Goal: Task Accomplishment & Management: Manage account settings

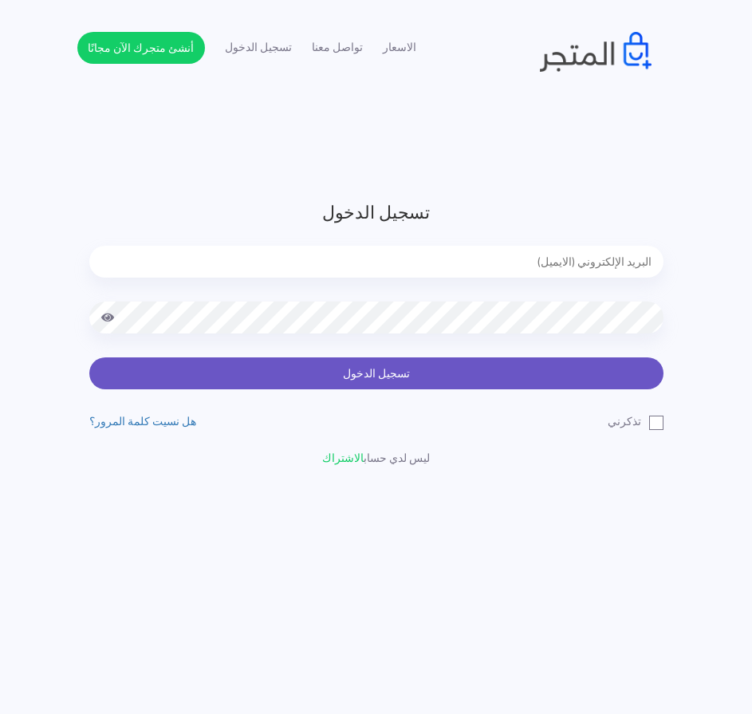
type input "[EMAIL_ADDRESS][DOMAIN_NAME]"
click at [560, 371] on button "تسجيل الدخول" at bounding box center [376, 373] width 574 height 32
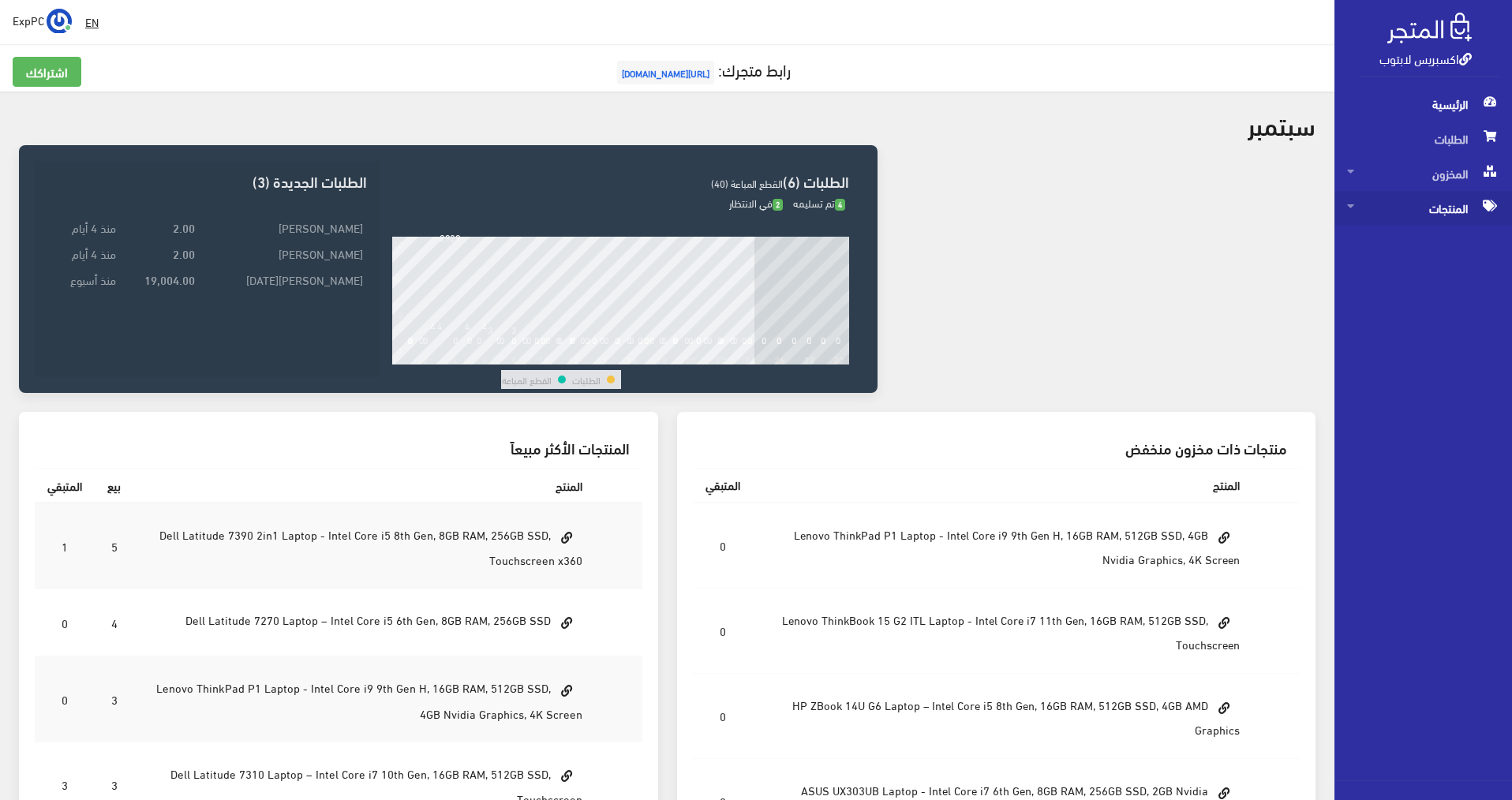
click at [752, 211] on span "المنتجات" at bounding box center [1423, 208] width 152 height 35
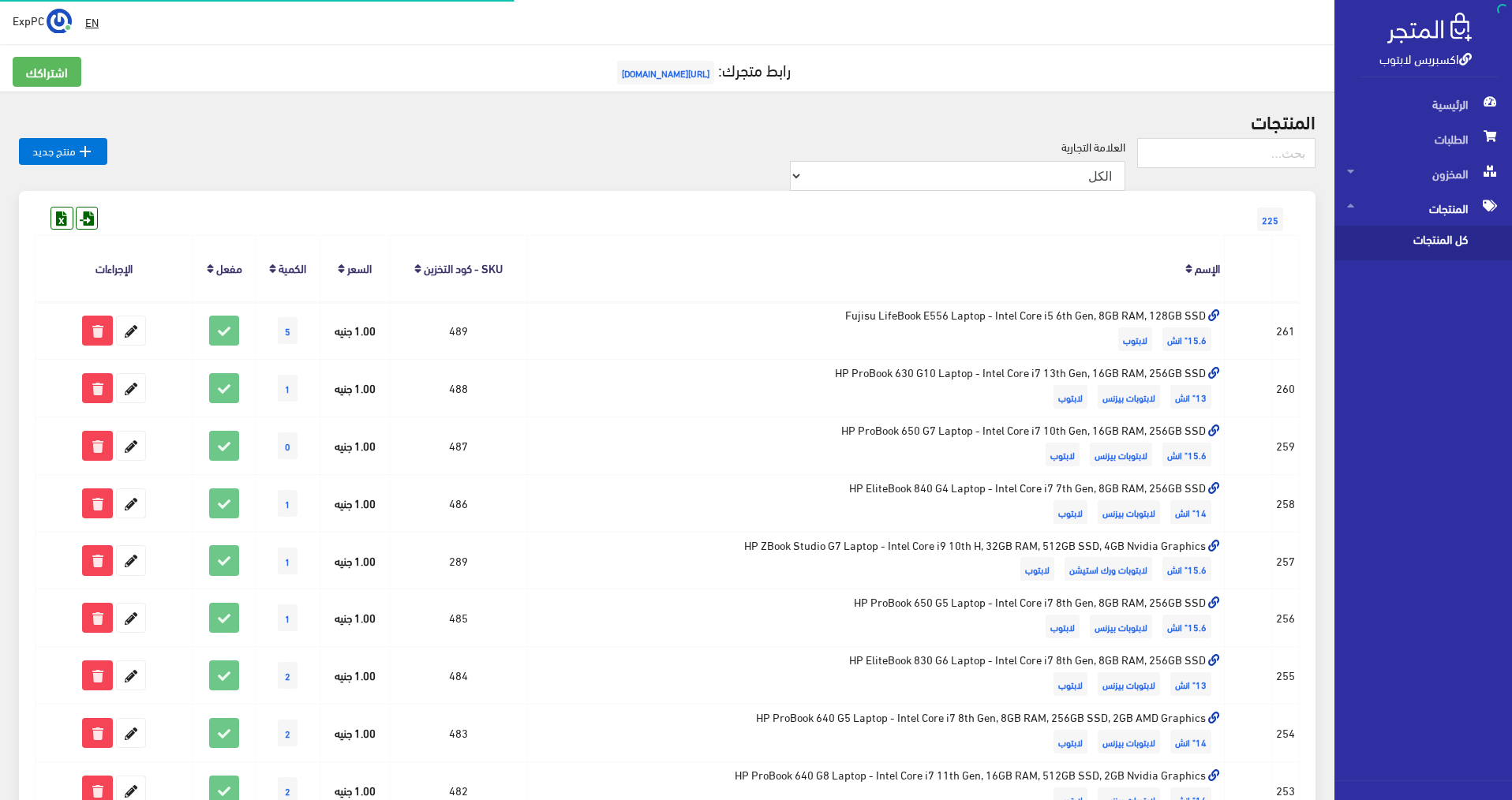
click at [752, 235] on span "كل المنتجات" at bounding box center [1406, 243] width 120 height 35
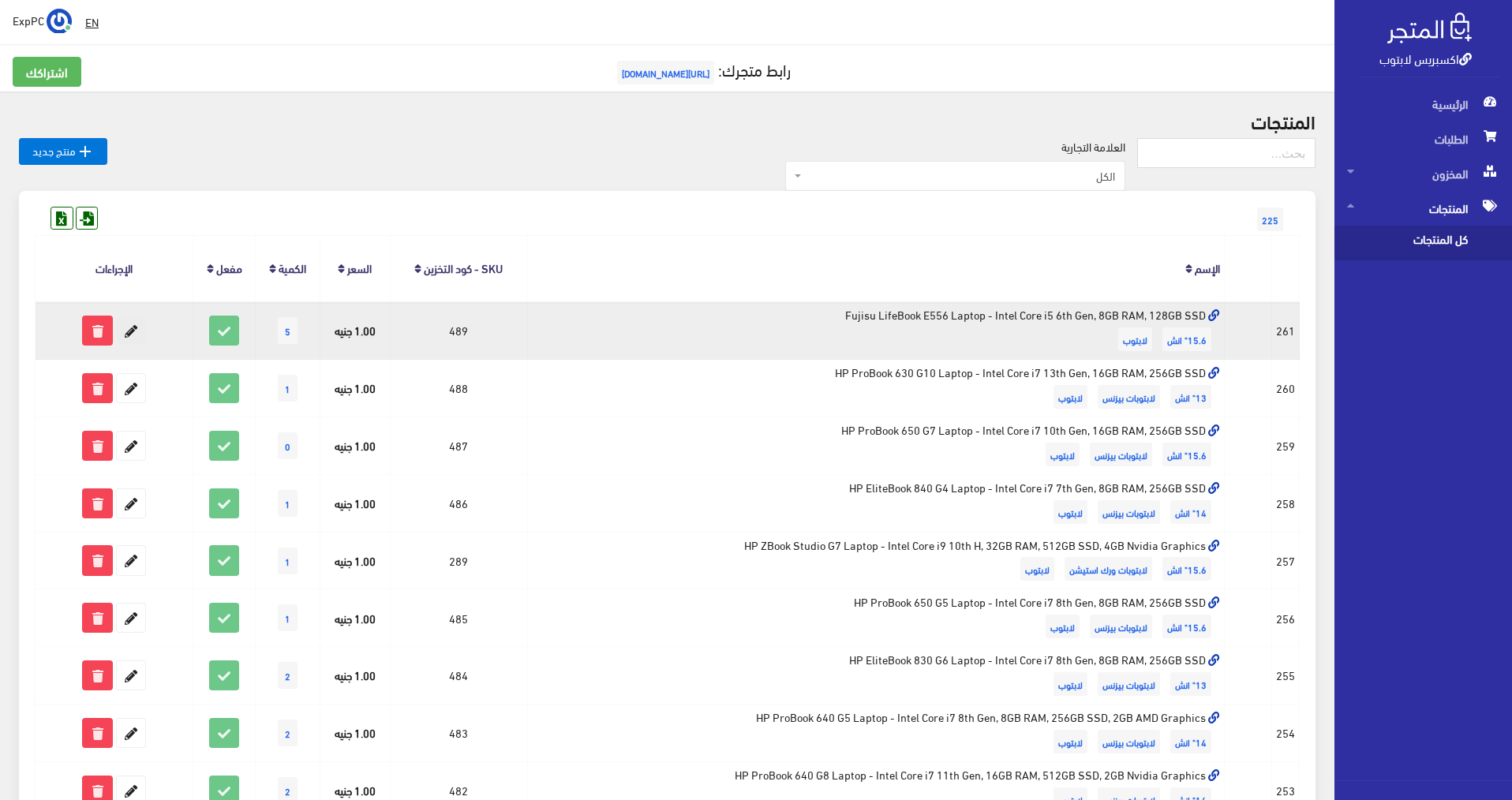
click at [131, 327] on icon at bounding box center [131, 331] width 29 height 29
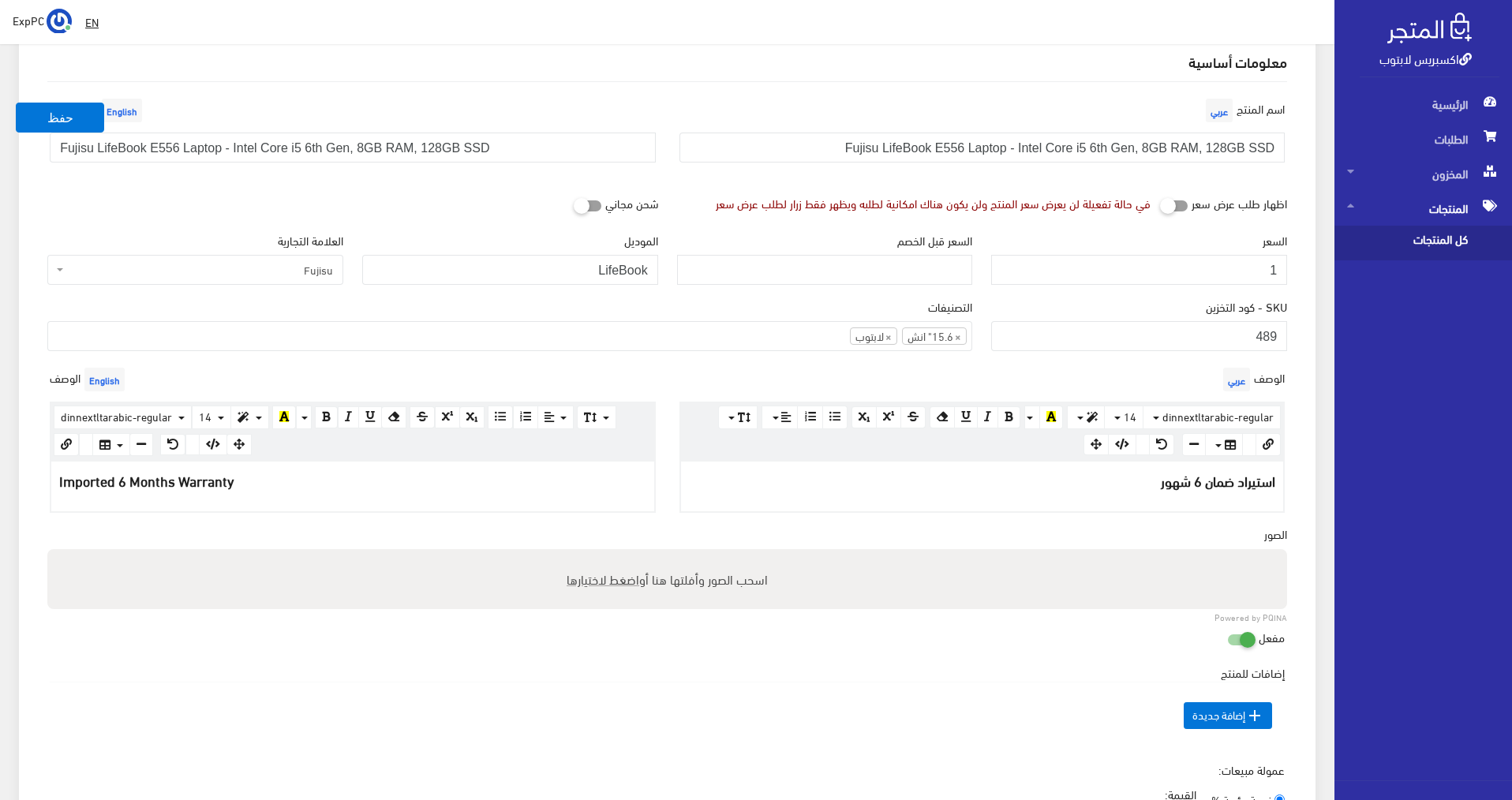
scroll to position [79, 0]
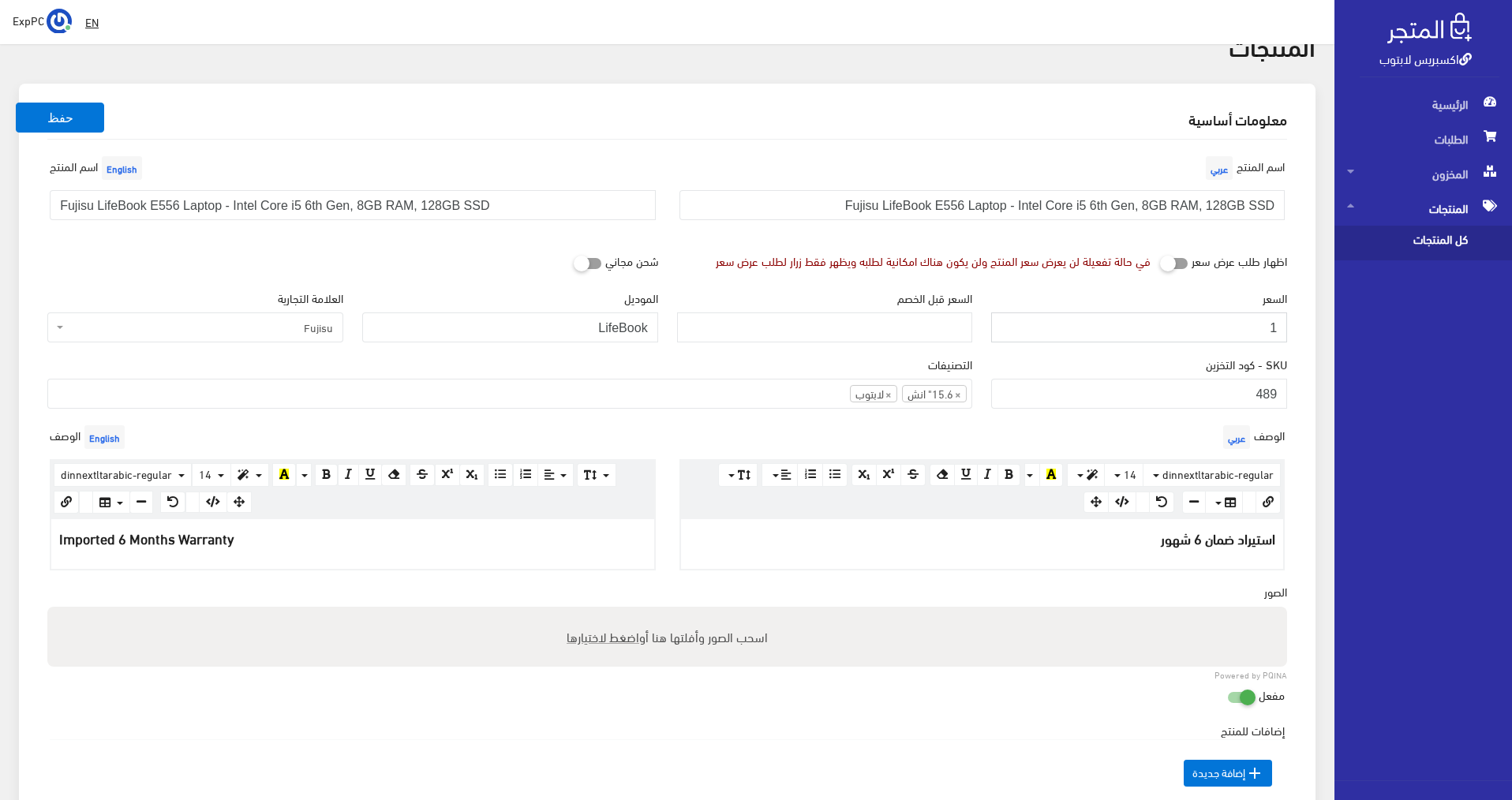
click at [1178, 327] on input "1" at bounding box center [1138, 328] width 296 height 30
type input "5500"
click at [84, 111] on button "حفظ" at bounding box center [59, 118] width 88 height 30
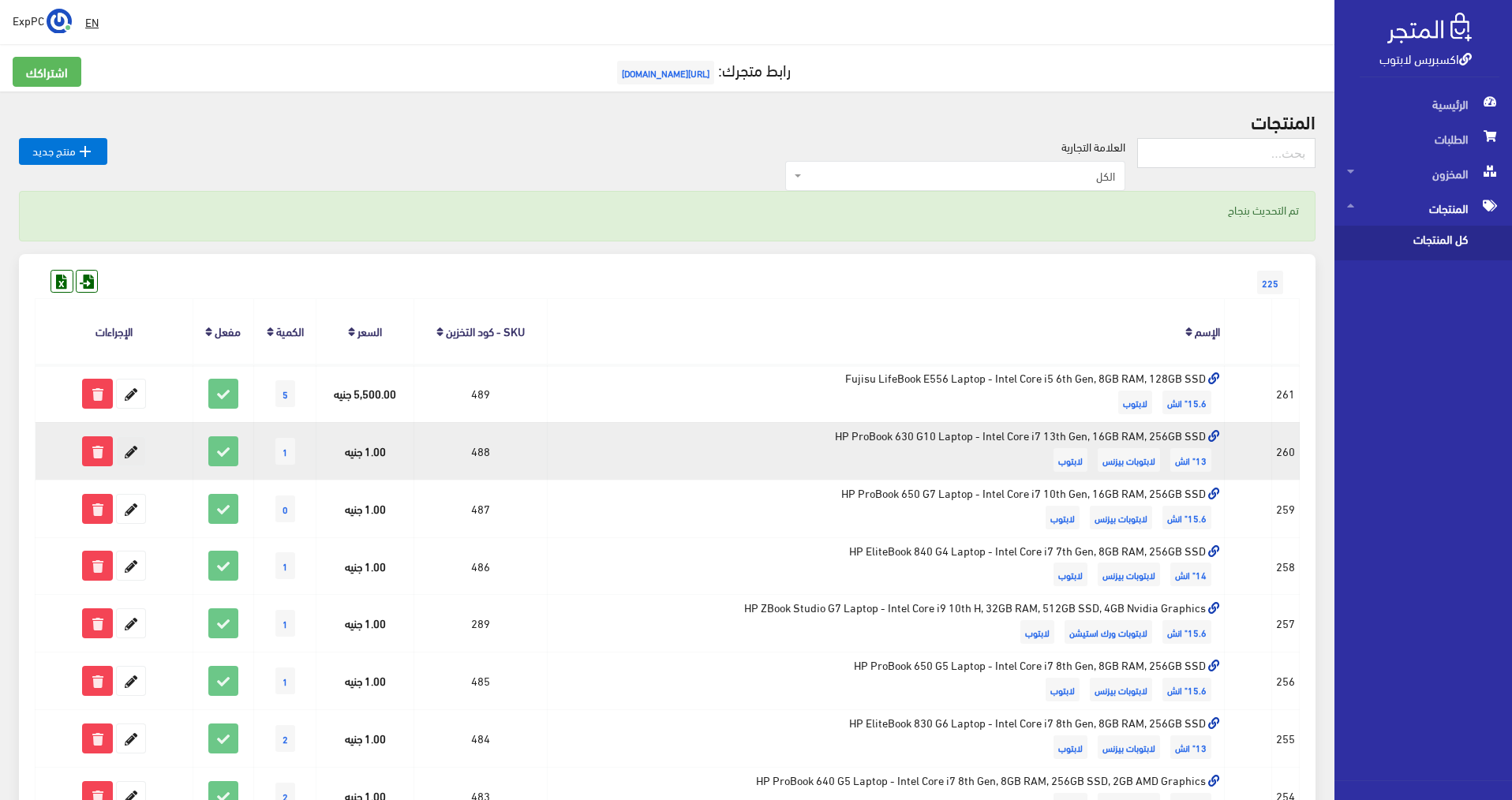
click at [129, 453] on icon at bounding box center [131, 451] width 29 height 29
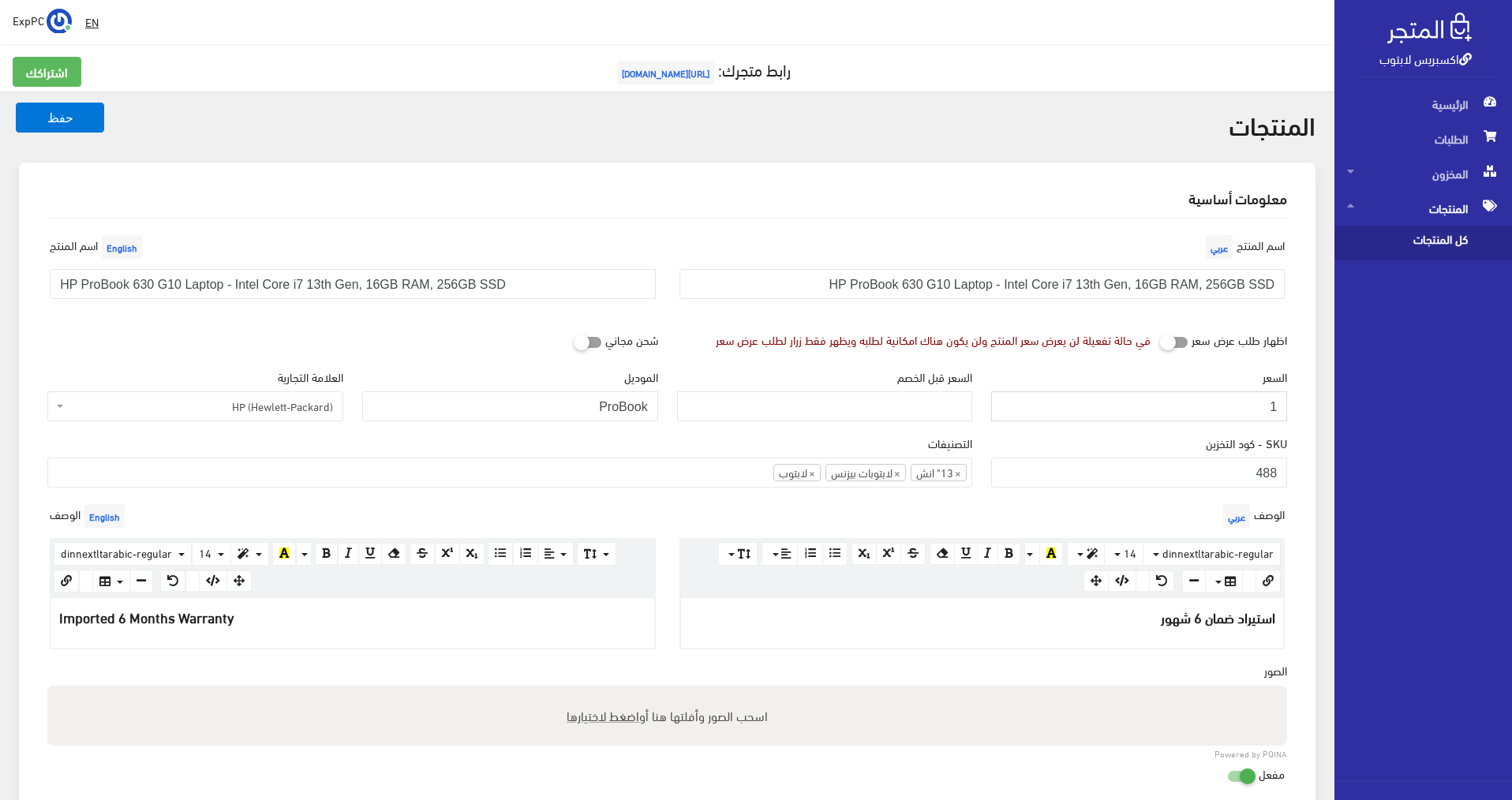
click at [1225, 406] on input "1" at bounding box center [1138, 406] width 296 height 30
drag, startPoint x: 1225, startPoint y: 406, endPoint x: 1391, endPoint y: 399, distance: 166.1
click at [1391, 399] on div "اكسبريس لابتوب الرئيسية الطلبات المخزون EN" at bounding box center [756, 745] width 1512 height 1490
type input "19000"
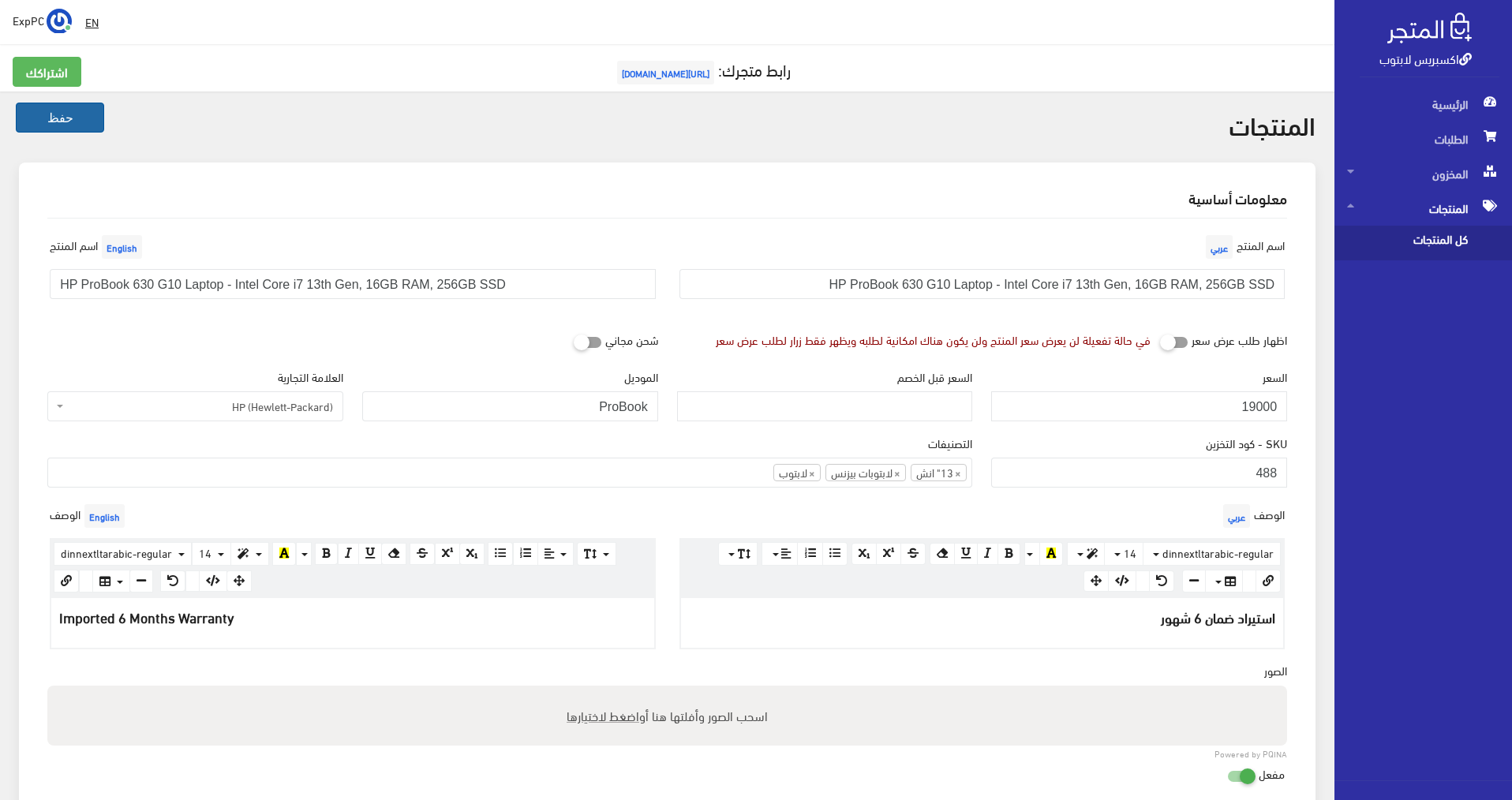
click at [61, 119] on button "حفظ" at bounding box center [59, 118] width 88 height 30
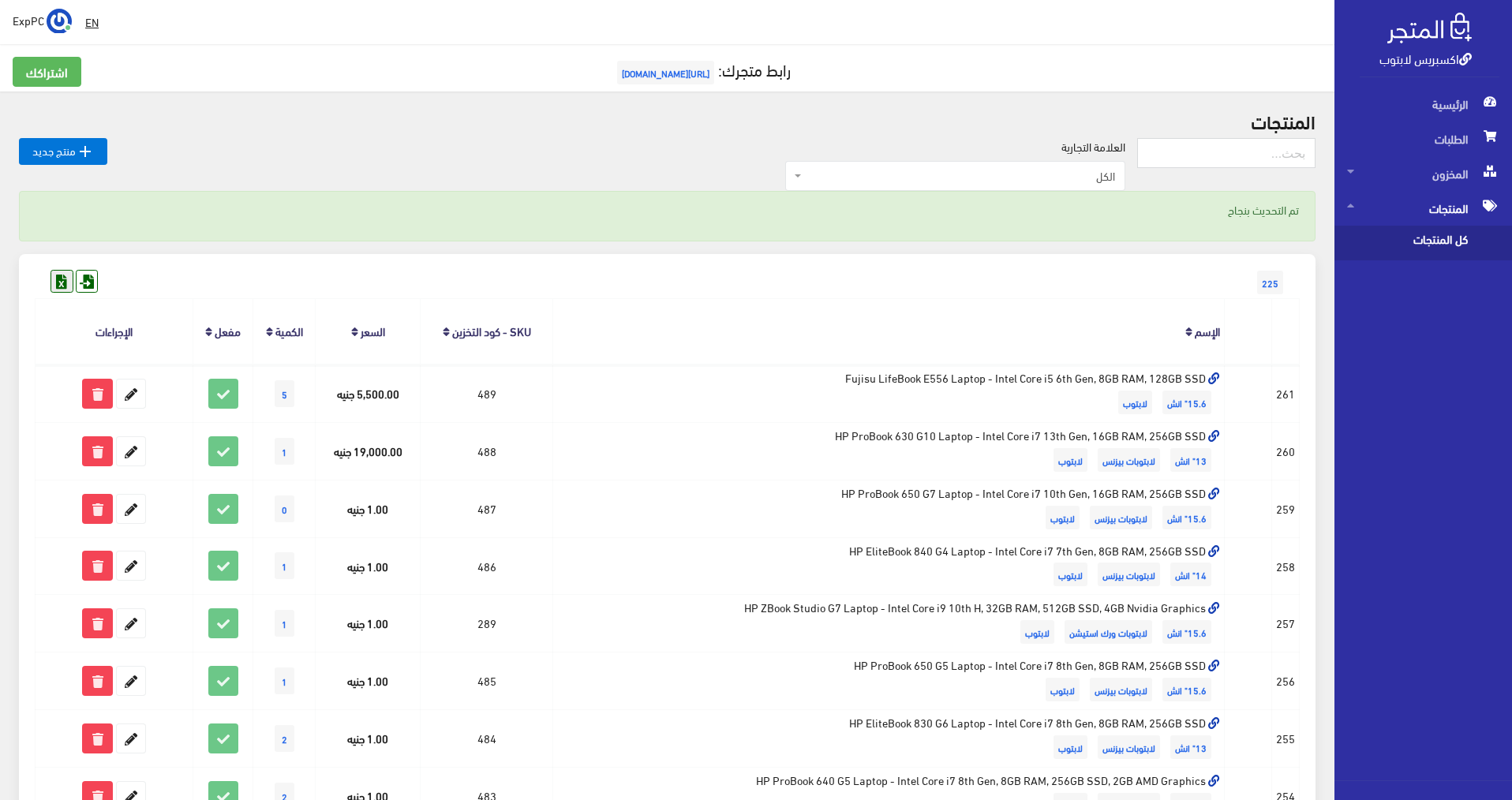
click at [63, 283] on icon at bounding box center [61, 280] width 21 height 21
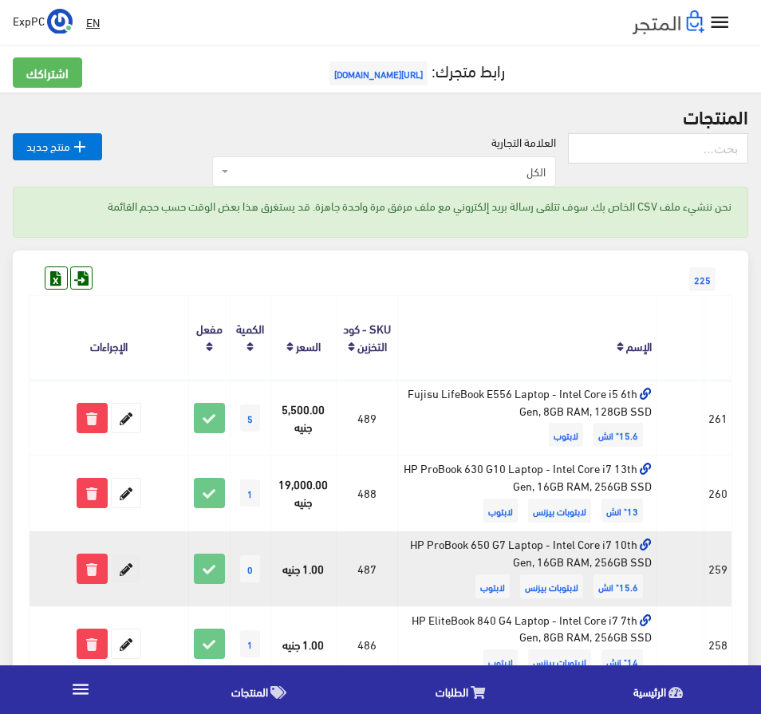
click at [128, 572] on icon at bounding box center [126, 568] width 29 height 29
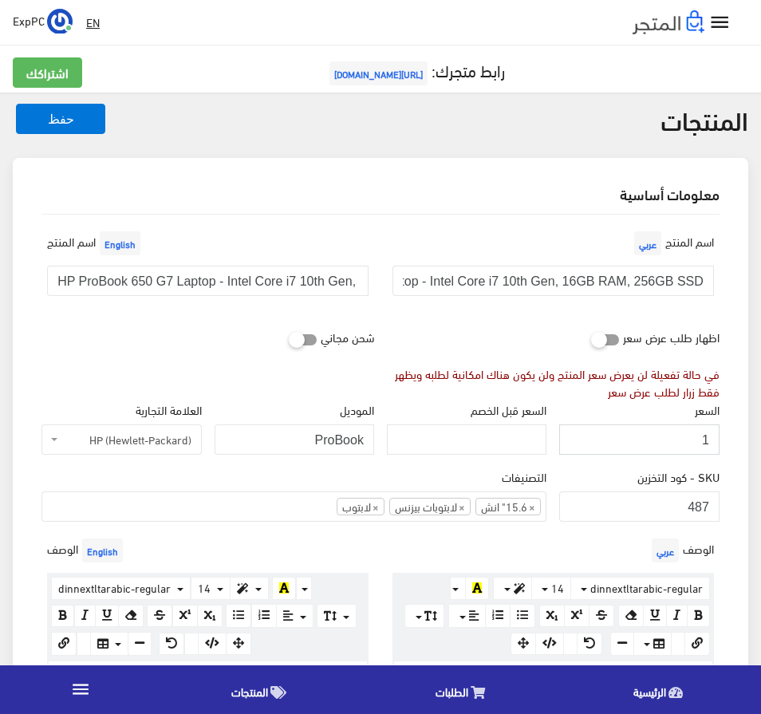
click at [686, 439] on input "1" at bounding box center [638, 439] width 159 height 30
drag, startPoint x: 686, startPoint y: 439, endPoint x: 735, endPoint y: 429, distance: 50.5
click at [735, 429] on div "معلومات أساسية اسم المنتج عربي HP ProBook 650 G7 Laptop - Intel Core i7 10th Ge…" at bounding box center [380, 647] width 735 height 978
type input "14500"
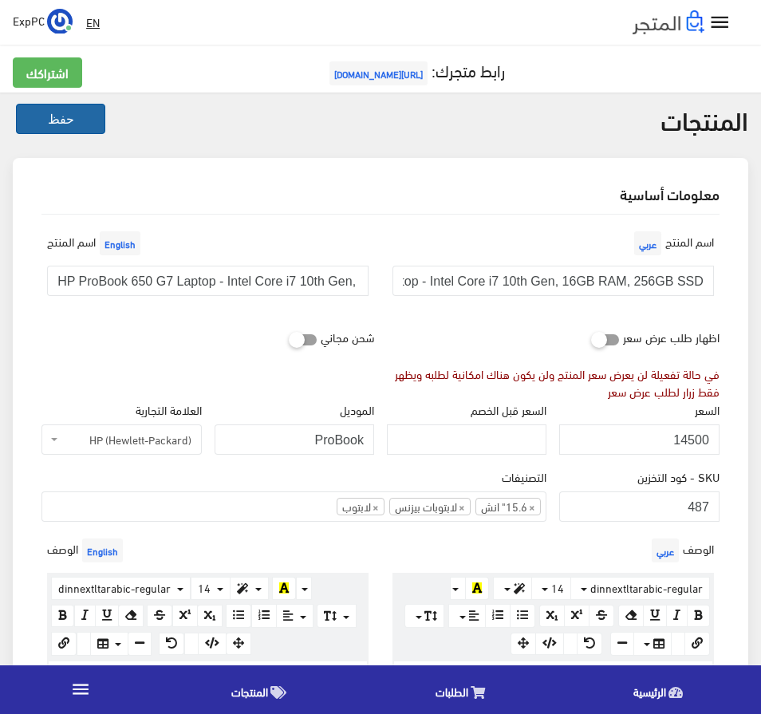
click at [84, 124] on button "حفظ" at bounding box center [60, 119] width 89 height 30
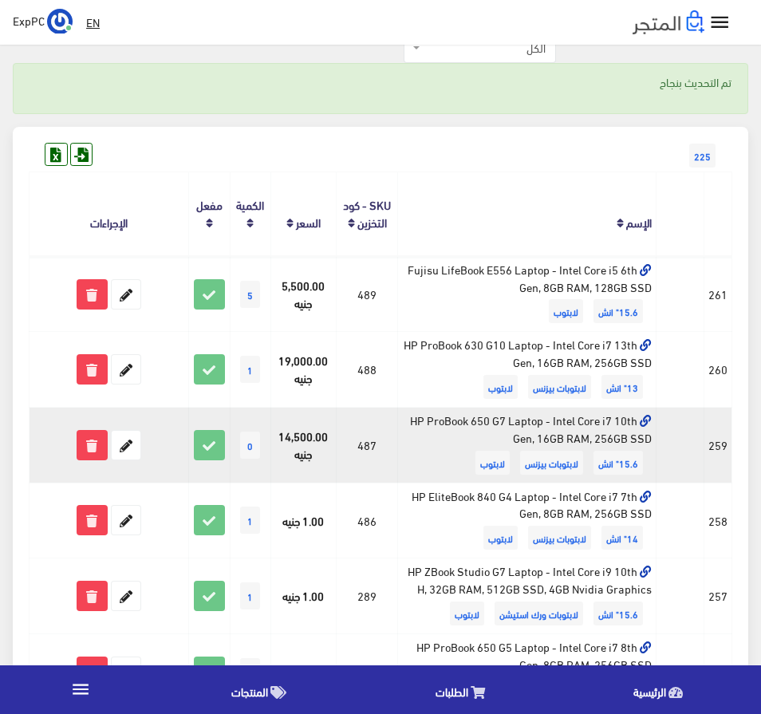
scroll to position [159, 0]
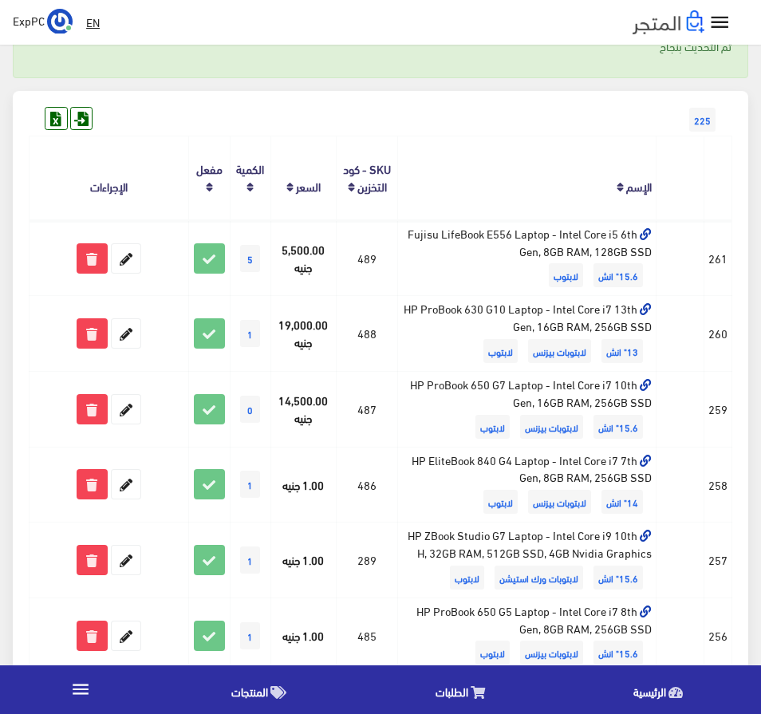
click at [714, 24] on icon "" at bounding box center [719, 22] width 23 height 23
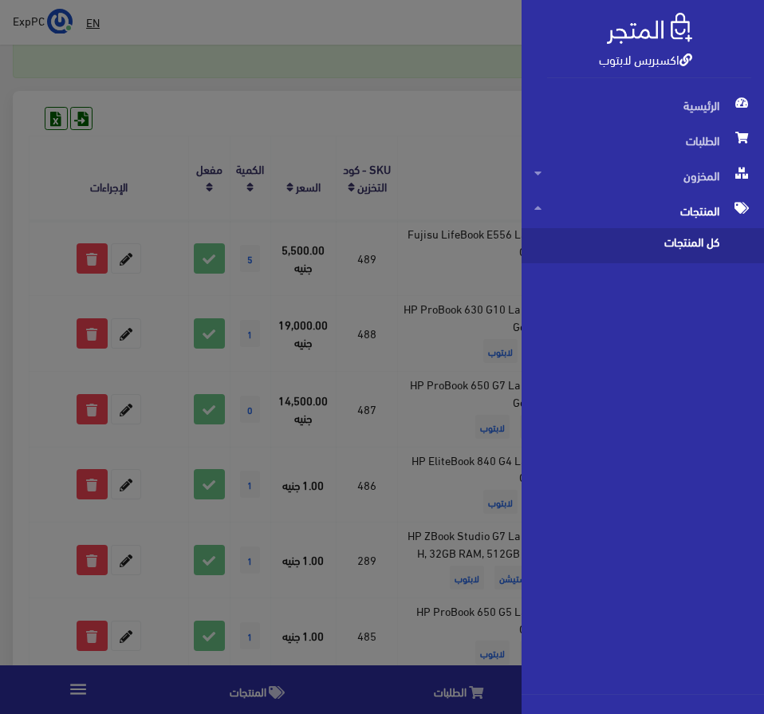
click at [684, 210] on span "المنتجات" at bounding box center [642, 210] width 217 height 35
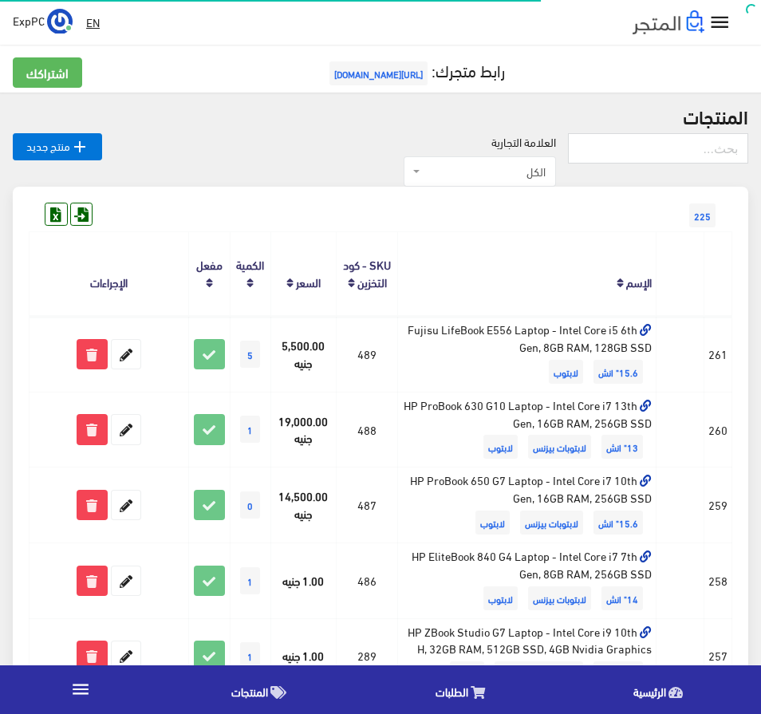
click at [723, 20] on icon "" at bounding box center [719, 22] width 23 height 23
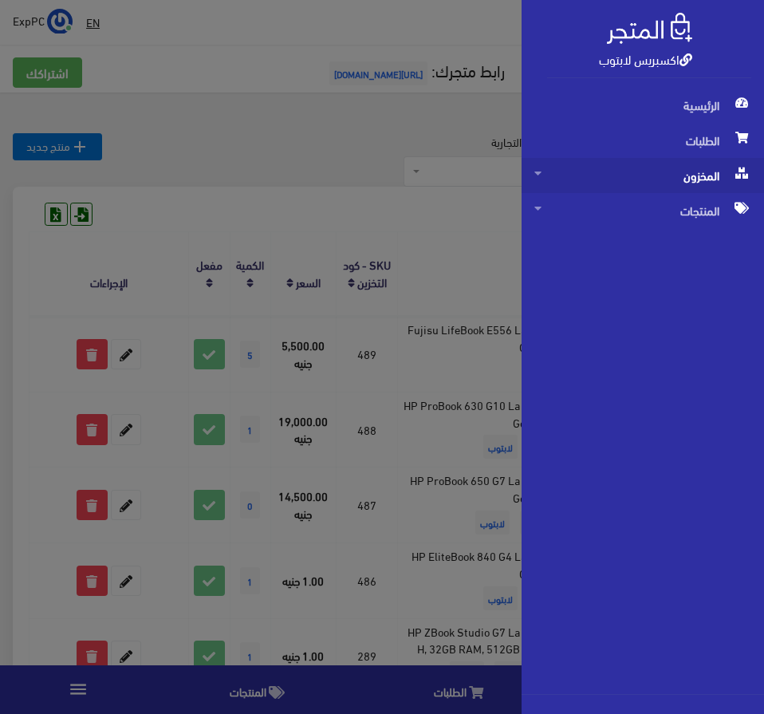
click at [593, 172] on span "المخزون" at bounding box center [642, 175] width 217 height 35
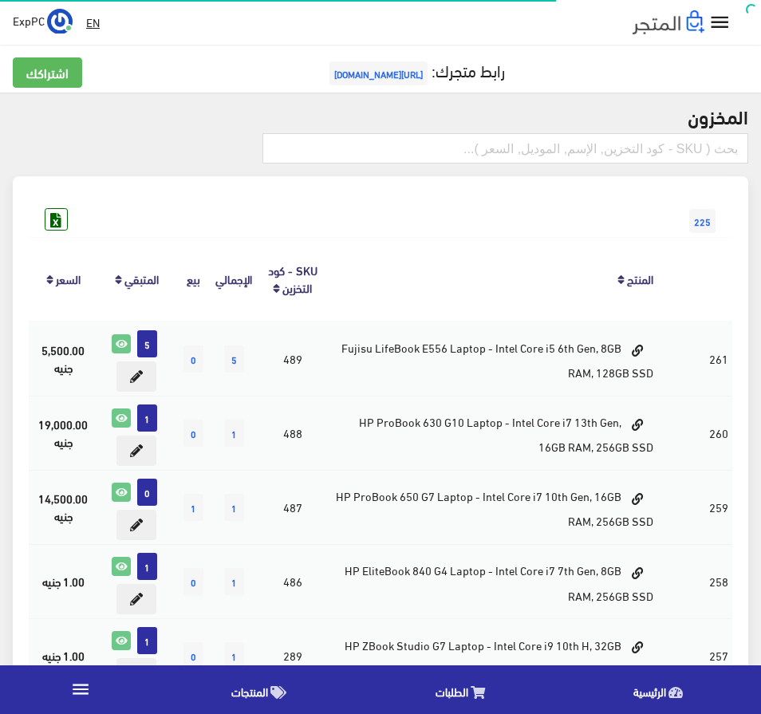
click at [714, 22] on icon "" at bounding box center [719, 22] width 23 height 23
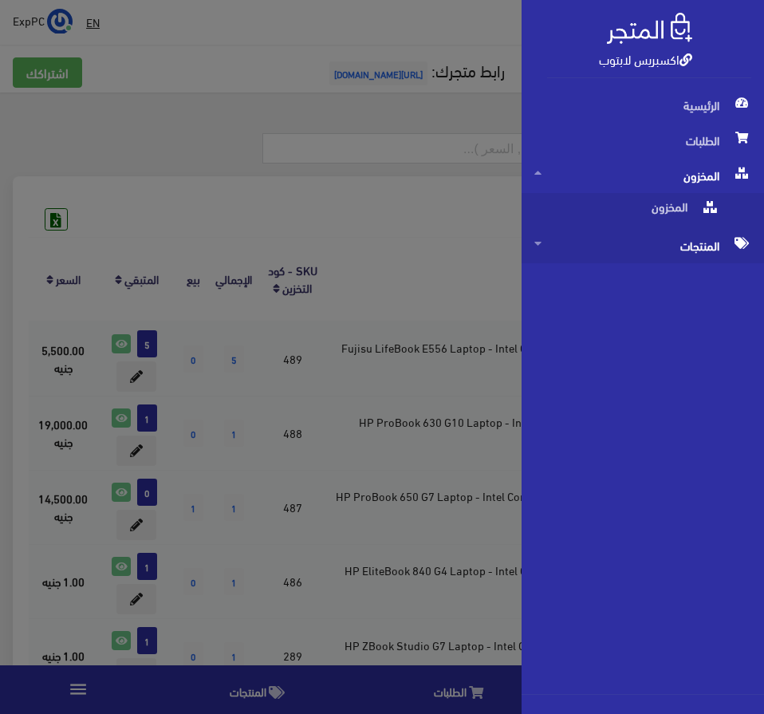
click at [684, 251] on span "المنتجات" at bounding box center [642, 245] width 217 height 35
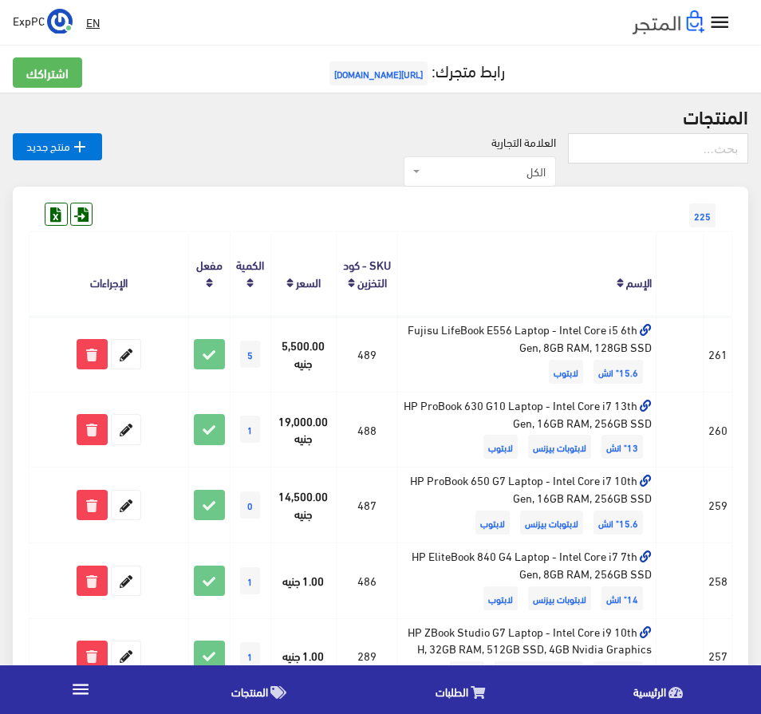
click at [721, 16] on icon "" at bounding box center [719, 22] width 23 height 23
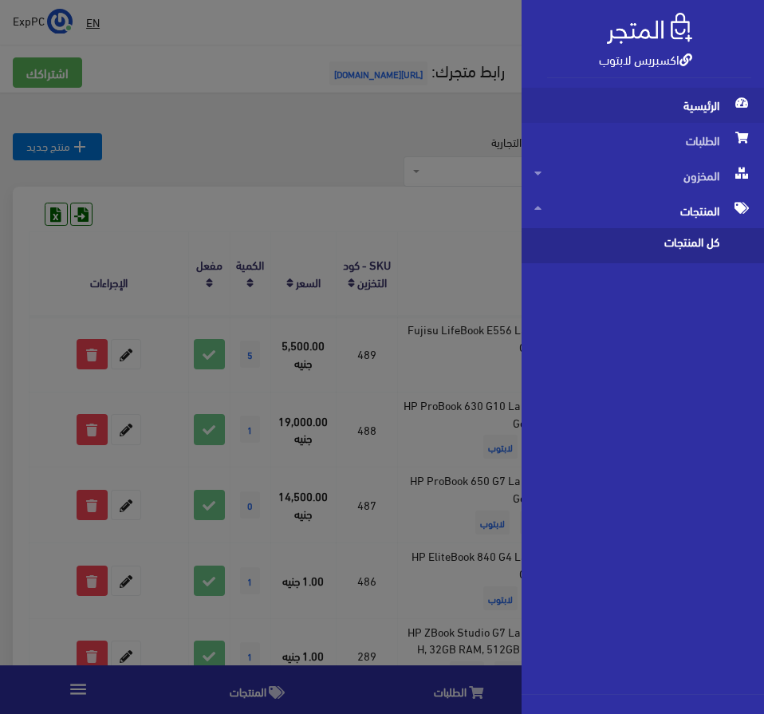
click at [686, 108] on span "الرئيسية" at bounding box center [642, 105] width 217 height 35
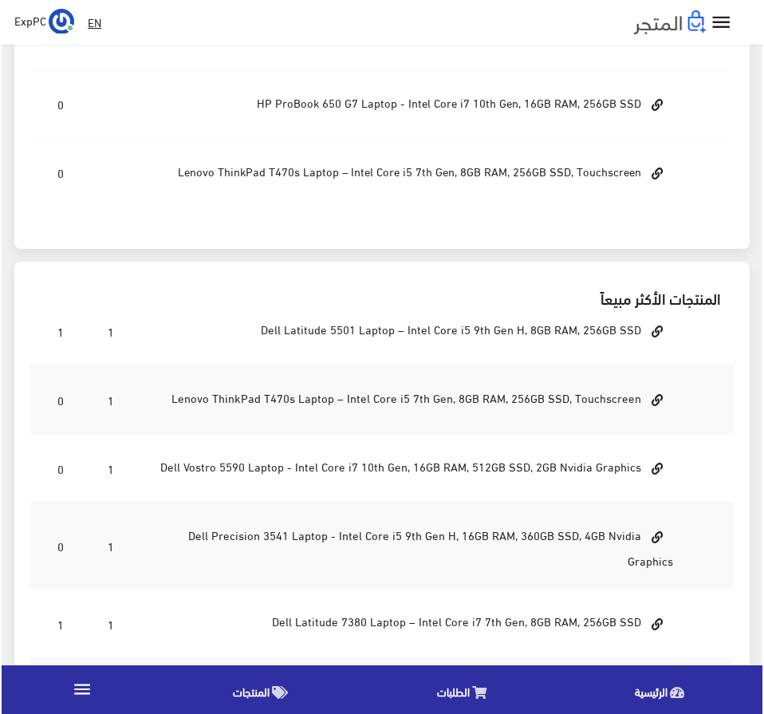
scroll to position [1043, 0]
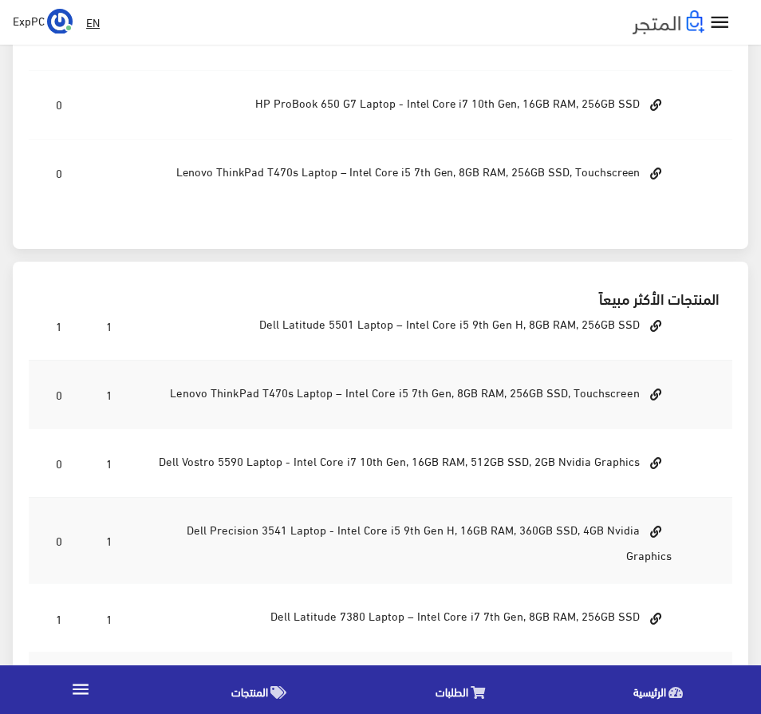
click at [80, 686] on icon "" at bounding box center [80, 688] width 21 height 21
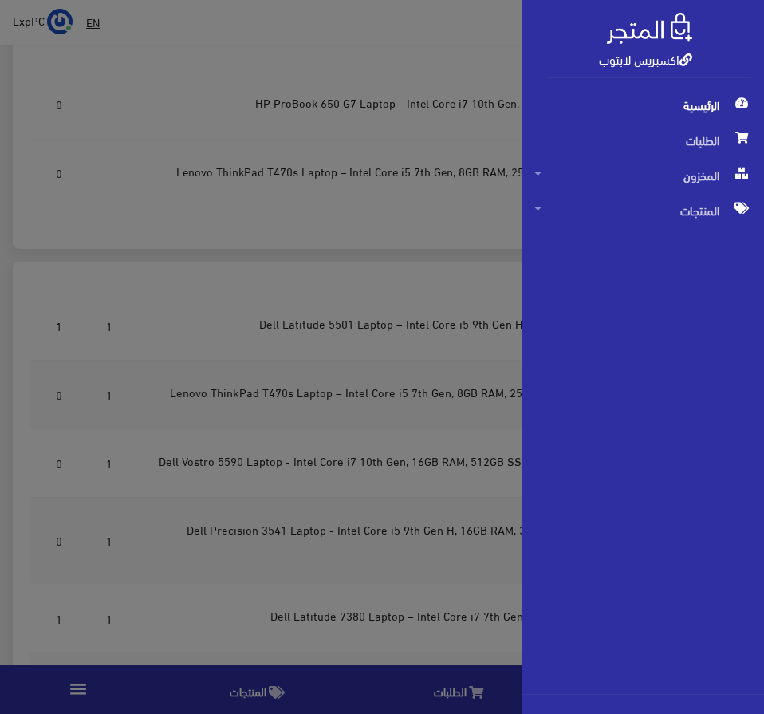
click at [683, 35] on img at bounding box center [649, 28] width 85 height 31
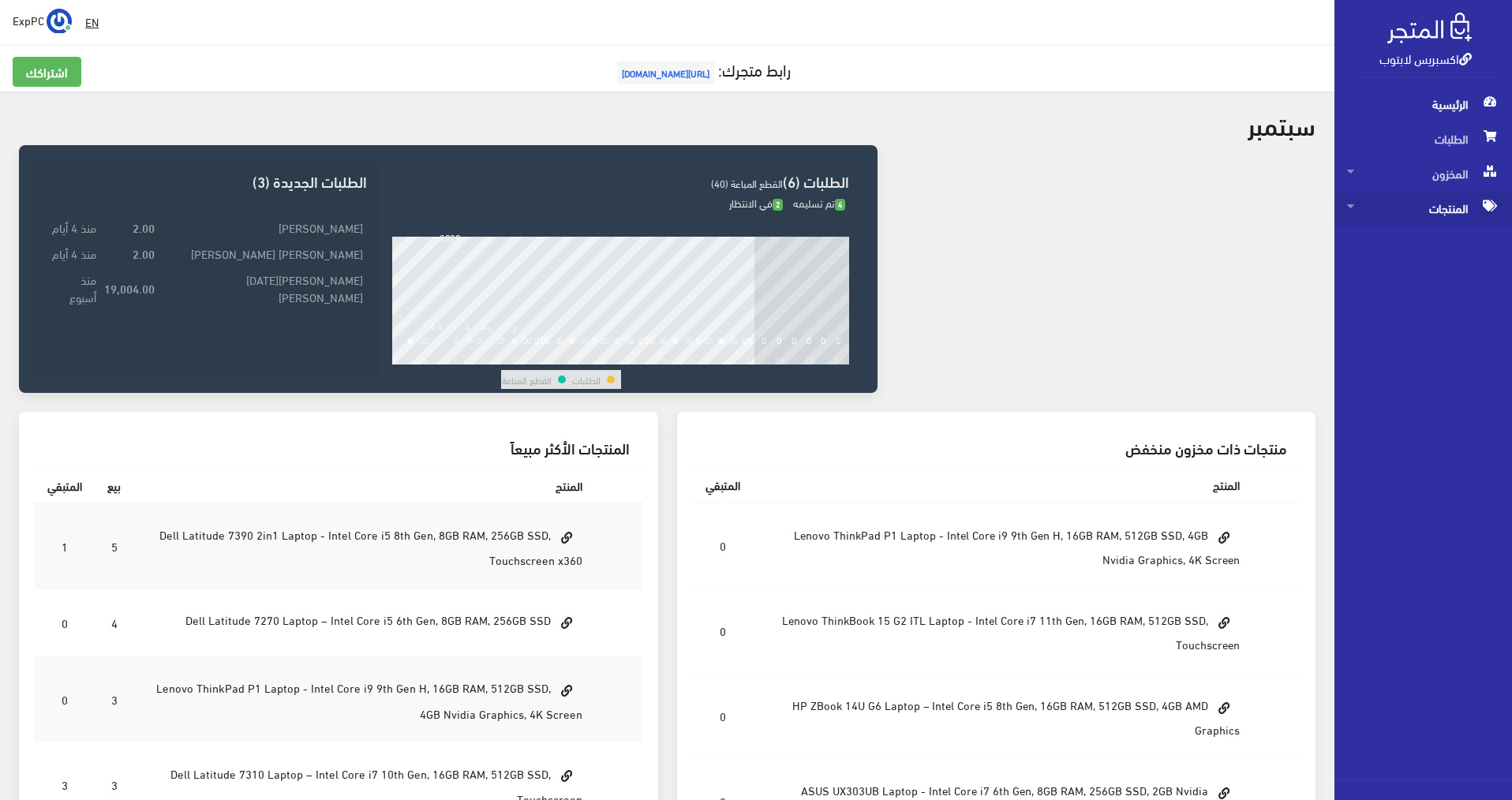
click at [752, 210] on span "المنتجات" at bounding box center [1423, 208] width 152 height 35
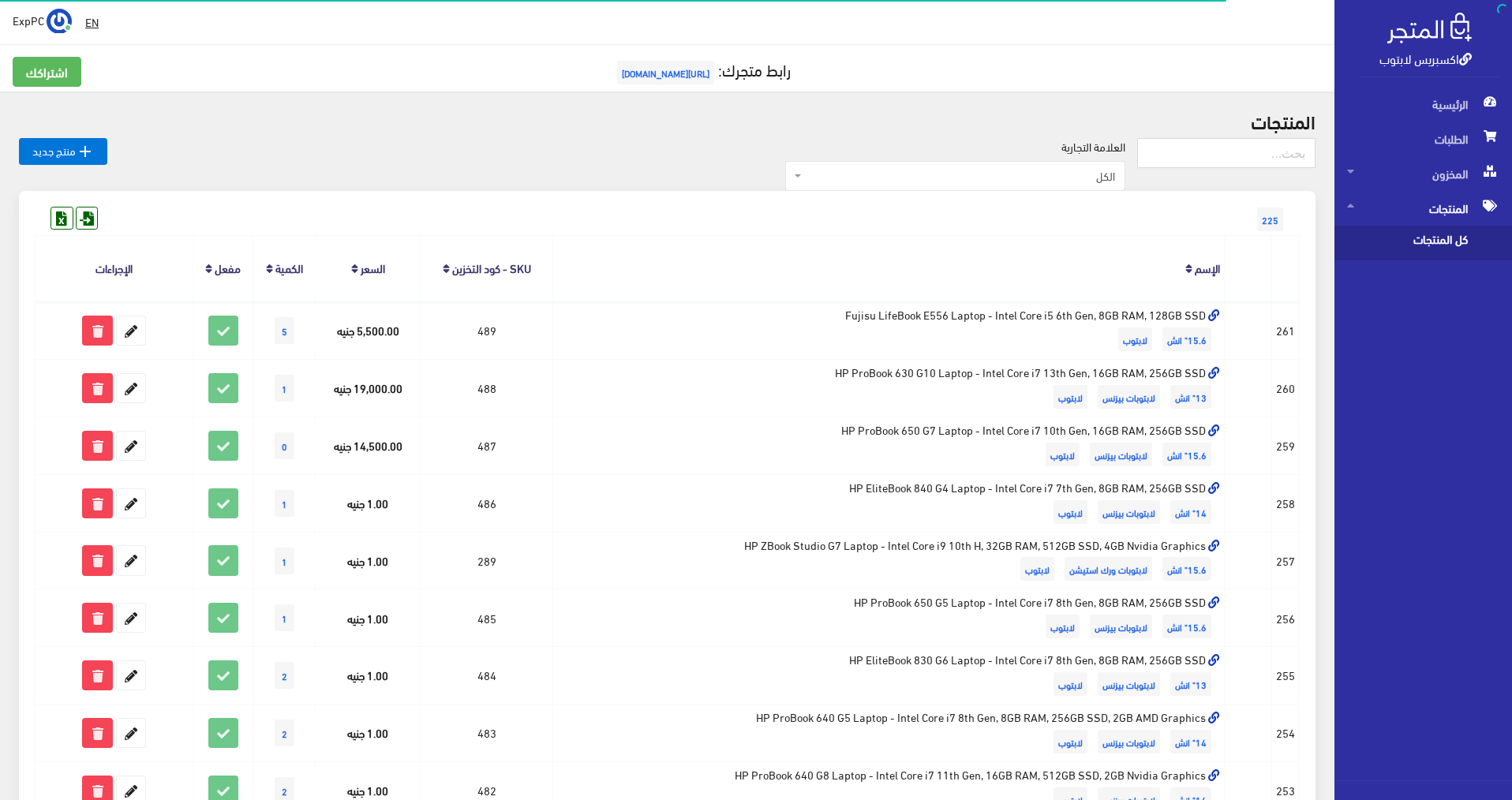
click at [752, 240] on span "كل المنتجات" at bounding box center [1406, 243] width 120 height 35
click at [752, 175] on span "الكل" at bounding box center [959, 176] width 310 height 16
click at [426, 152] on div "العلامة التجارية الكل Dell ThinkPad HP (Hewlett-Packard) ThinkBook Lenovo Micro…" at bounding box center [621, 165] width 1029 height 53
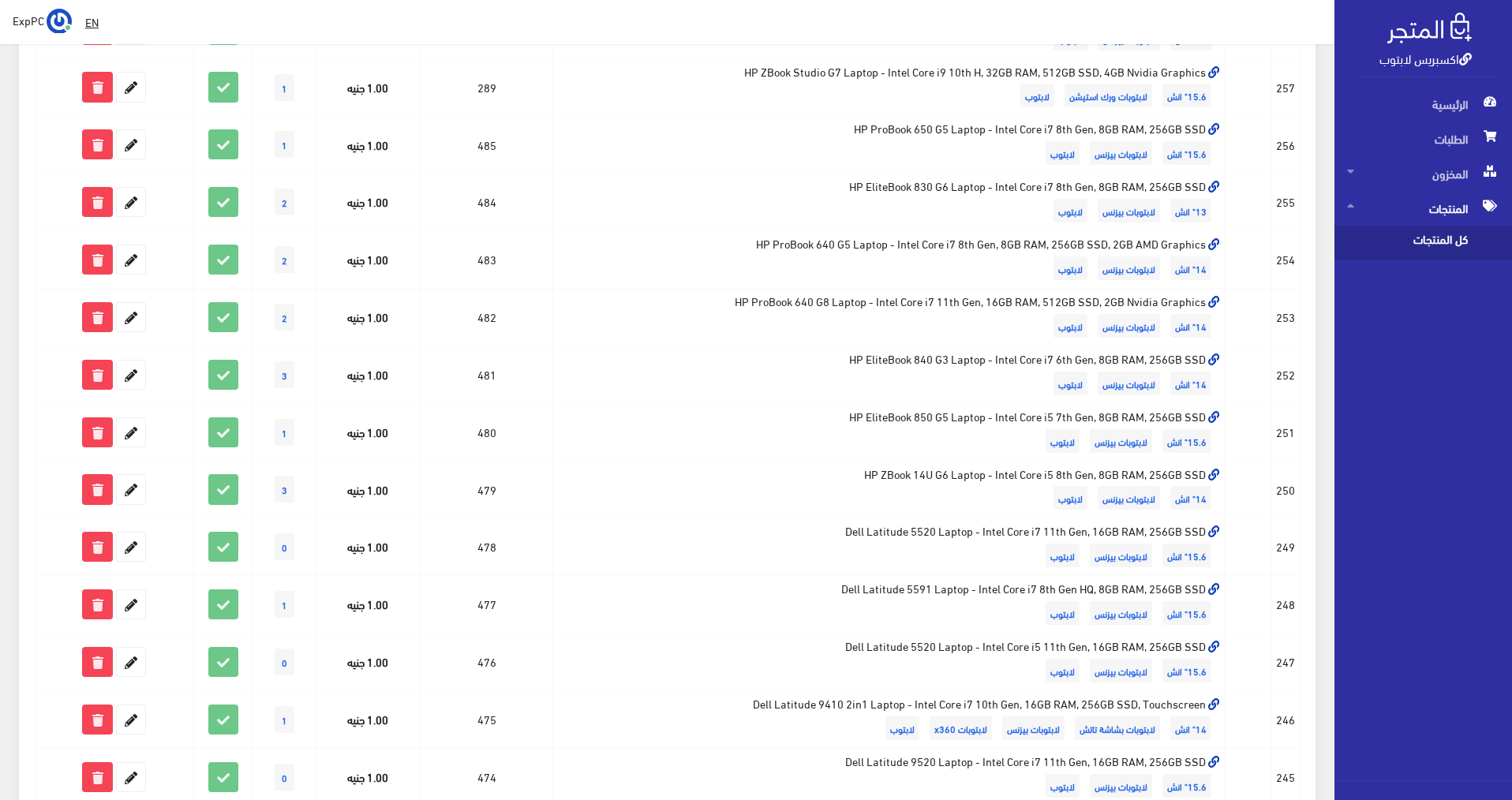
scroll to position [847, 0]
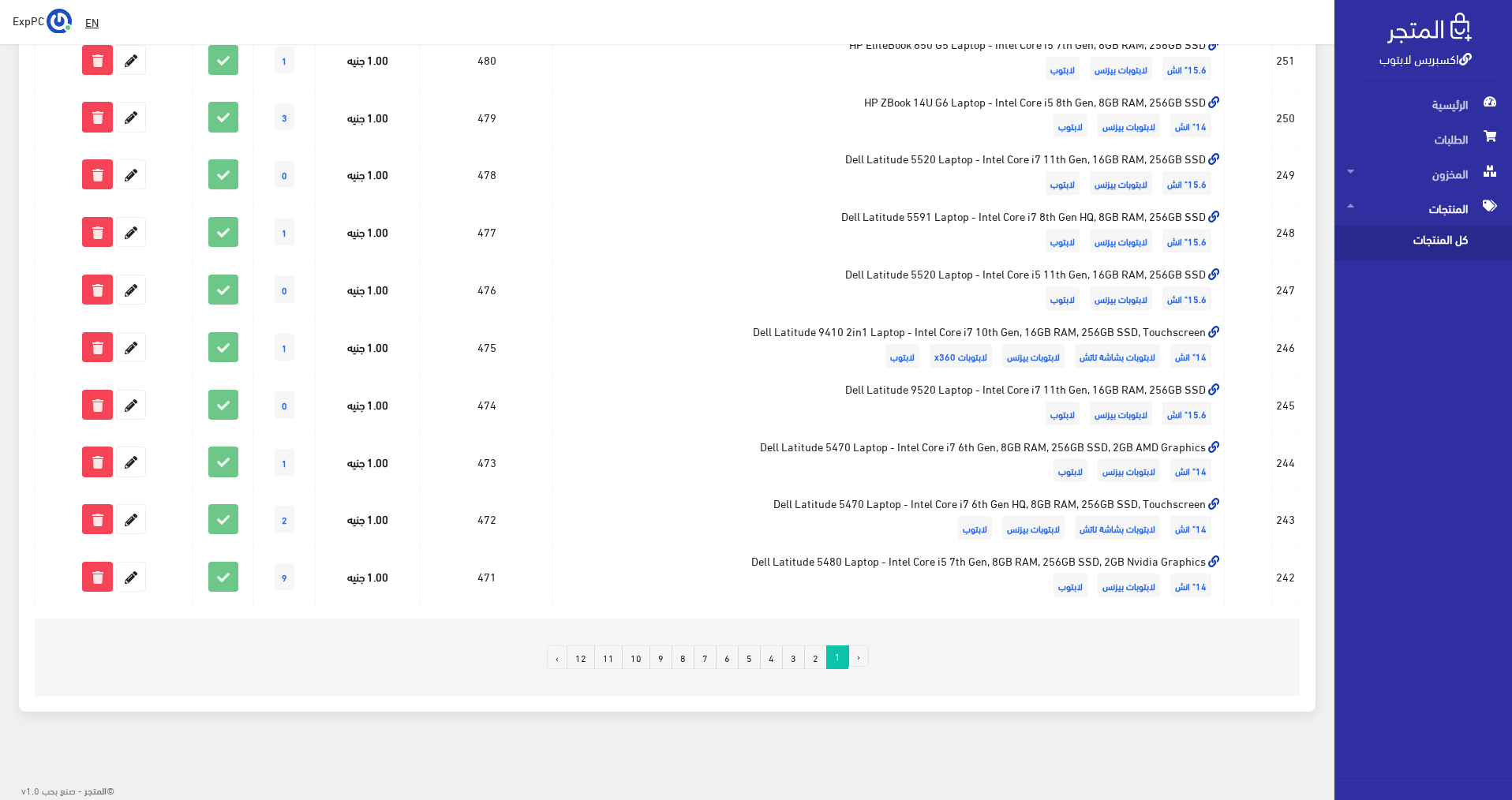
click at [582, 654] on link "12" at bounding box center [580, 657] width 29 height 24
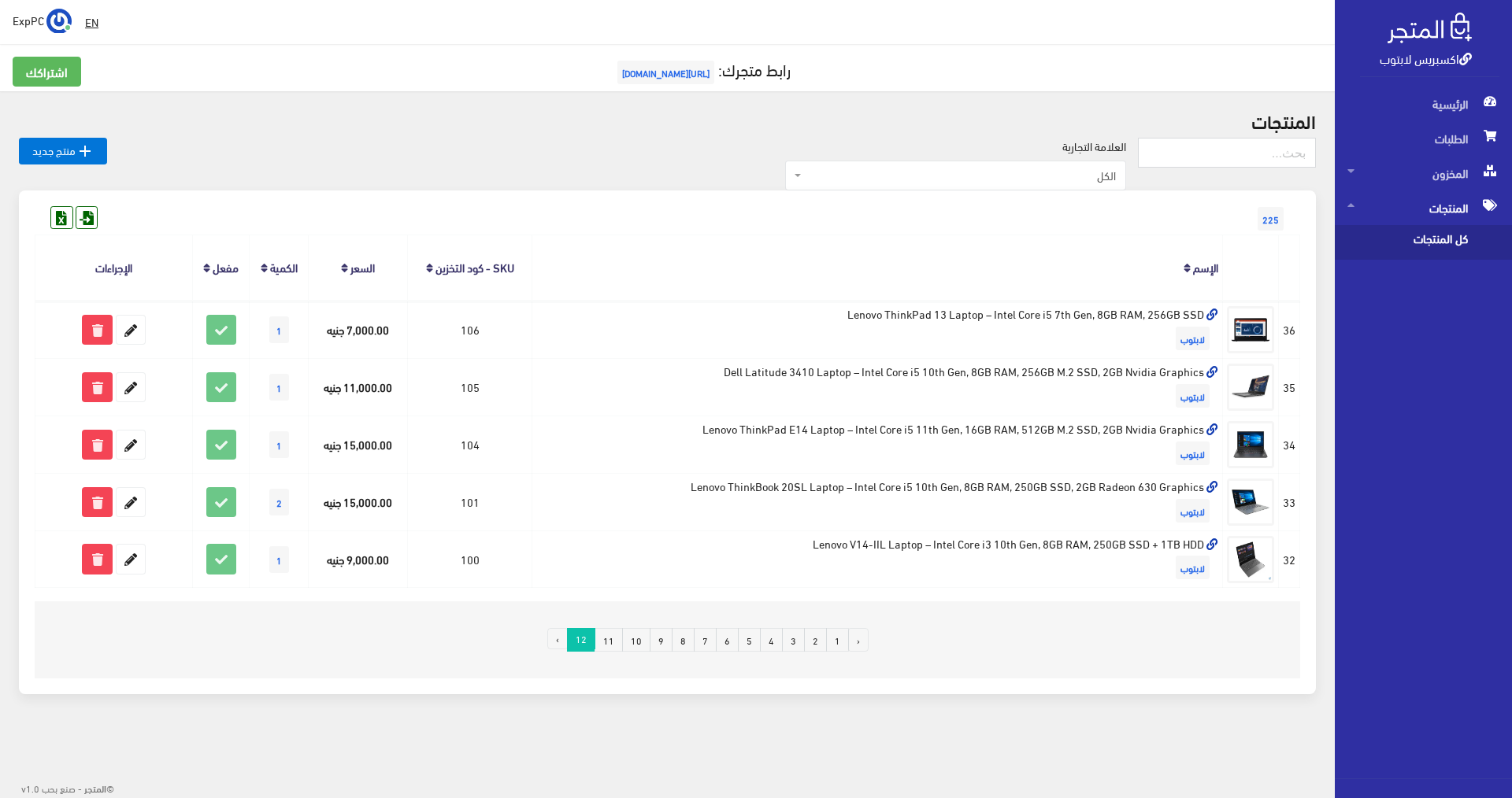
click at [564, 639] on li "›" at bounding box center [557, 640] width 20 height 24
click at [611, 641] on link "11" at bounding box center [608, 640] width 29 height 24
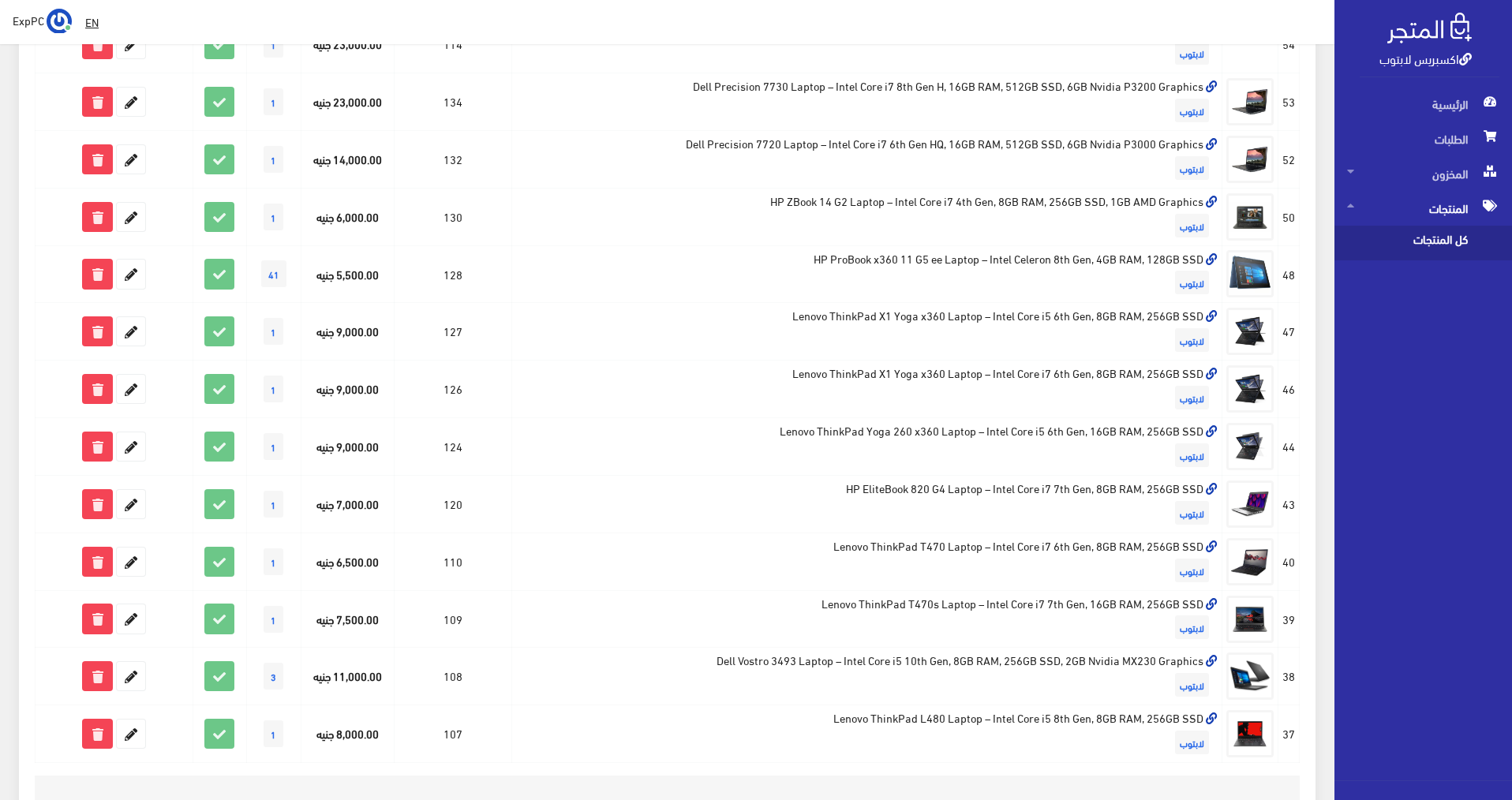
scroll to position [847, 0]
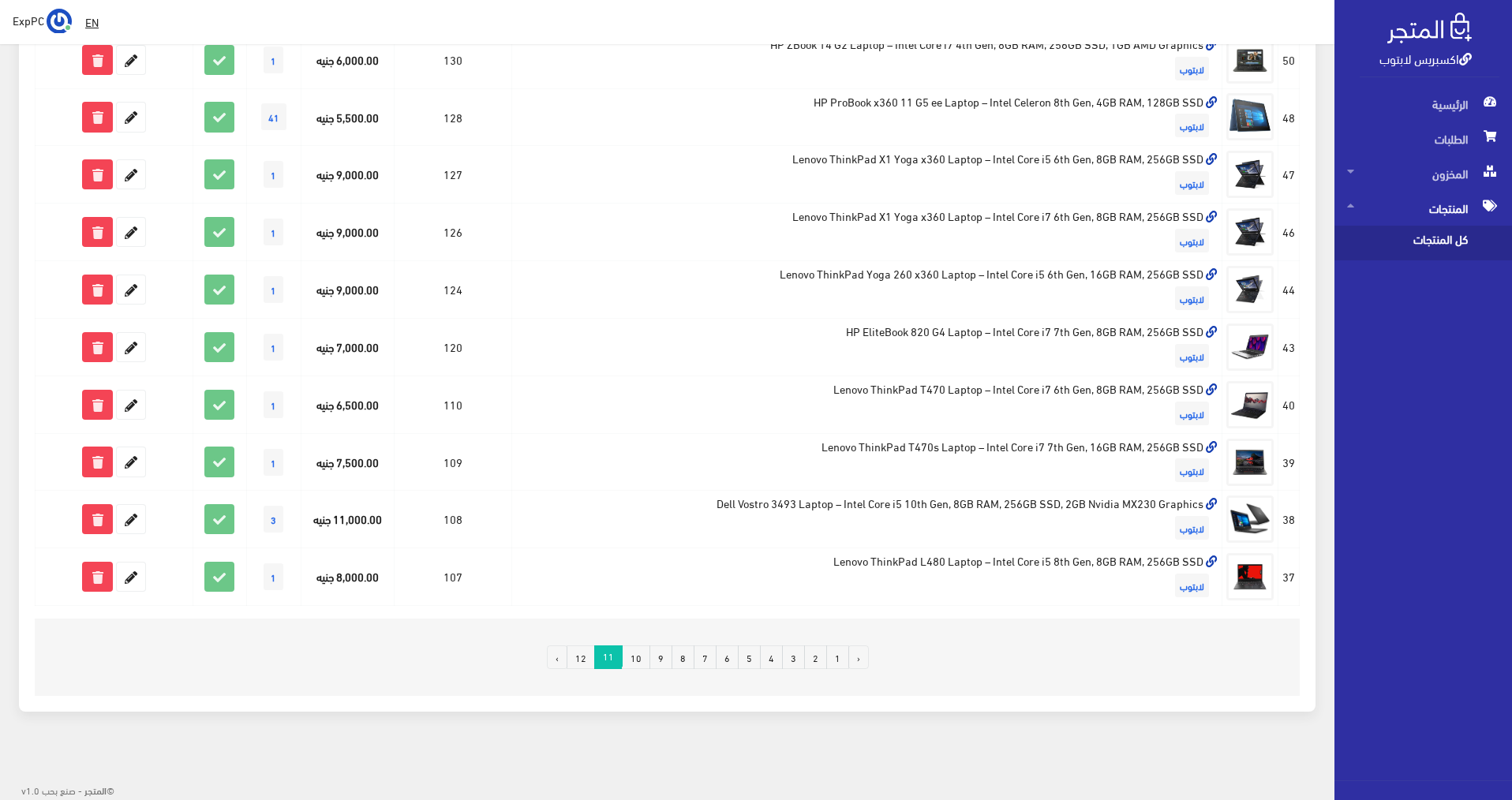
click at [636, 652] on link "10" at bounding box center [635, 657] width 29 height 24
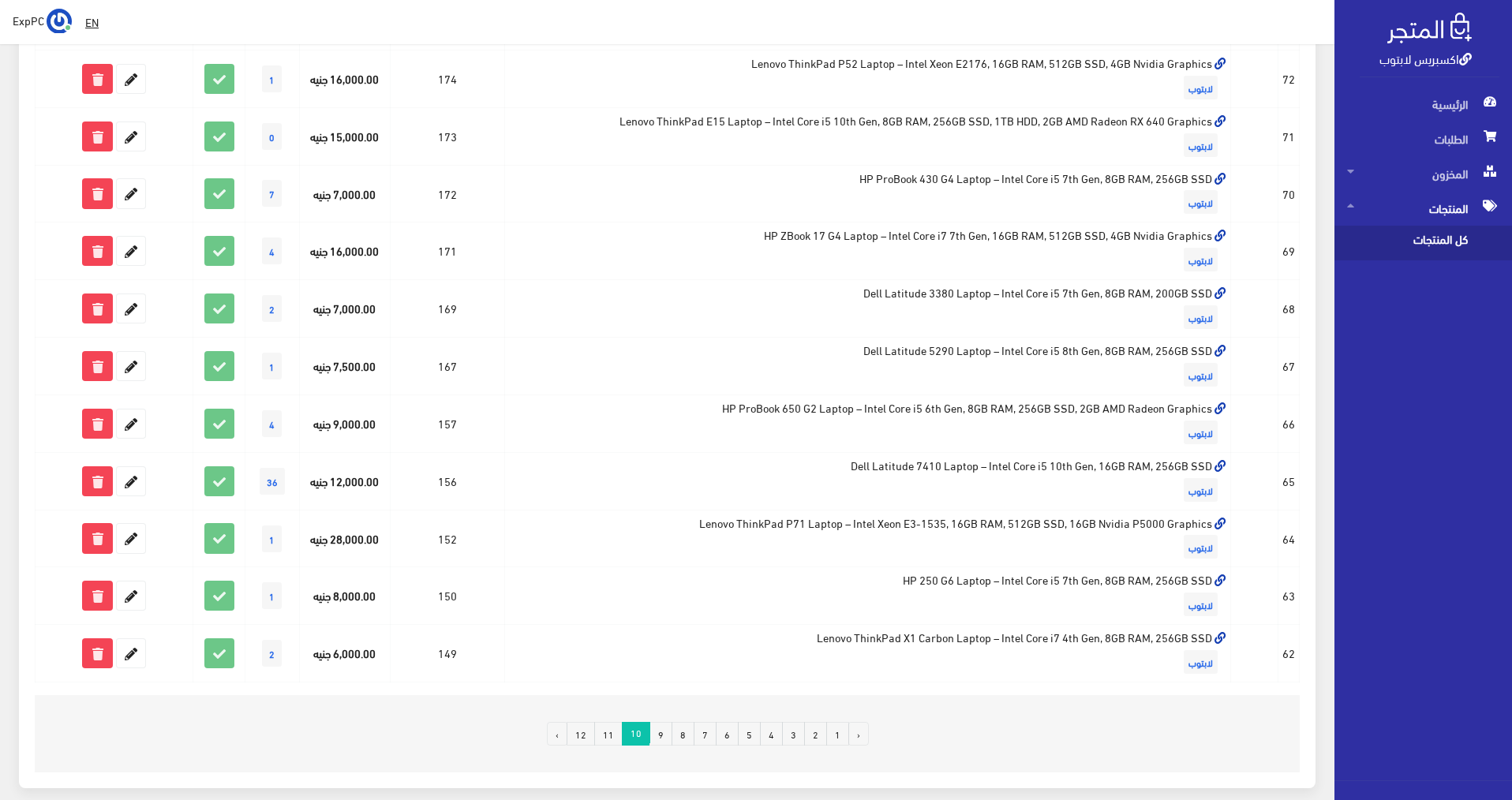
scroll to position [789, 0]
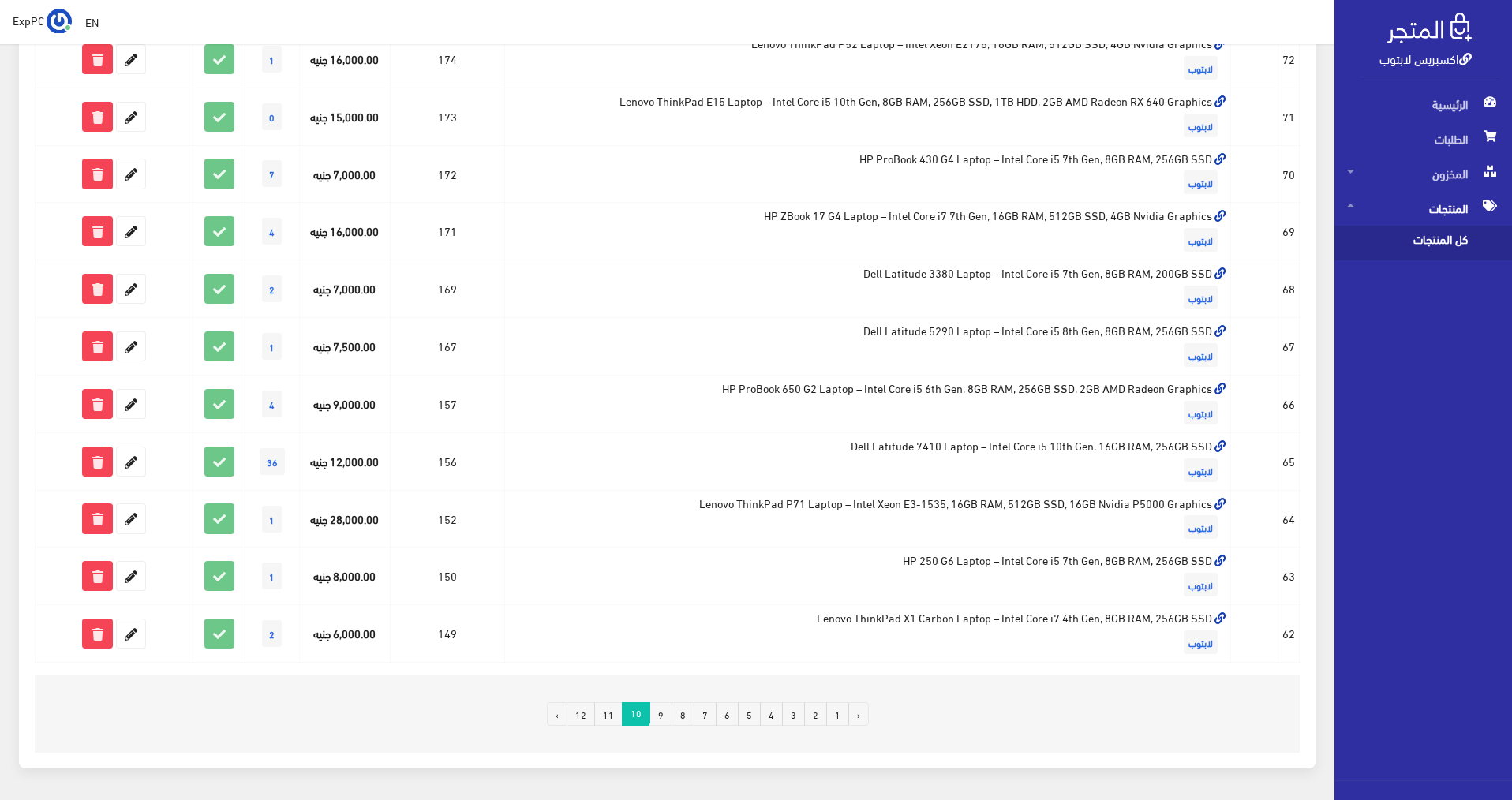
click at [689, 711] on link "8" at bounding box center [682, 715] width 23 height 24
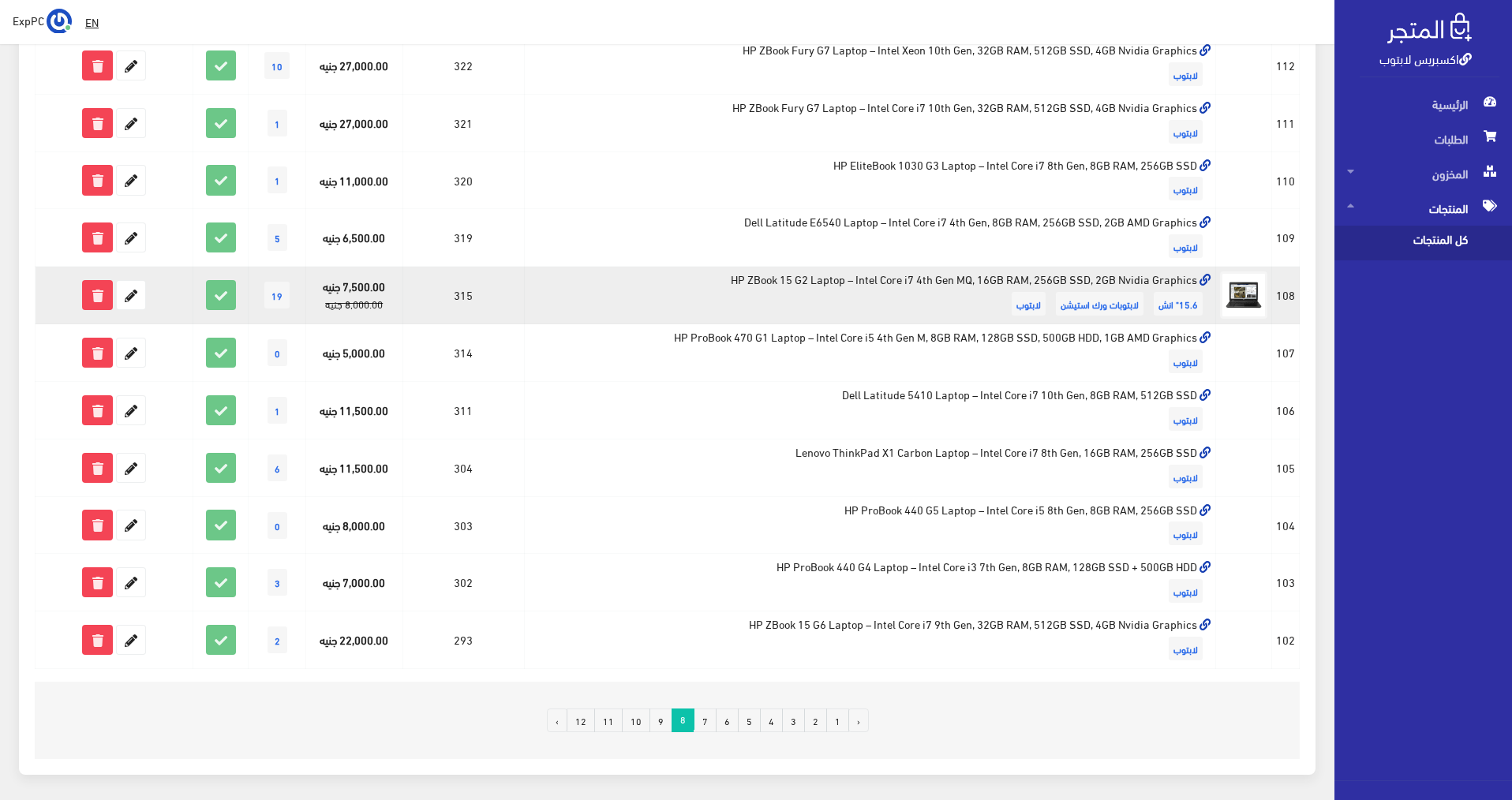
scroll to position [847, 0]
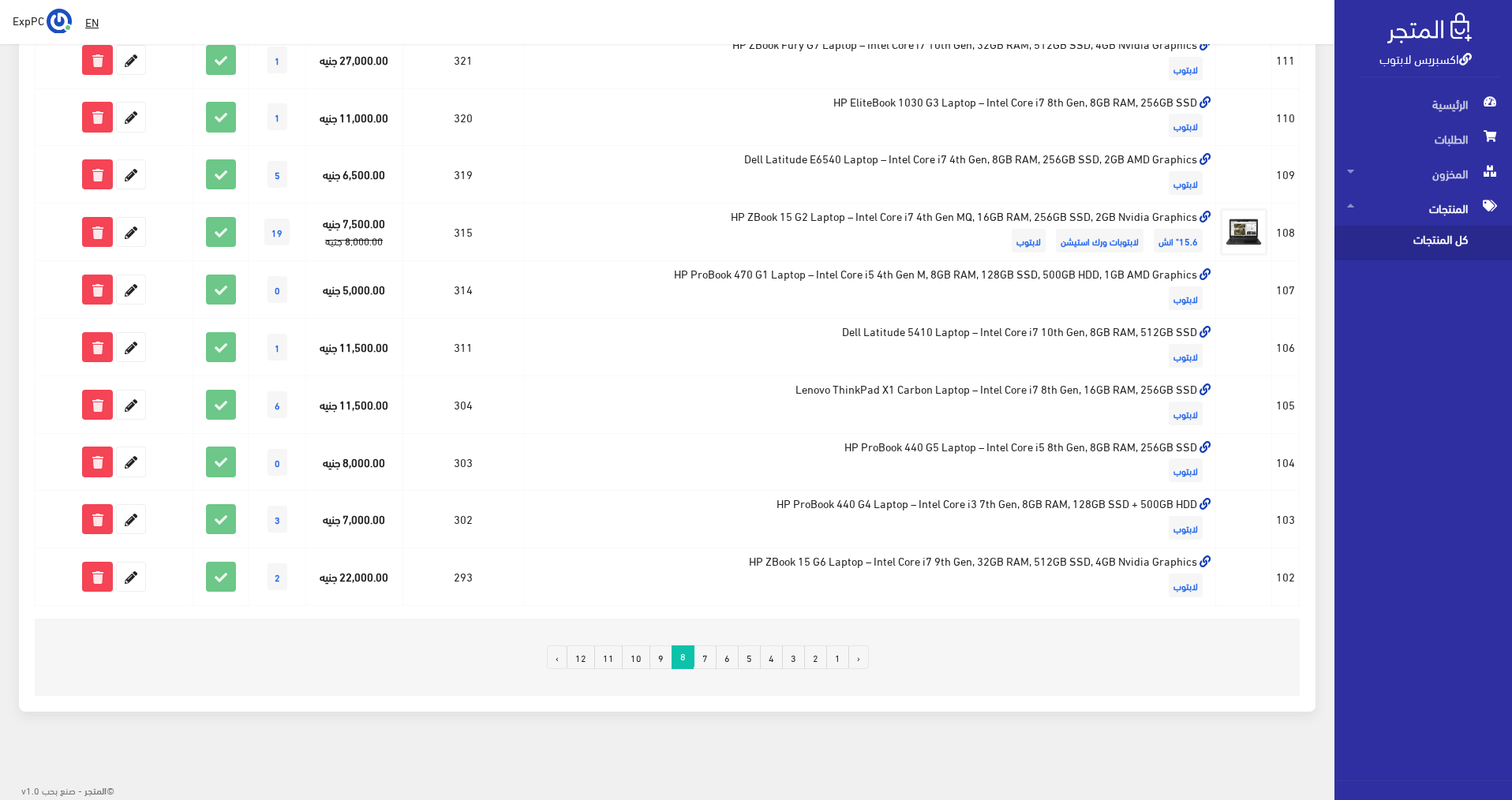
click at [744, 653] on link "5" at bounding box center [748, 657] width 23 height 24
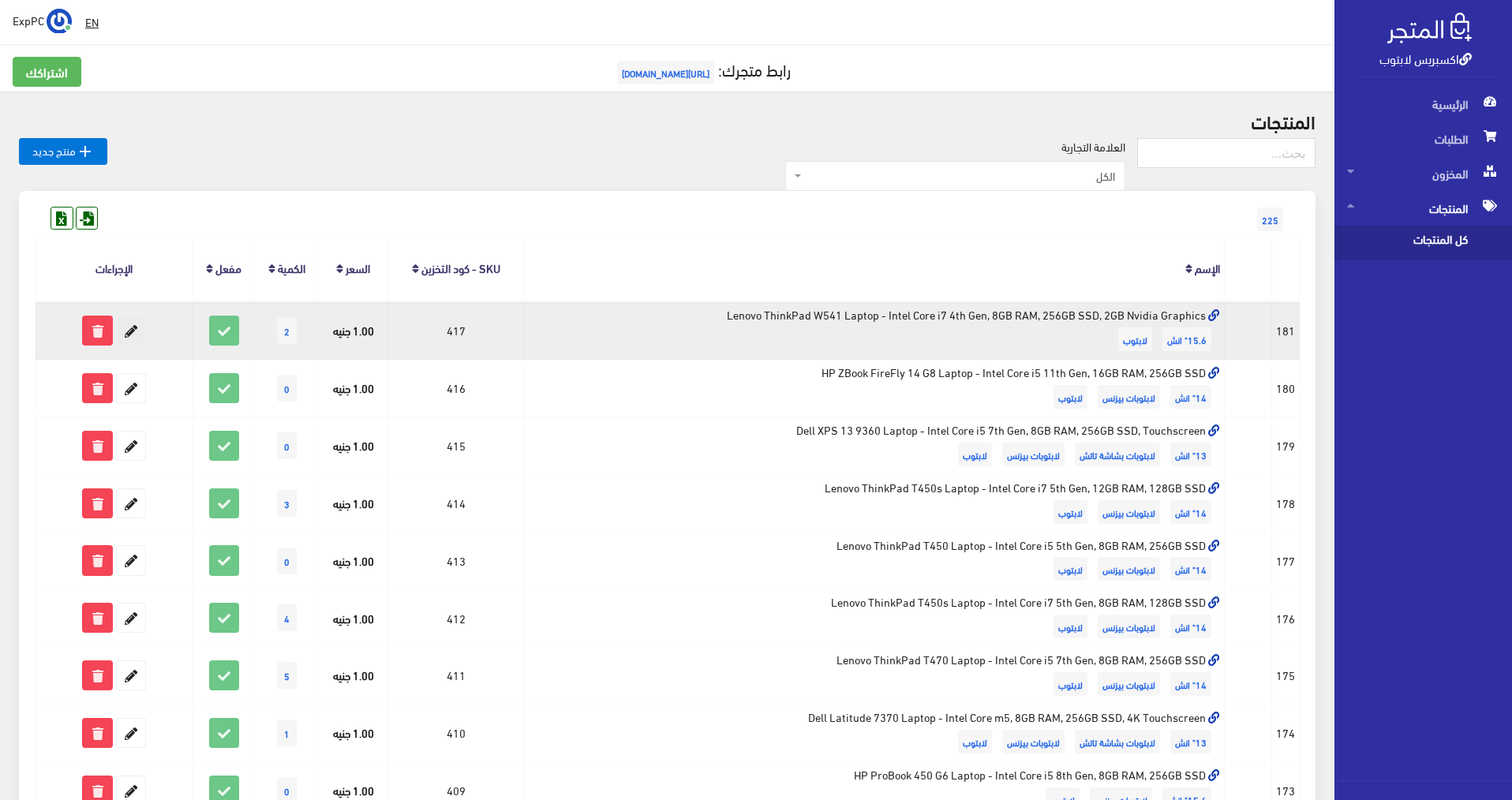
click at [136, 337] on icon at bounding box center [131, 331] width 29 height 29
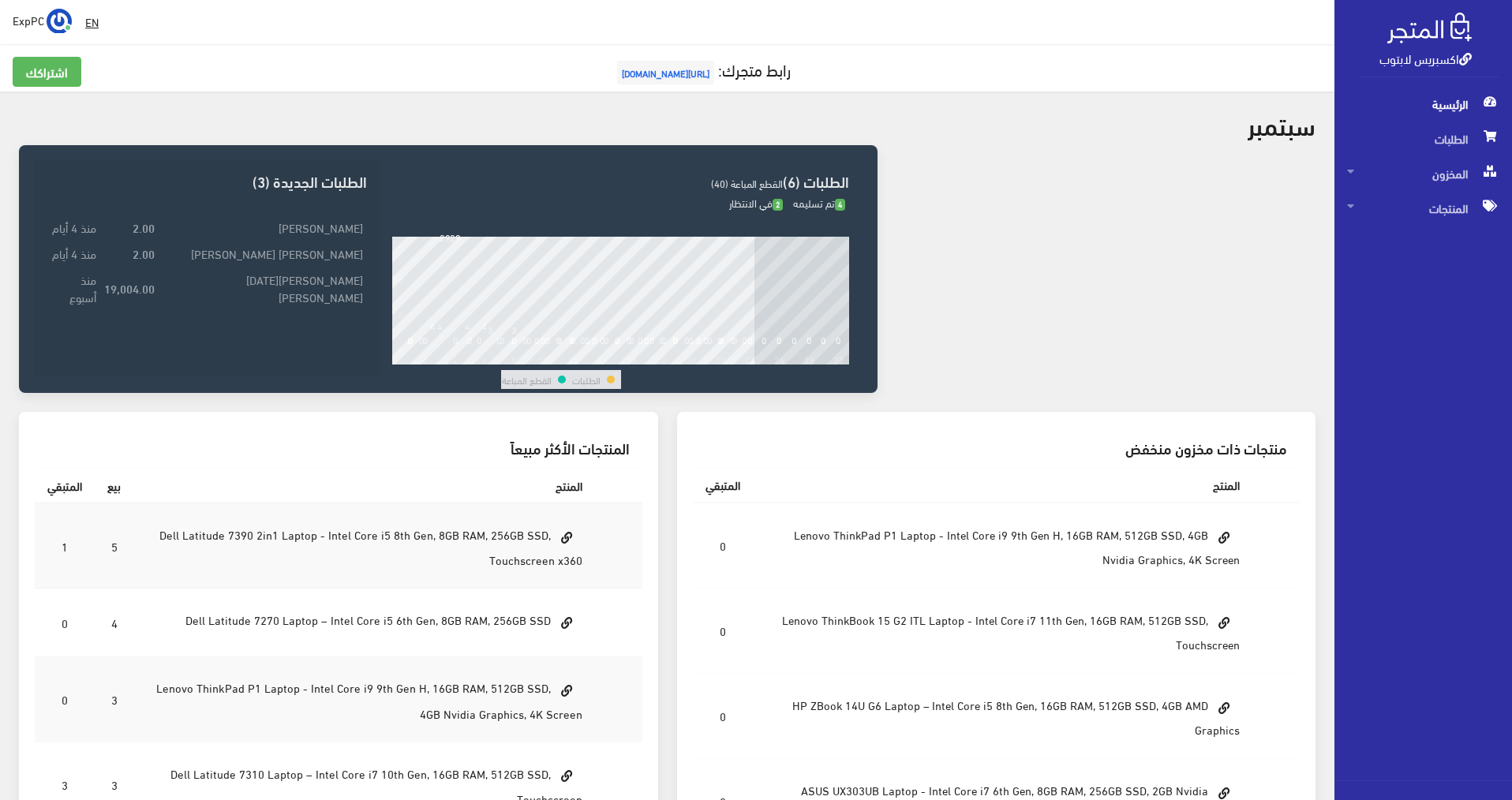
click at [33, 19] on span "ExpPC" at bounding box center [29, 20] width 32 height 20
click at [31, 56] on link "اشتراكي" at bounding box center [9, 55] width 125 height 22
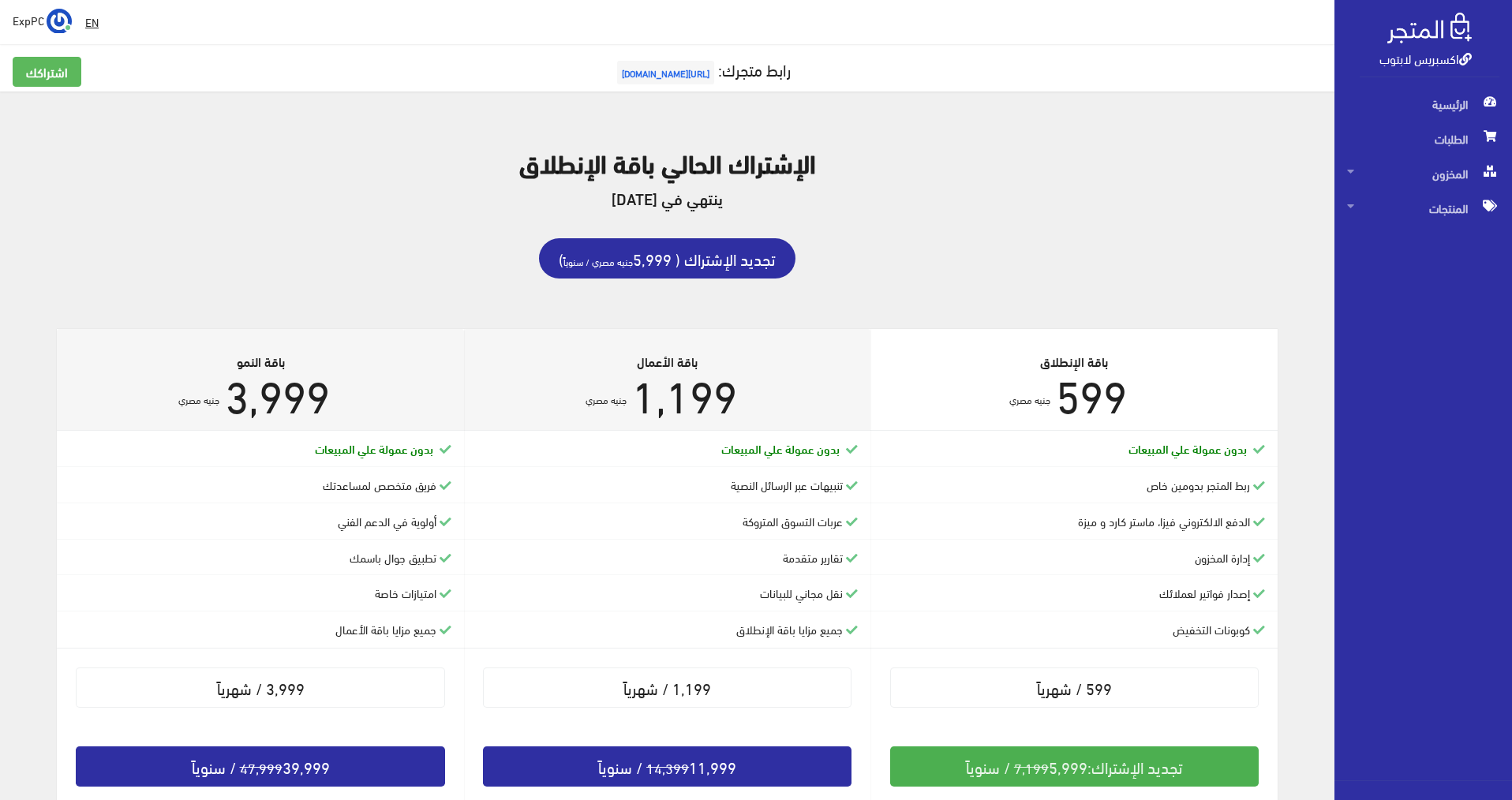
click at [1415, 55] on link "اكسبريس لابتوب" at bounding box center [1425, 57] width 92 height 23
click at [1453, 207] on span "المنتجات" at bounding box center [1423, 208] width 152 height 35
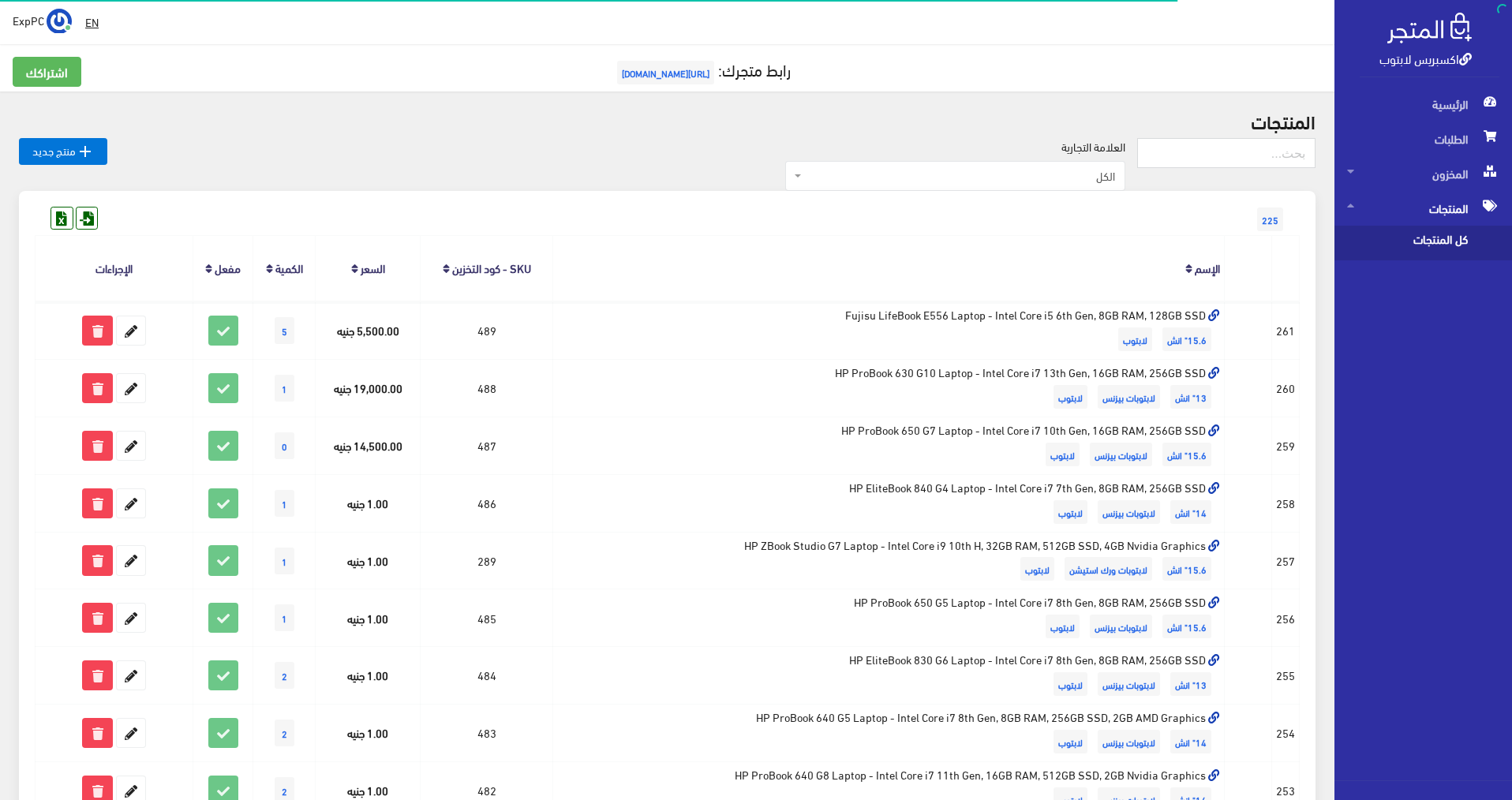
click at [1441, 236] on span "كل المنتجات" at bounding box center [1406, 243] width 120 height 35
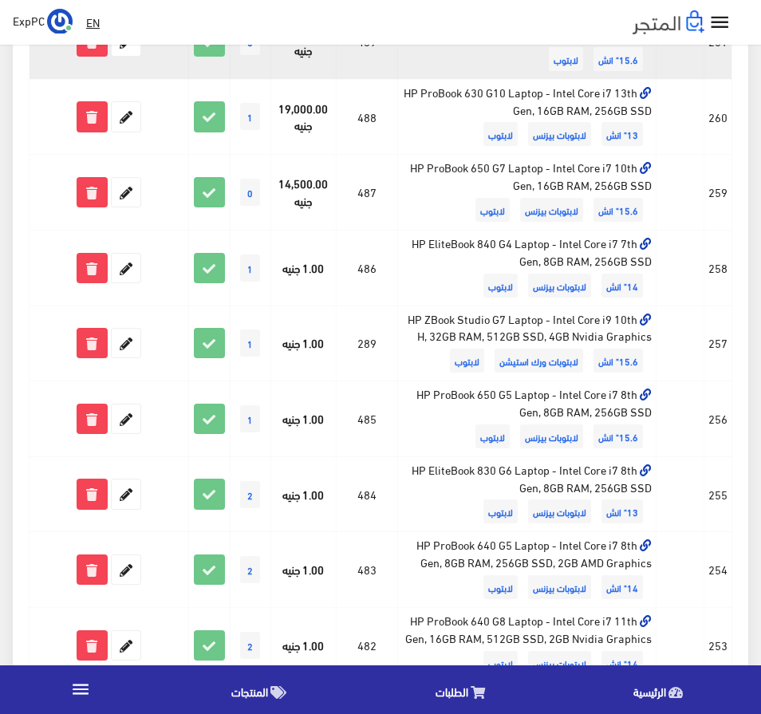
scroll to position [319, 0]
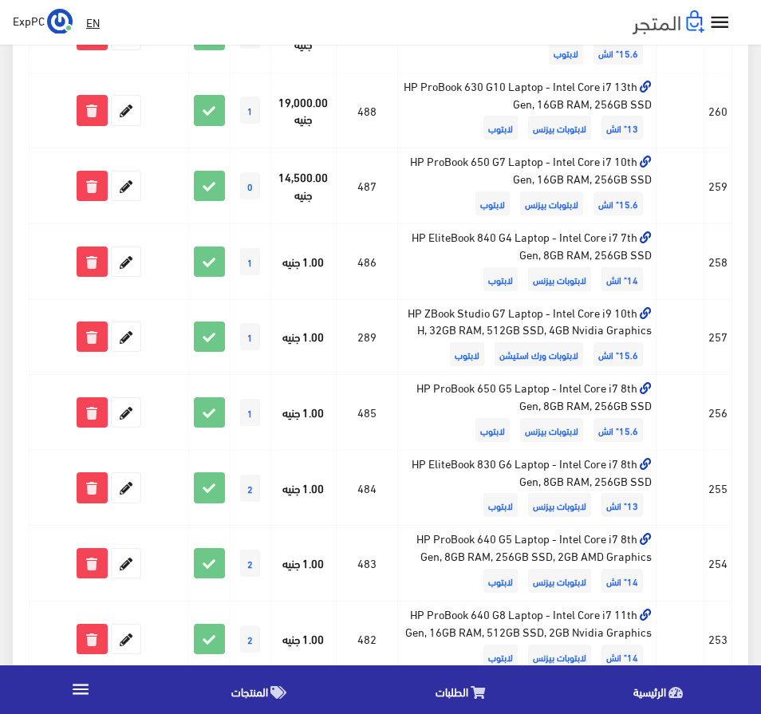
click at [88, 687] on icon "" at bounding box center [80, 688] width 21 height 21
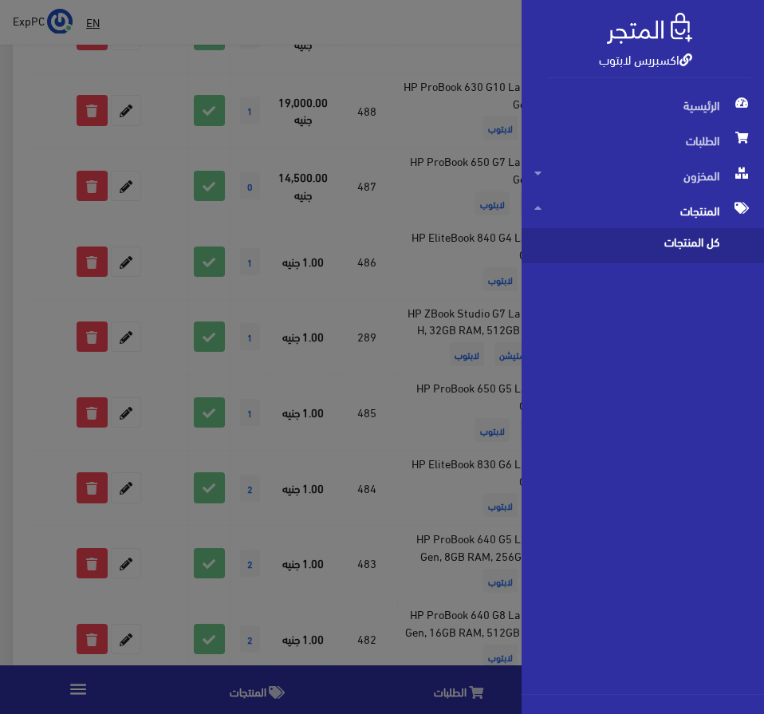
click at [598, 399] on div "الرئيسية الطلبات المخزون المخزون" at bounding box center [642, 391] width 242 height 606
click at [705, 233] on span "كل المنتجات" at bounding box center [626, 245] width 185 height 35
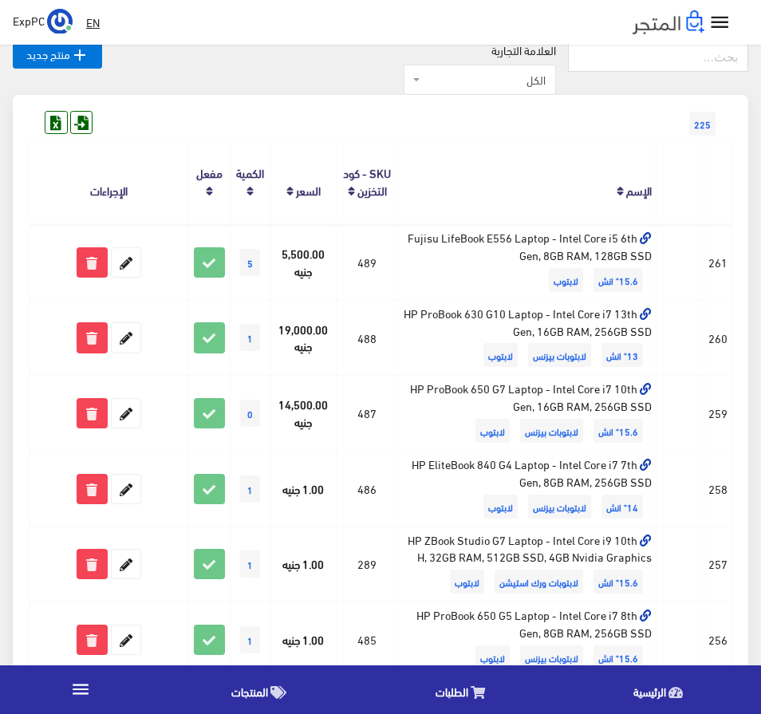
scroll to position [83, 0]
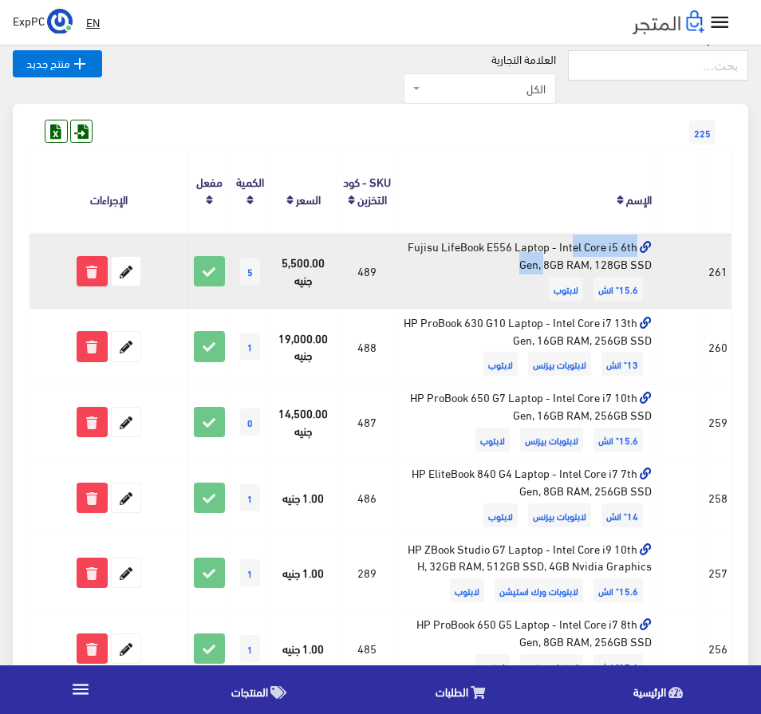
drag, startPoint x: 405, startPoint y: 245, endPoint x: 511, endPoint y: 244, distance: 106.0
click at [511, 244] on td "Fujisu LifeBook E556 Laptop - Intel Core i5 6th Gen, 8GB RAM, 128GB SSD 15.6" ا…" at bounding box center [527, 271] width 258 height 76
copy td "Fujisu LifeBook E556"
click at [123, 270] on icon at bounding box center [126, 271] width 29 height 29
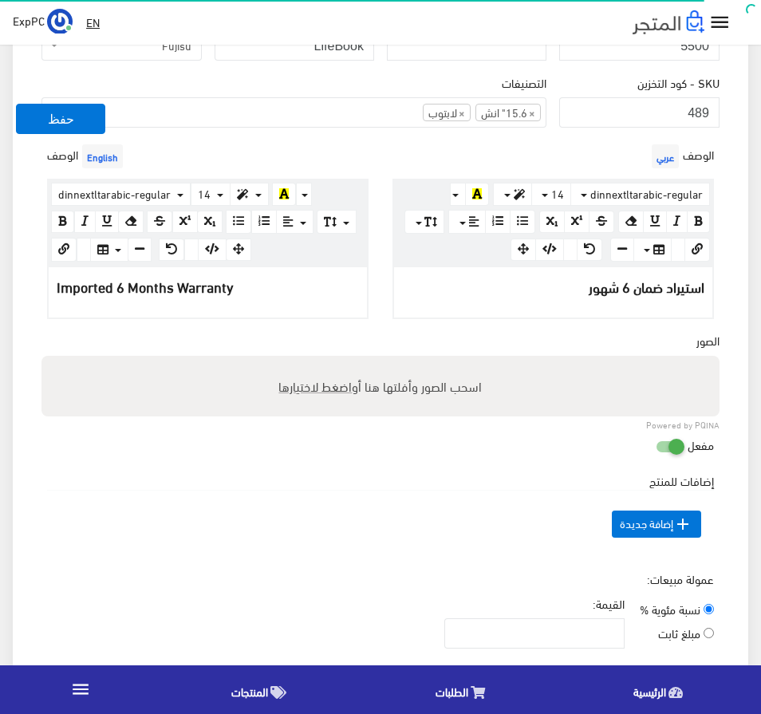
scroll to position [399, 0]
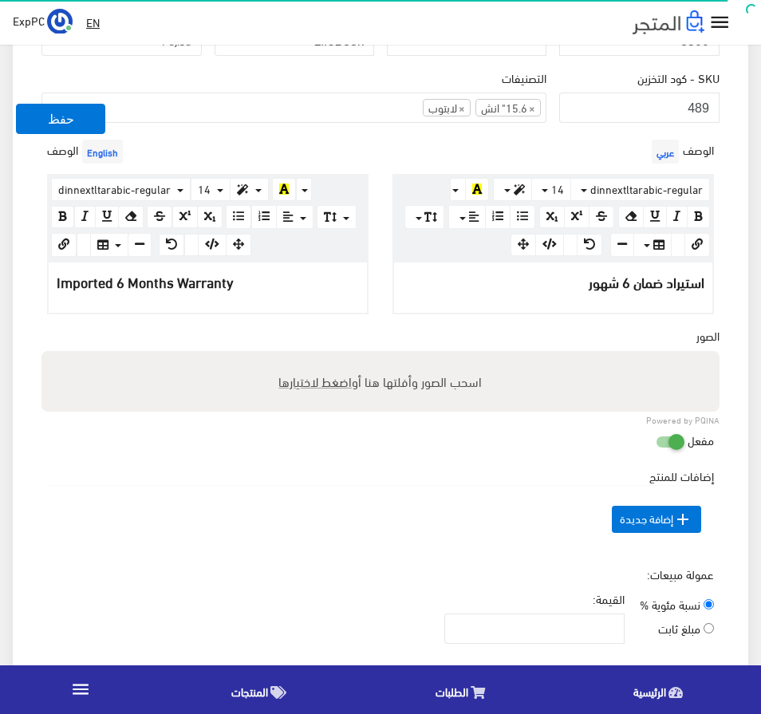
click at [302, 382] on span "اضغط لاختيارها" at bounding box center [315, 380] width 73 height 23
click at [302, 356] on input "اسحب الصور وأفلتها هنا أو اضغط لاختيارها" at bounding box center [380, 353] width 678 height 5
type input "C:\fakepath\IMG_7595wbwsvrSh8ONM7_600x600@2x.jpg"
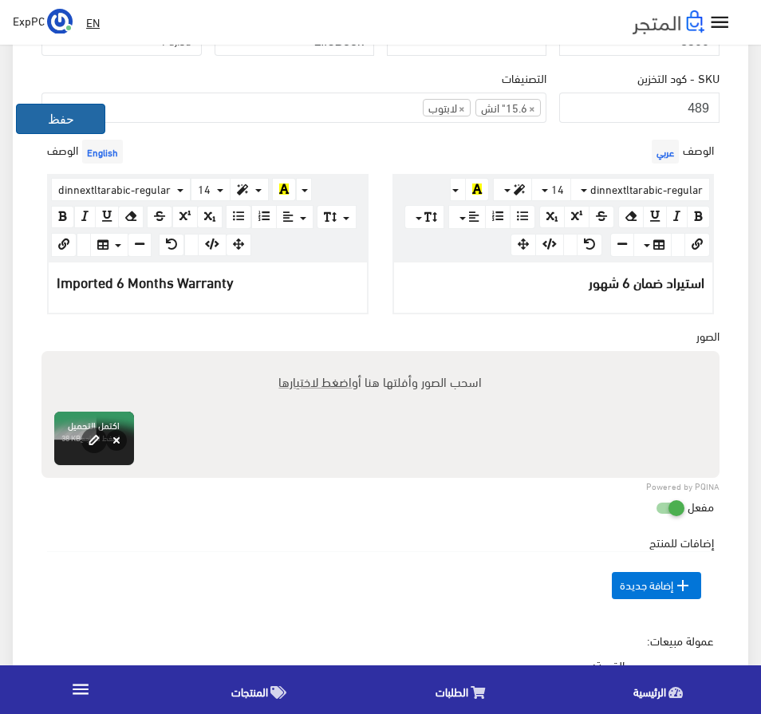
click at [61, 121] on button "حفظ" at bounding box center [60, 119] width 89 height 30
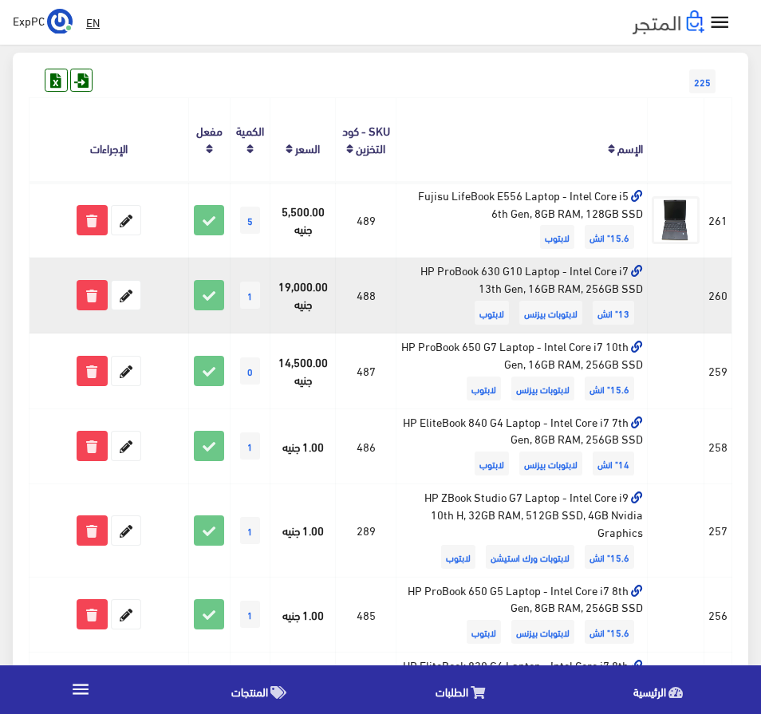
scroll to position [159, 0]
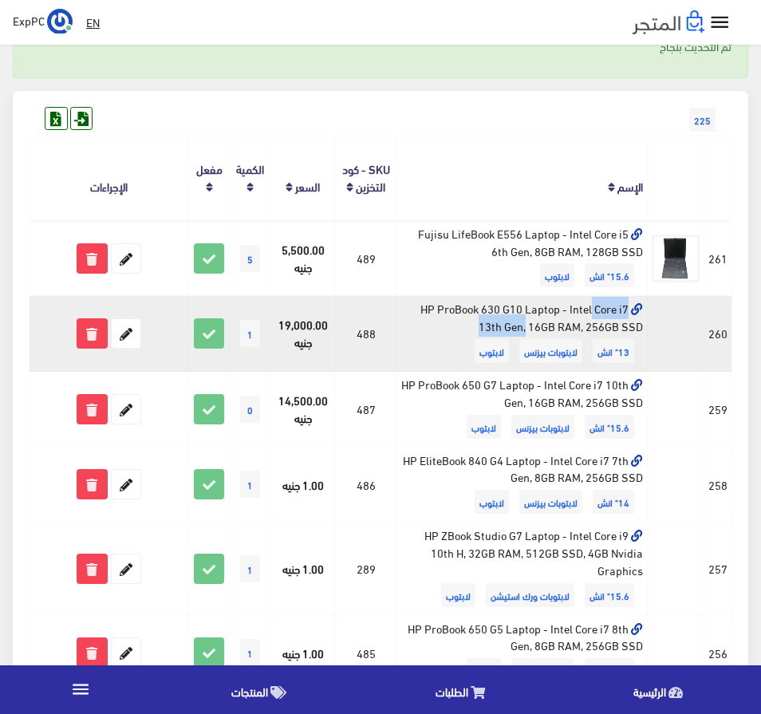
drag, startPoint x: 419, startPoint y: 309, endPoint x: 521, endPoint y: 312, distance: 102.1
click at [521, 312] on td "HP ProBook 630 G10 Laptop - Intel Core i7 13th Gen, 16GB RAM, 256GB SSD 13" انش…" at bounding box center [521, 334] width 251 height 76
copy td "HP ProBook 630 G10"
click at [130, 336] on icon at bounding box center [126, 333] width 29 height 29
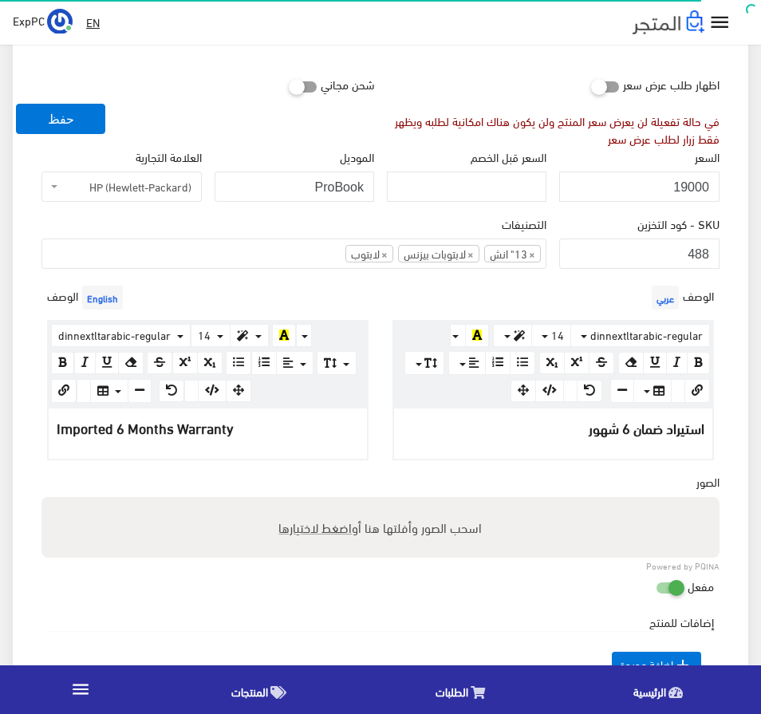
scroll to position [319, 0]
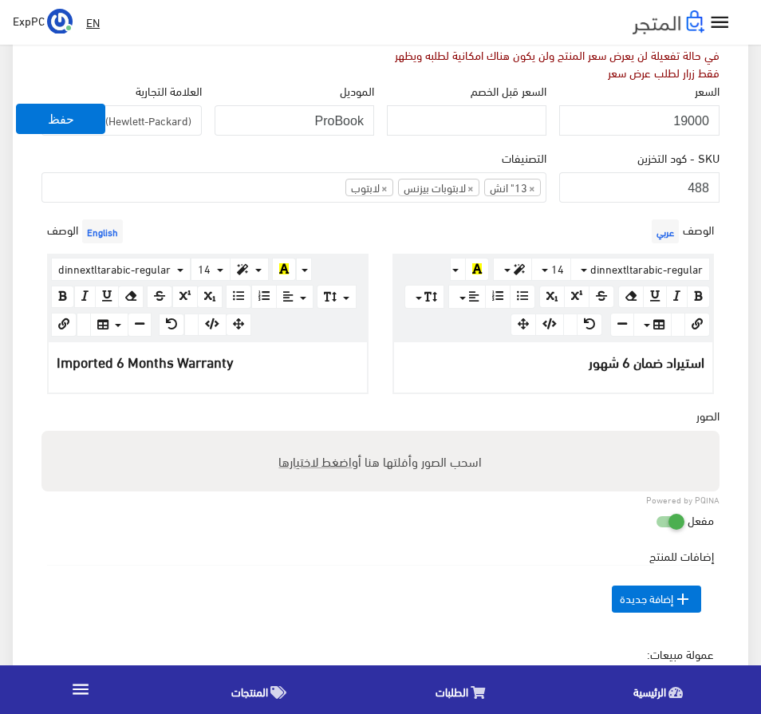
click at [412, 462] on label "اسحب الصور وأفلتها هنا أو اضغط لاختيارها" at bounding box center [380, 461] width 216 height 32
click at [412, 435] on input "اسحب الصور وأفلتها هنا أو اضغط لاختيارها" at bounding box center [380, 433] width 678 height 5
type input "C:\fakepath\HP ProBook 630 G10.jpg"
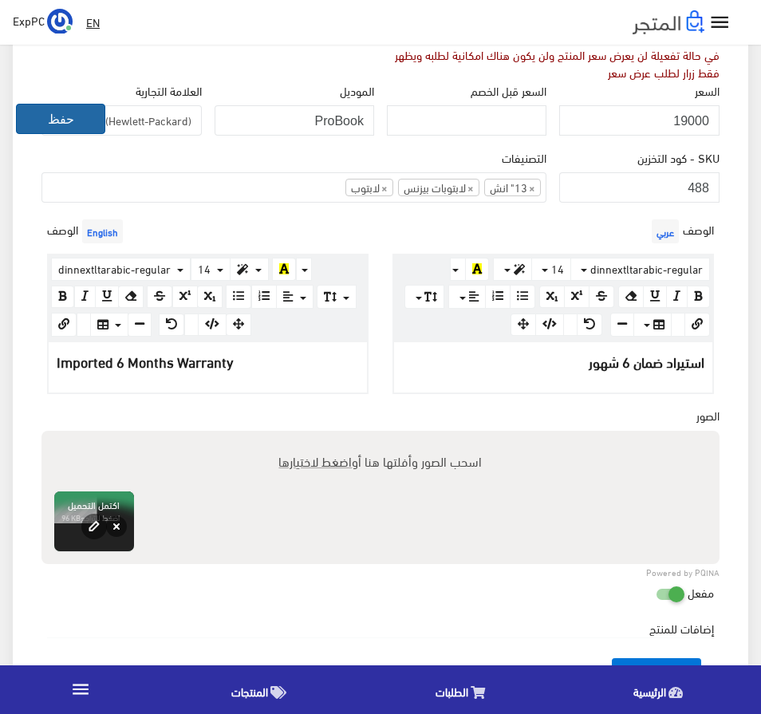
click at [53, 118] on button "حفظ" at bounding box center [60, 119] width 89 height 30
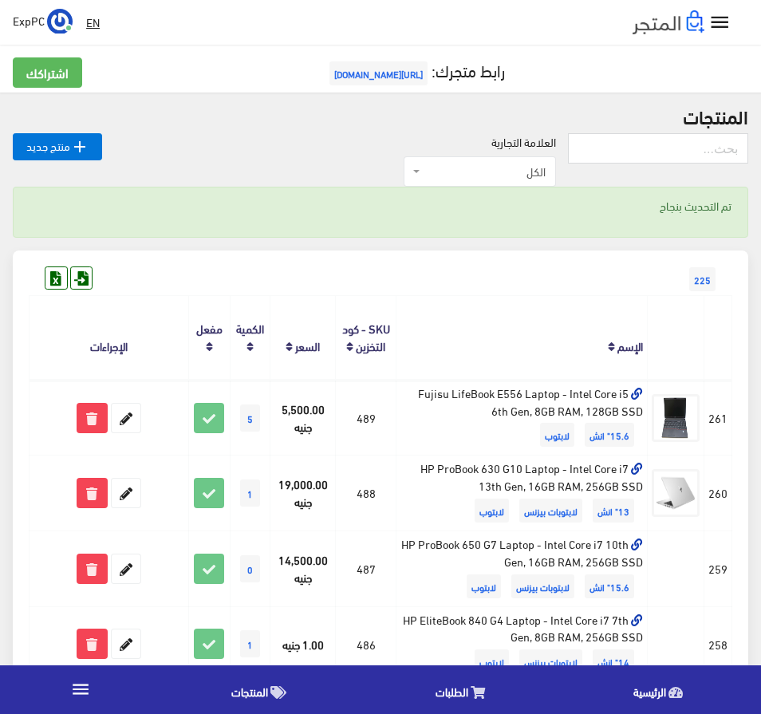
scroll to position [80, 0]
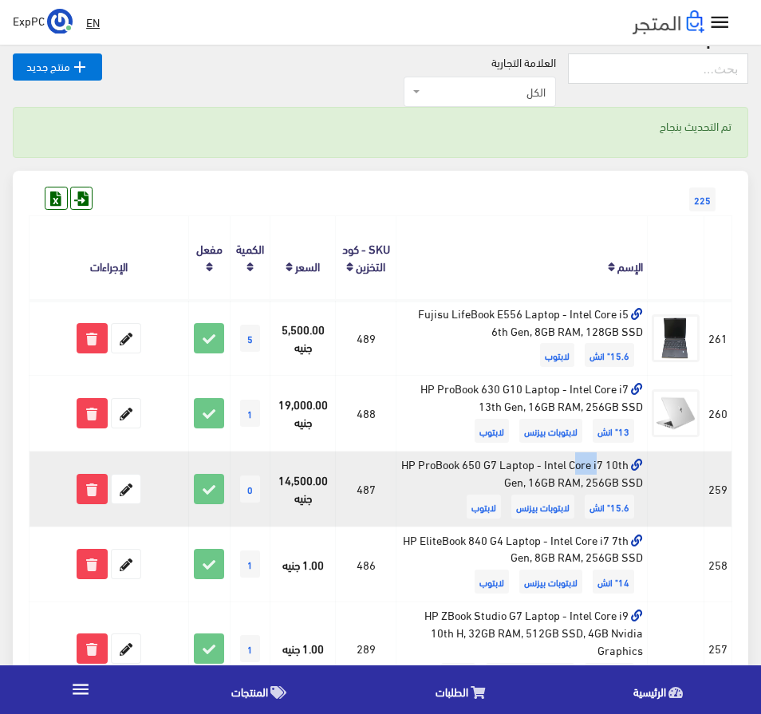
drag, startPoint x: 428, startPoint y: 459, endPoint x: 457, endPoint y: 459, distance: 28.7
click at [457, 459] on td "HP ProBook 650 G7 Laptop - Intel Core i7 10th Gen, 16GB RAM, 256GB SSD 15.6" ان…" at bounding box center [521, 489] width 251 height 76
drag, startPoint x: 423, startPoint y: 466, endPoint x: 519, endPoint y: 465, distance: 96.5
click at [519, 465] on td "HP ProBook 650 G7 Laptop - Intel Core i7 10th Gen, 16GB RAM, 256GB SSD 15.6" ان…" at bounding box center [521, 489] width 251 height 76
copy td "HP ProBook 650 G7"
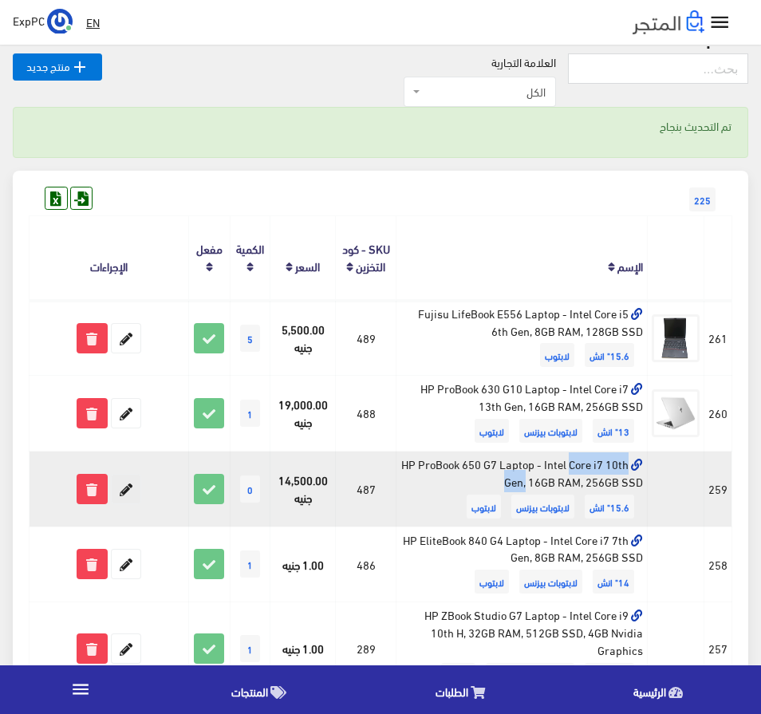
click at [119, 490] on icon at bounding box center [126, 488] width 29 height 29
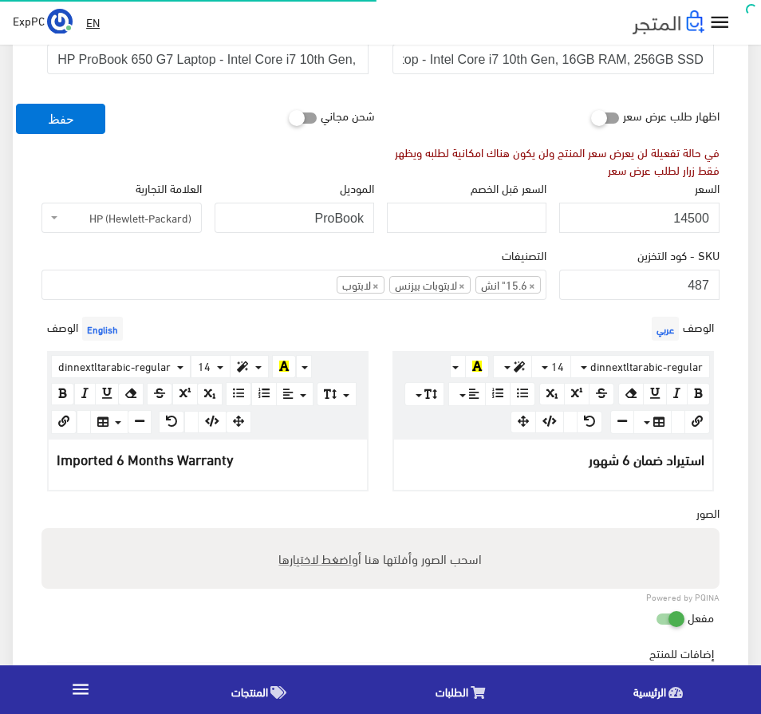
scroll to position [239, 0]
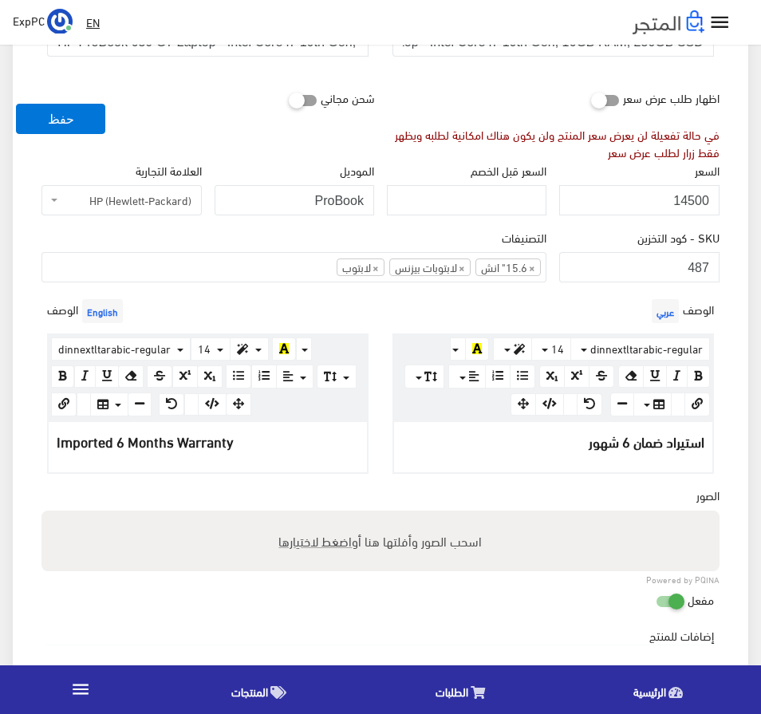
click at [328, 533] on span "اضغط لاختيارها" at bounding box center [315, 540] width 73 height 23
click at [328, 515] on input "اسحب الصور وأفلتها هنا أو اضغط لاختيارها" at bounding box center [380, 512] width 678 height 5
type input "C:\fakepath\HP ProBook 650 G7.jpeg"
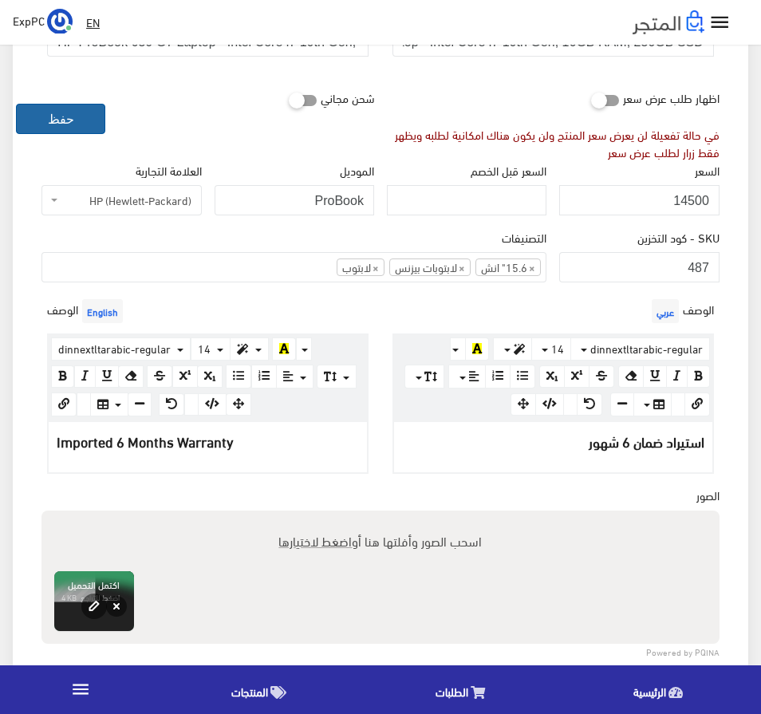
click at [77, 112] on button "حفظ" at bounding box center [60, 119] width 89 height 30
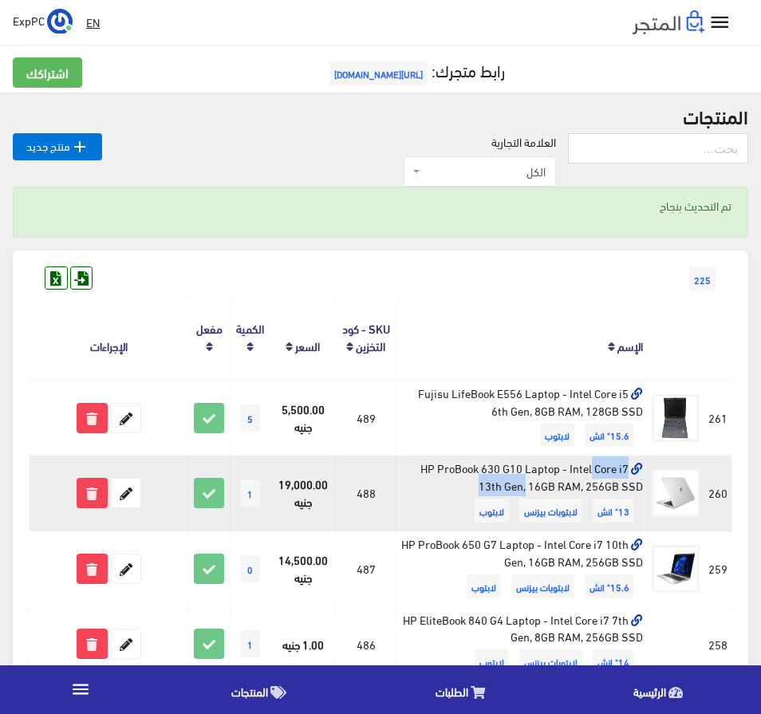
drag, startPoint x: 418, startPoint y: 471, endPoint x: 522, endPoint y: 470, distance: 104.5
click at [522, 470] on td "HP ProBook 630 G10 Laptop - Intel Core i7 13th Gen, 16GB RAM, 256GB SSD 13" انش…" at bounding box center [521, 493] width 251 height 76
copy td "HP ProBook 630 G10"
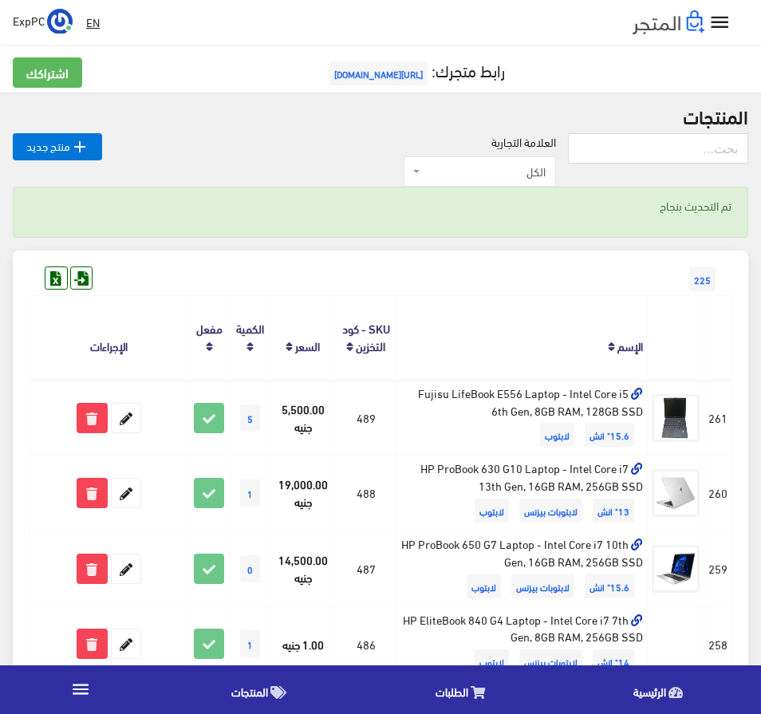
click at [394, 0] on div " EN ExpPC اشتراكي" at bounding box center [380, 22] width 761 height 45
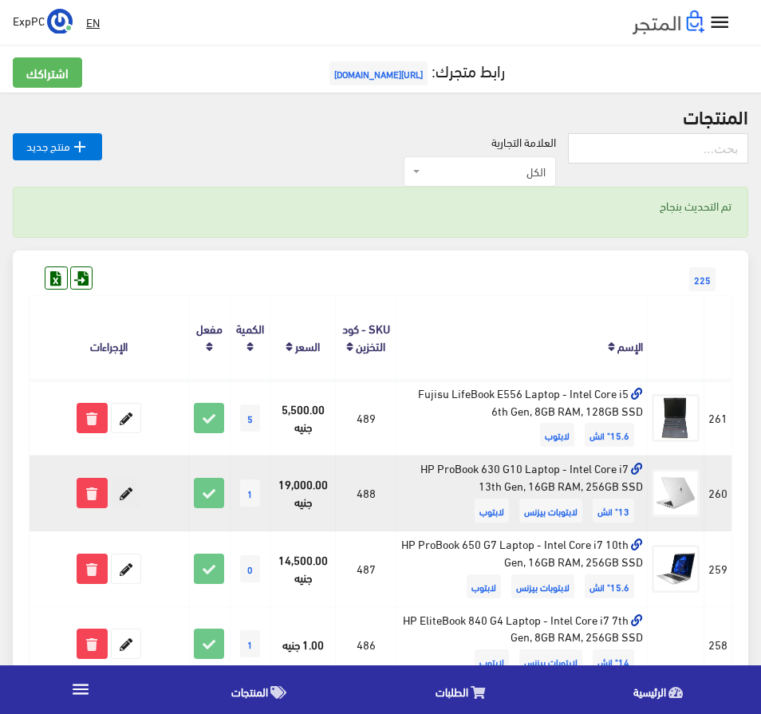
click at [129, 490] on icon at bounding box center [126, 492] width 29 height 29
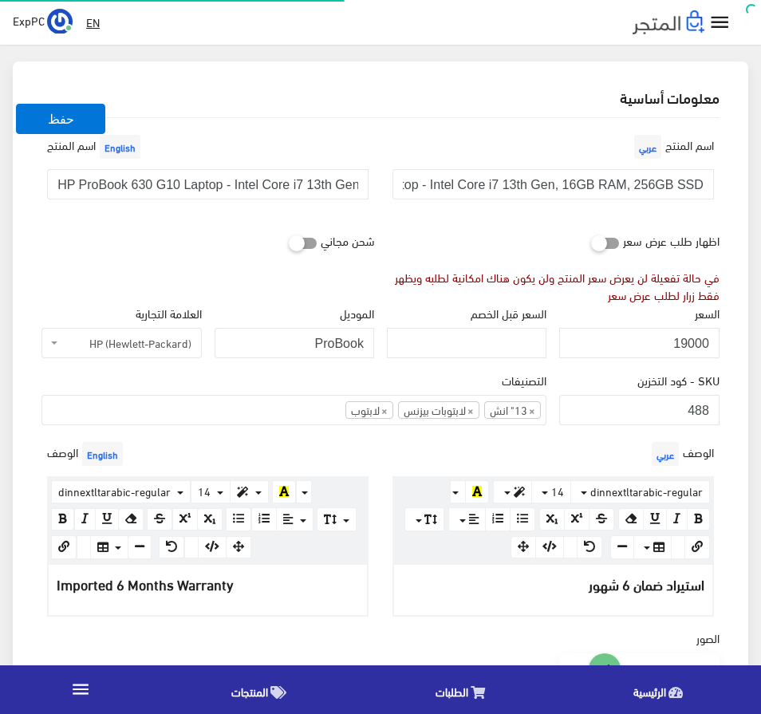
scroll to position [399, 0]
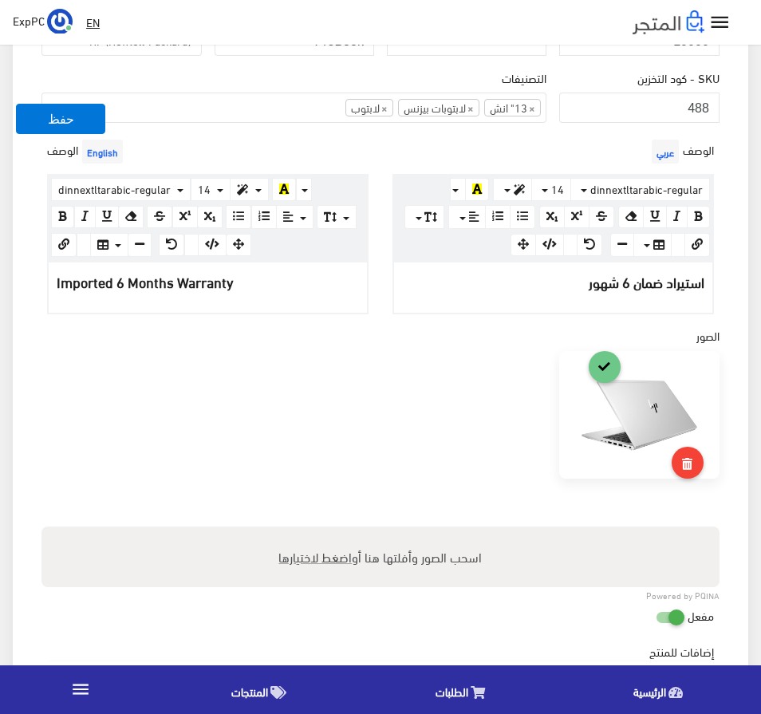
click at [311, 552] on span "اضغط لاختيارها" at bounding box center [315, 556] width 73 height 23
click at [311, 531] on input "اسحب الصور وأفلتها هنا أو اضغط لاختيارها" at bounding box center [380, 528] width 678 height 5
type input "C:\fakepath\HP ProBook 630 G10 2.jpg"
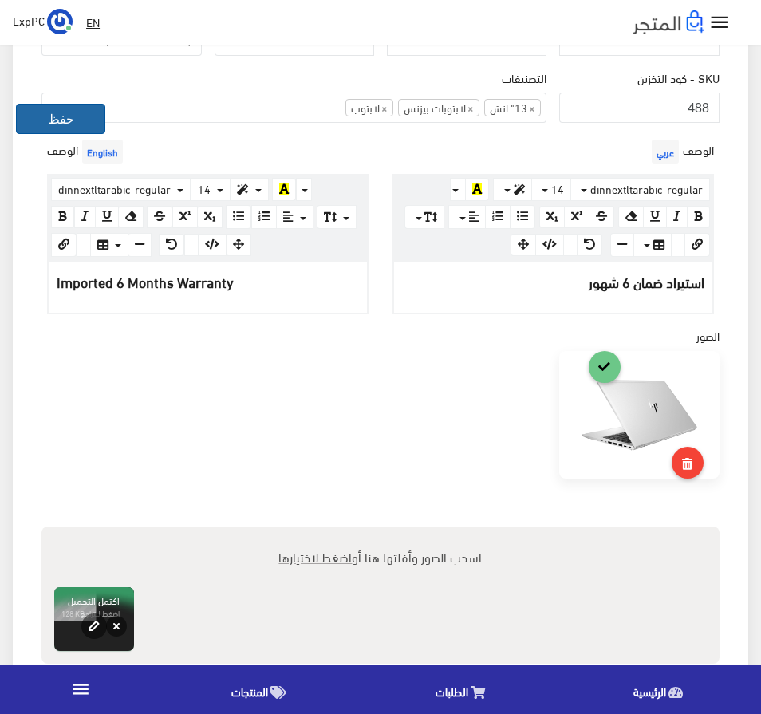
click at [70, 111] on button "حفظ" at bounding box center [60, 119] width 89 height 30
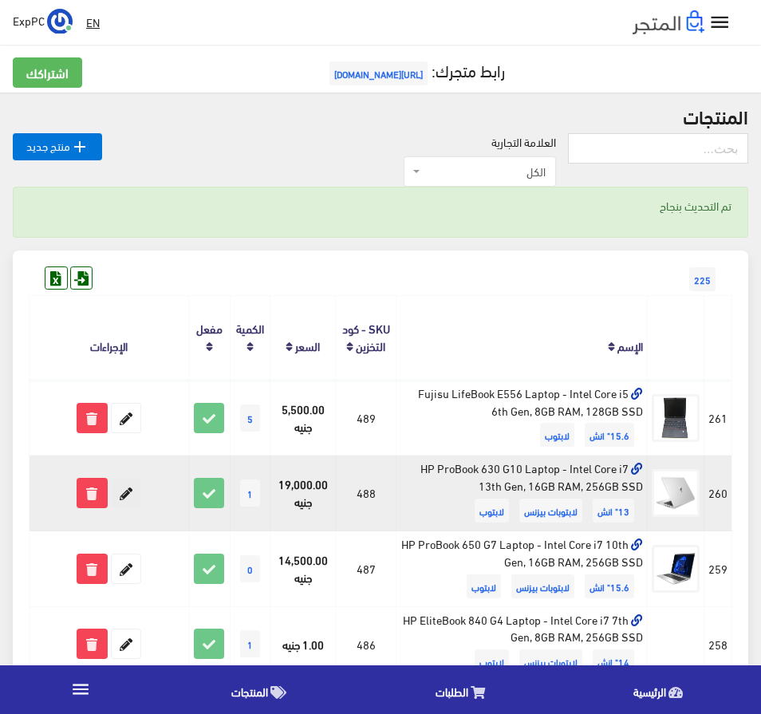
click at [122, 489] on icon at bounding box center [126, 492] width 29 height 29
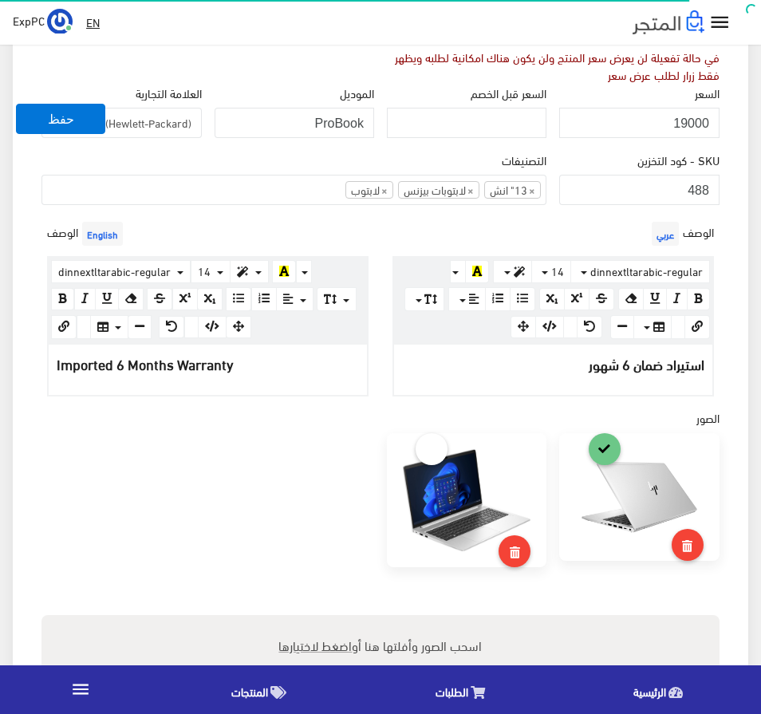
scroll to position [319, 0]
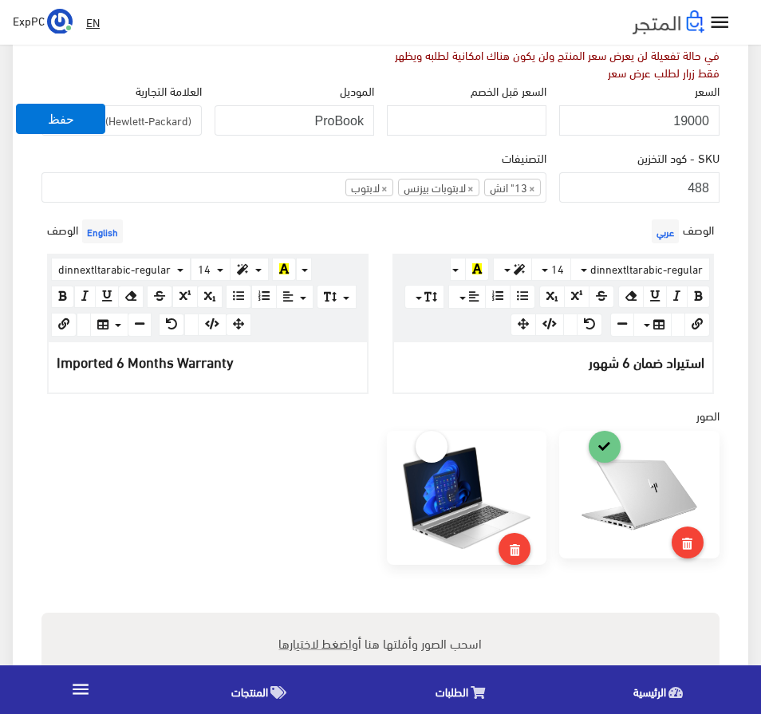
click at [453, 480] on img at bounding box center [467, 497] width 128 height 103
click at [436, 443] on link at bounding box center [431, 446] width 32 height 32
click at [37, 113] on button "حفظ" at bounding box center [60, 119] width 89 height 30
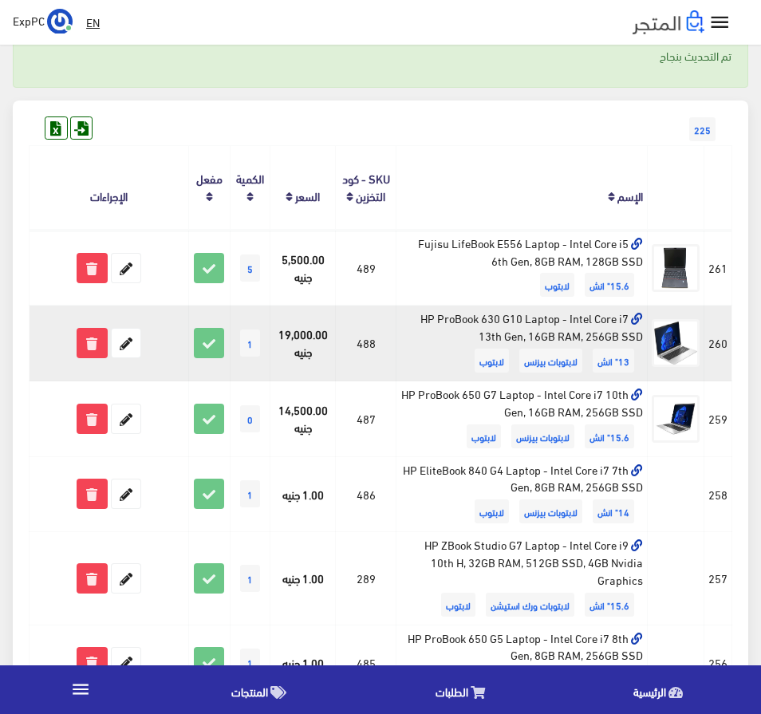
scroll to position [159, 0]
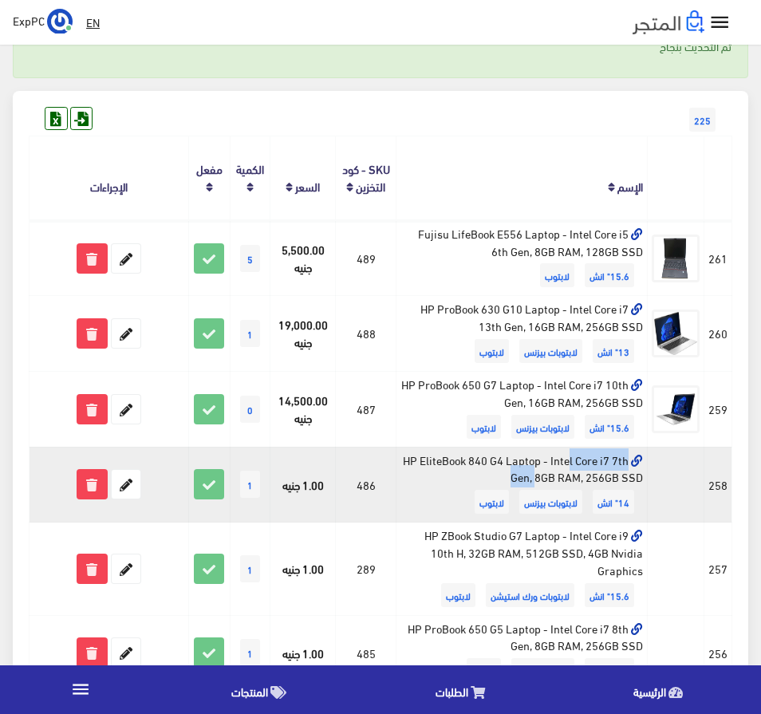
drag, startPoint x: 423, startPoint y: 459, endPoint x: 522, endPoint y: 458, distance: 99.7
click at [522, 458] on td "HP EliteBook 840 G4 Laptop - Intel Core i7 7th Gen, 8GB RAM, 256GB SSD 14" انش …" at bounding box center [521, 484] width 251 height 76
copy td "HP EliteBook 840 G4"
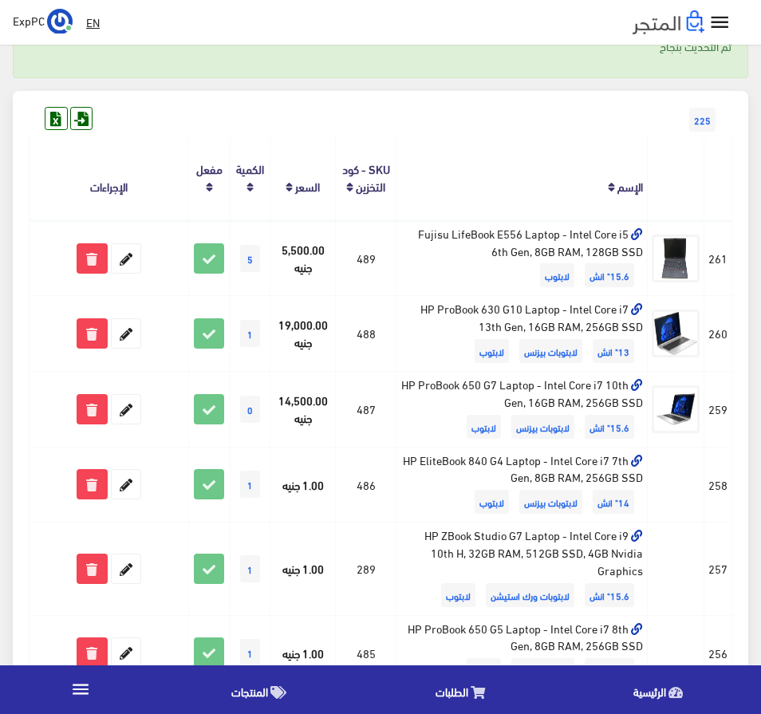
click at [293, 10] on div "EN ExpPC اشتراكي" at bounding box center [322, 22] width 619 height 29
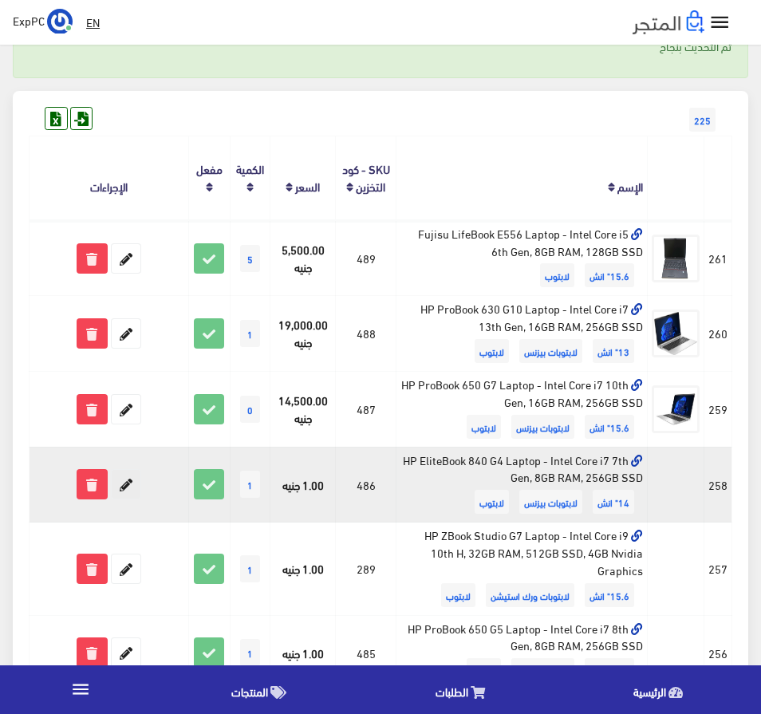
click at [132, 482] on icon at bounding box center [126, 484] width 29 height 29
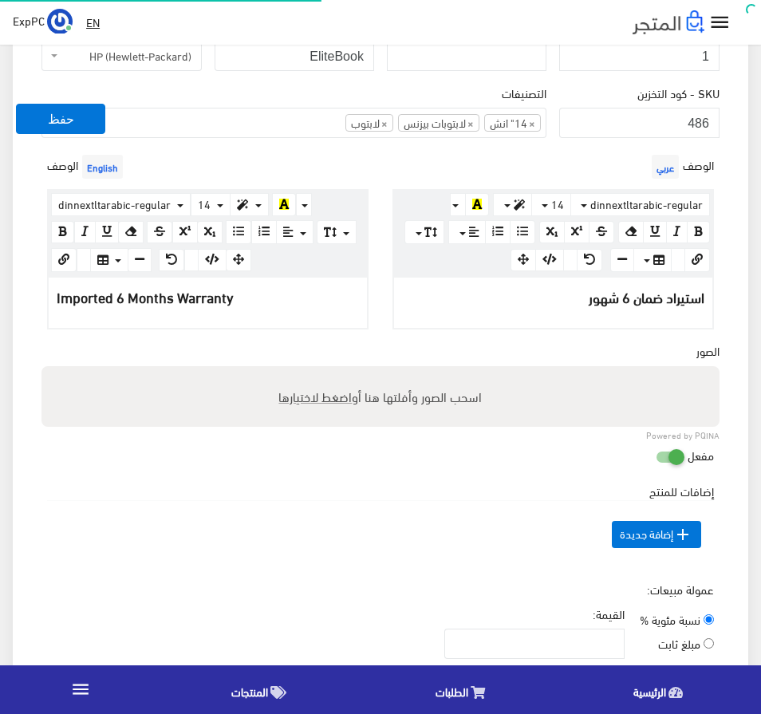
scroll to position [399, 0]
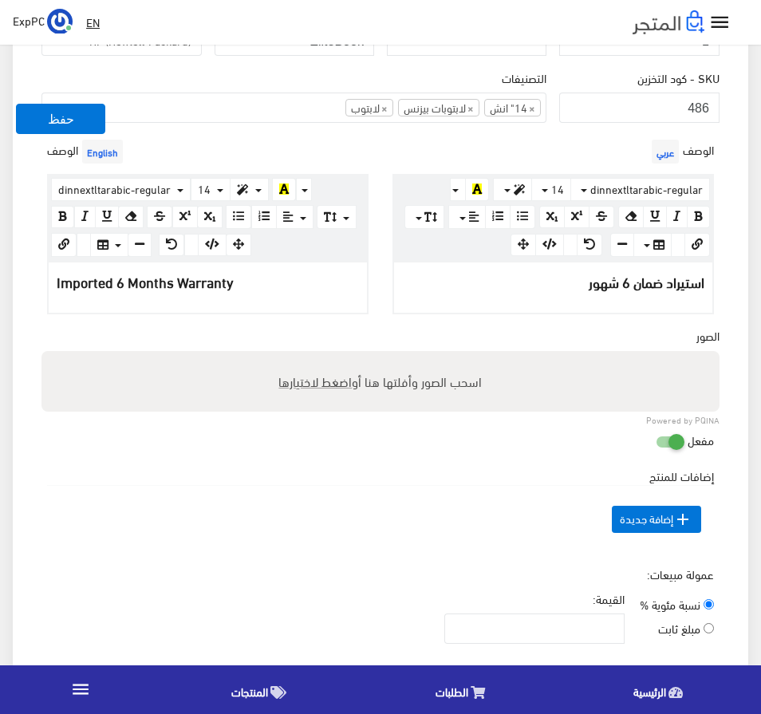
click at [313, 379] on span "اضغط لاختيارها" at bounding box center [315, 380] width 73 height 23
click at [313, 356] on input "اسحب الصور وأفلتها هنا أو اضغط لاختيارها" at bounding box center [380, 353] width 678 height 5
type input "C:\fakepath\HP EliteBook 840 G4.jpg"
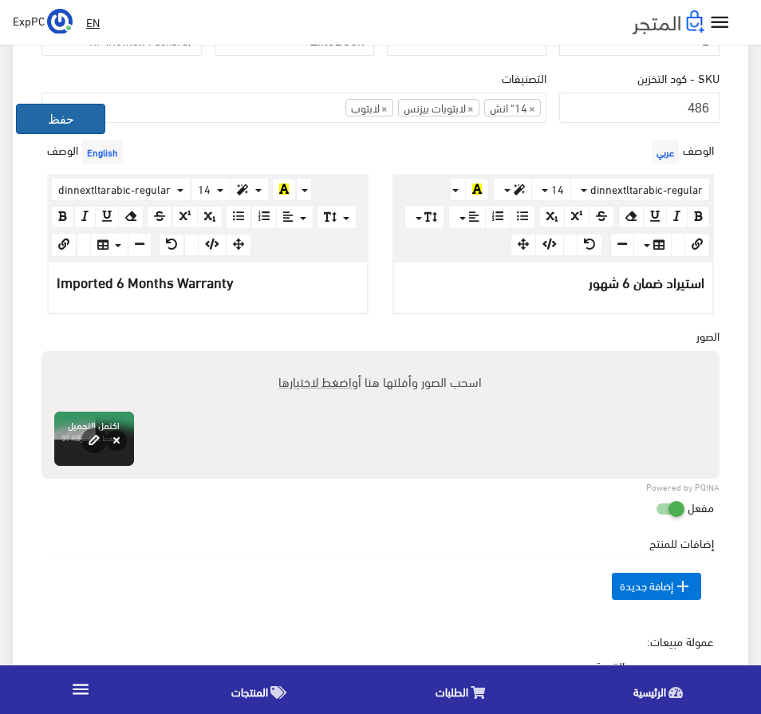
click at [57, 122] on button "حفظ" at bounding box center [60, 119] width 89 height 30
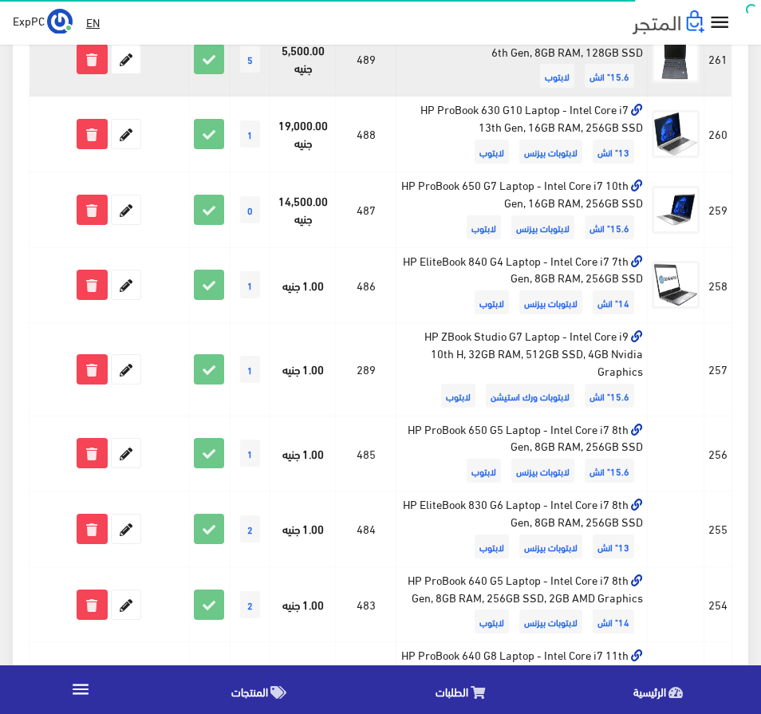
scroll to position [399, 0]
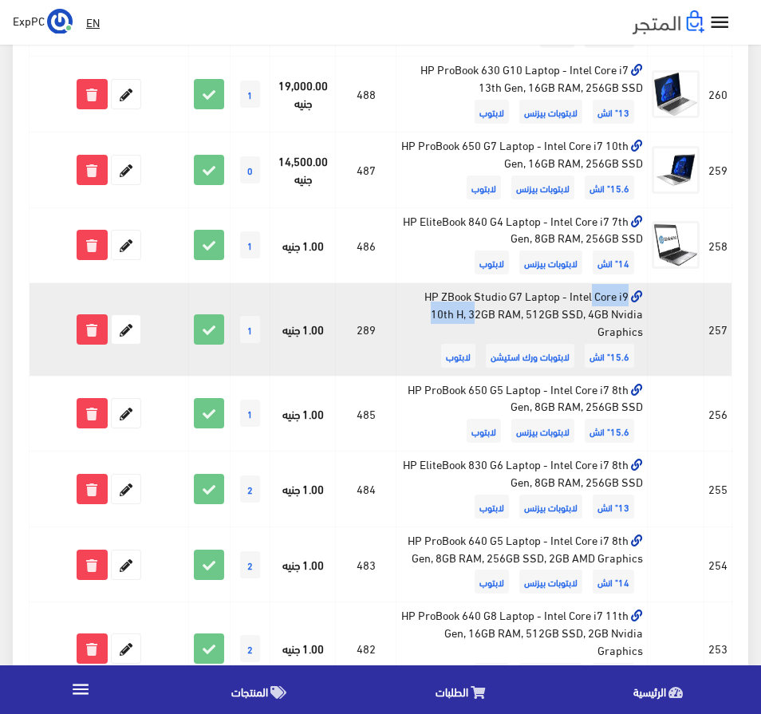
drag, startPoint x: 424, startPoint y: 295, endPoint x: 522, endPoint y: 293, distance: 98.1
click at [522, 293] on td "HP ZBook Studio G7 Laptop - Intel Core i9 10th H, 32GB RAM, 512GB SSD, 4GB Nvid…" at bounding box center [521, 329] width 251 height 92
copy td "HP ZBook Studio G7"
click at [128, 328] on icon at bounding box center [126, 329] width 29 height 29
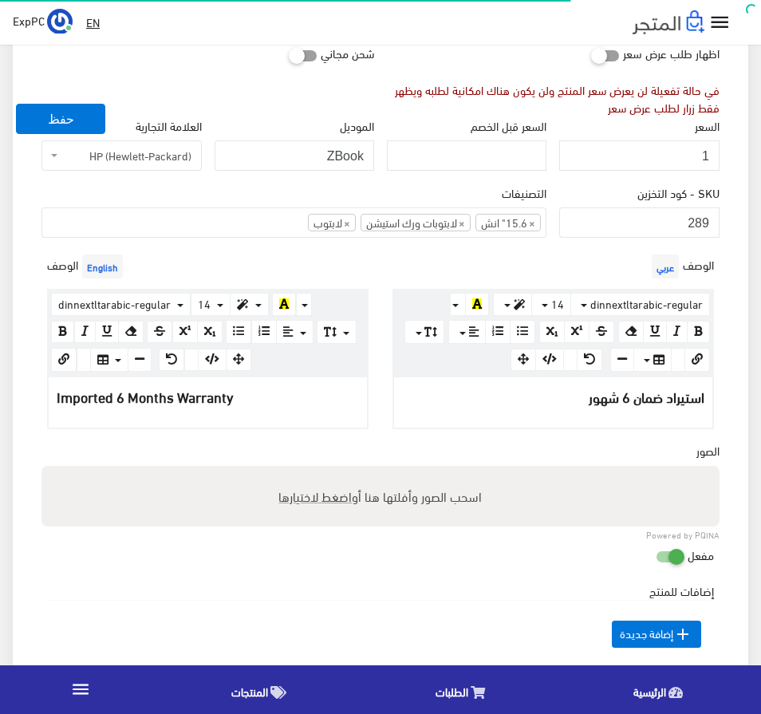
scroll to position [319, 0]
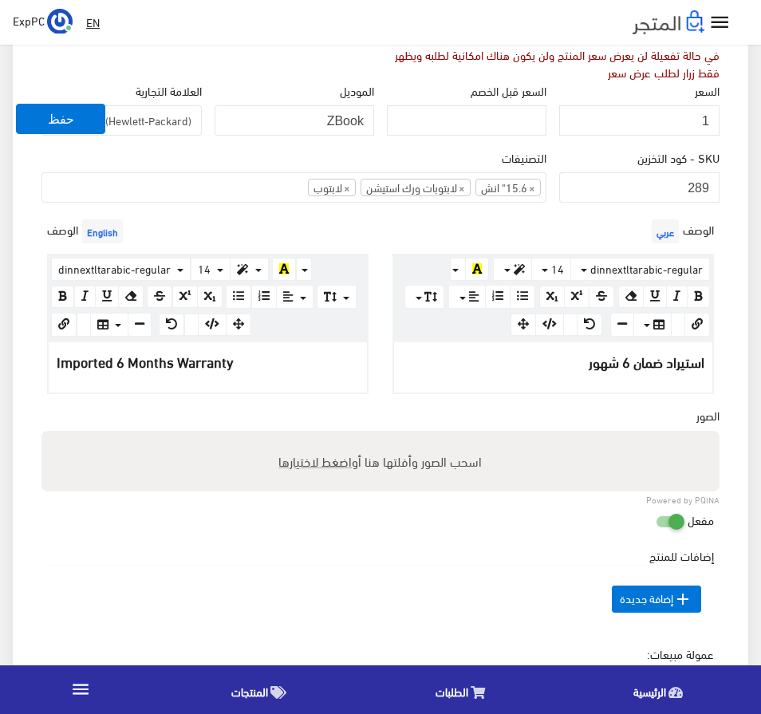
click at [340, 460] on span "اضغط لاختيارها" at bounding box center [315, 460] width 73 height 23
click at [340, 435] on input "اسحب الصور وأفلتها هنا أو اضغط لاختيارها" at bounding box center [380, 433] width 678 height 5
type input "C:\fakepath\HP ZBook Studio G7.jpg"
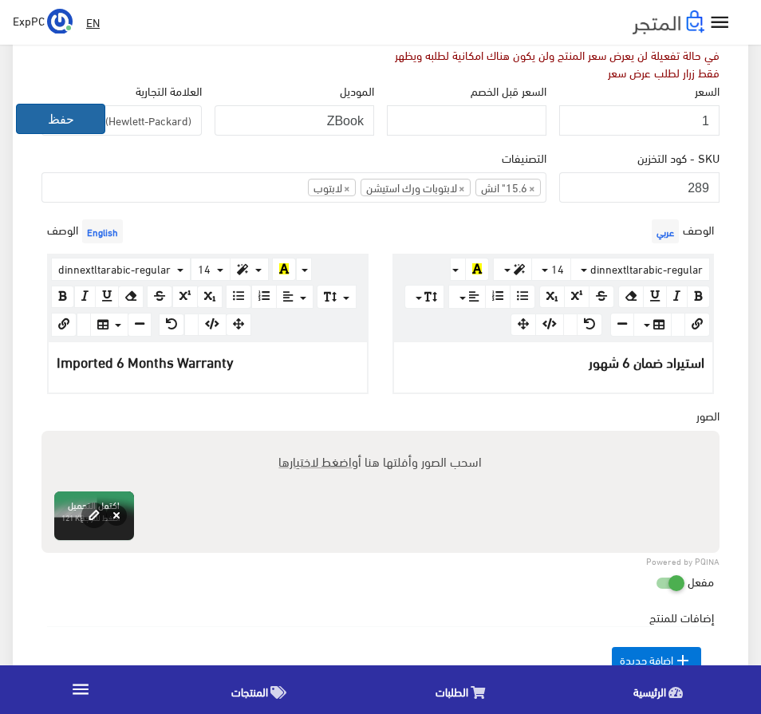
click at [65, 116] on button "حفظ" at bounding box center [60, 119] width 89 height 30
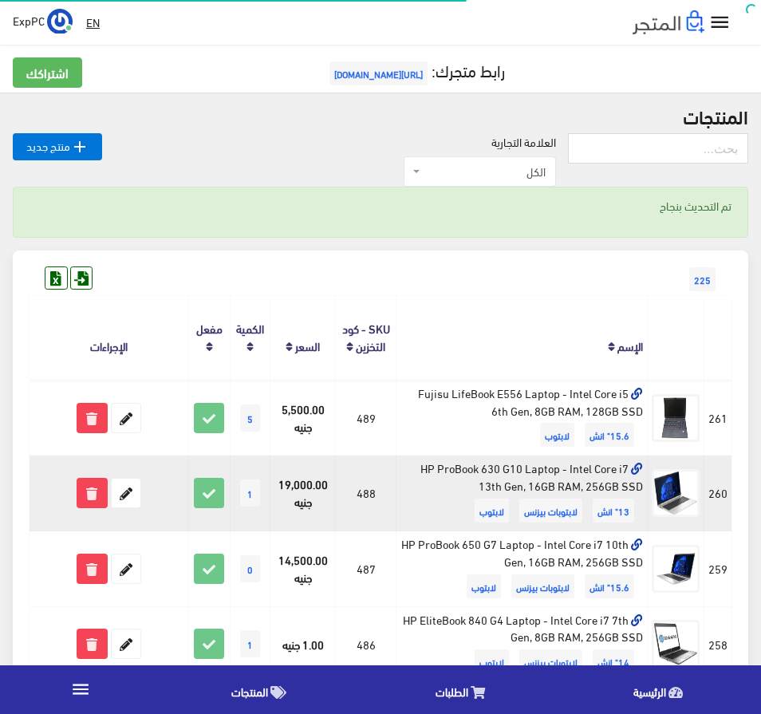
scroll to position [319, 0]
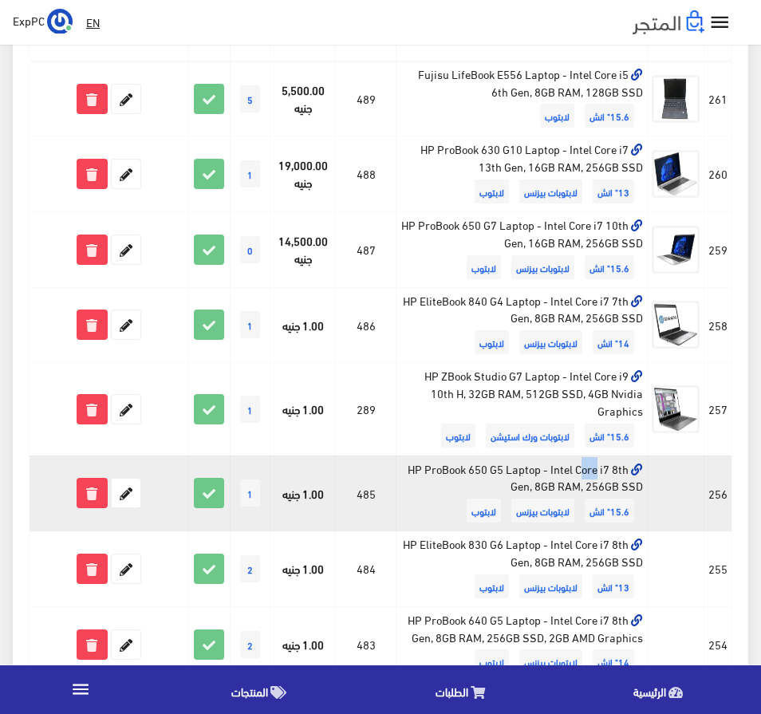
drag, startPoint x: 409, startPoint y: 469, endPoint x: 428, endPoint y: 469, distance: 19.1
click at [428, 469] on td "HP ProBook 650 G5 Laptop - Intel Core i7 8th Gen, 8GB RAM, 256GB SSD 15.6" انش …" at bounding box center [521, 493] width 251 height 76
drag, startPoint x: 408, startPoint y: 474, endPoint x: 502, endPoint y: 470, distance: 94.2
click at [502, 470] on td "HP ProBook 650 G5 Laptop - Intel Core i7 8th Gen, 8GB RAM, 256GB SSD 15.6" انش …" at bounding box center [521, 493] width 251 height 76
copy td "HP ProBook 650 G5"
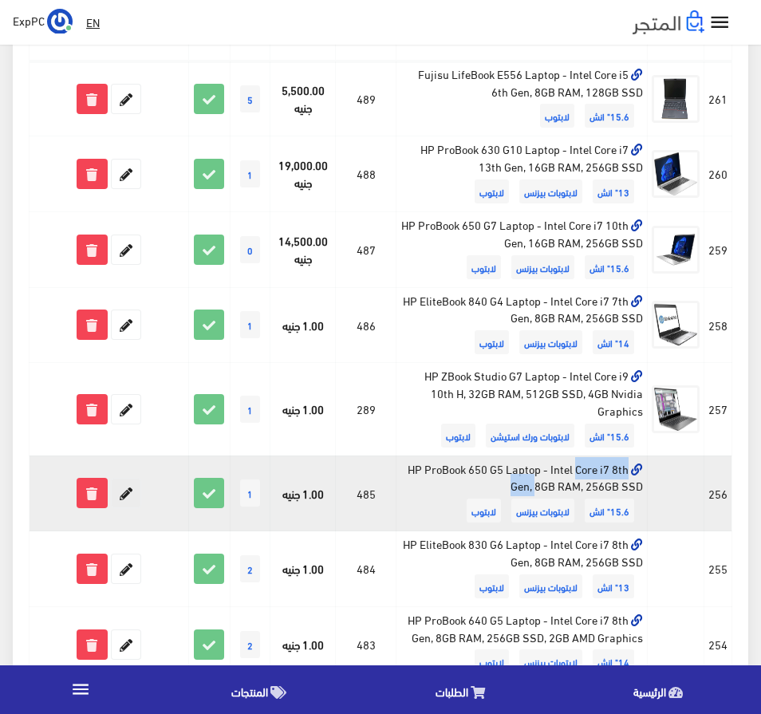
click at [127, 499] on icon at bounding box center [126, 492] width 29 height 29
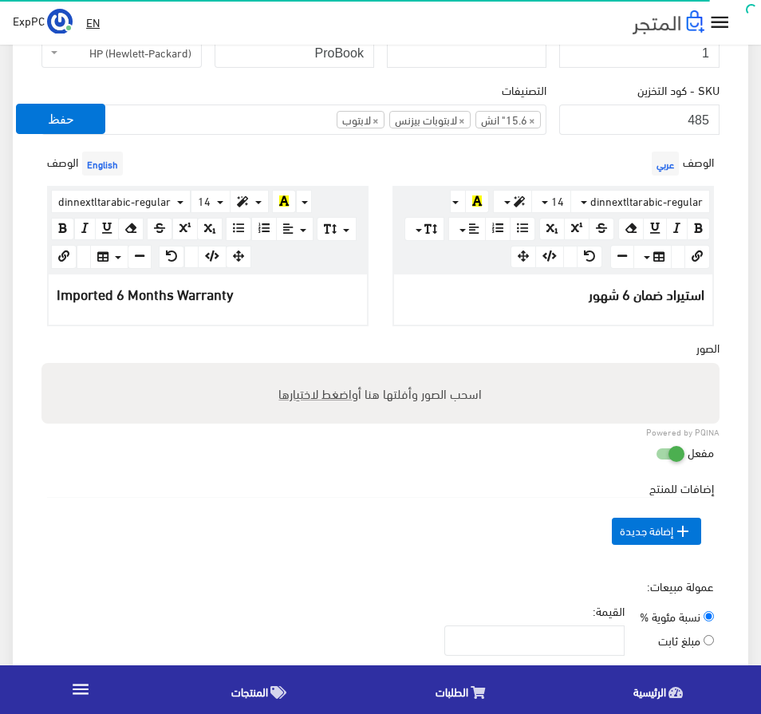
scroll to position [399, 0]
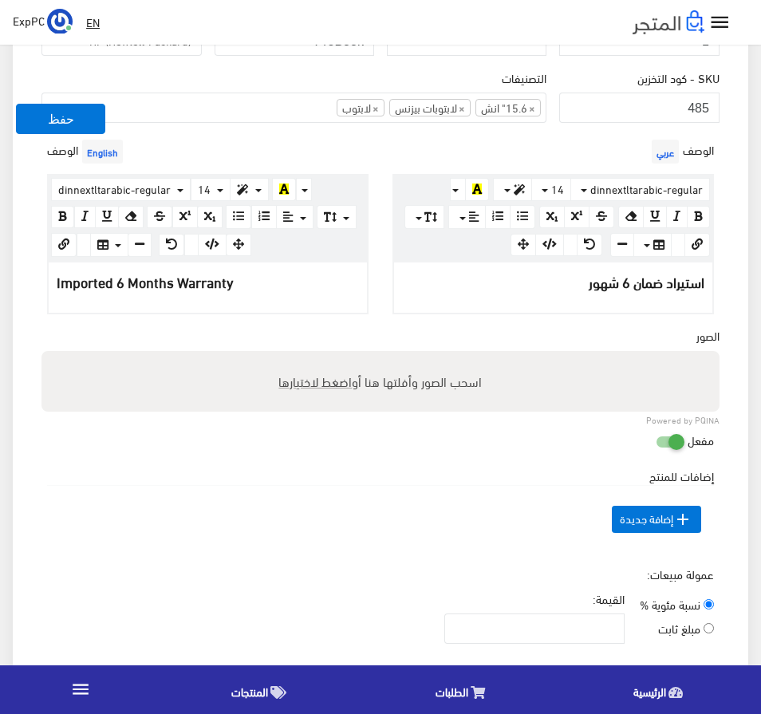
click at [312, 383] on span "اضغط لاختيارها" at bounding box center [315, 380] width 73 height 23
click at [312, 356] on input "اسحب الصور وأفلتها هنا أو اضغط لاختيارها" at bounding box center [380, 353] width 678 height 5
type input "C:\fakepath\HP ProBook 650 G5.jpeg"
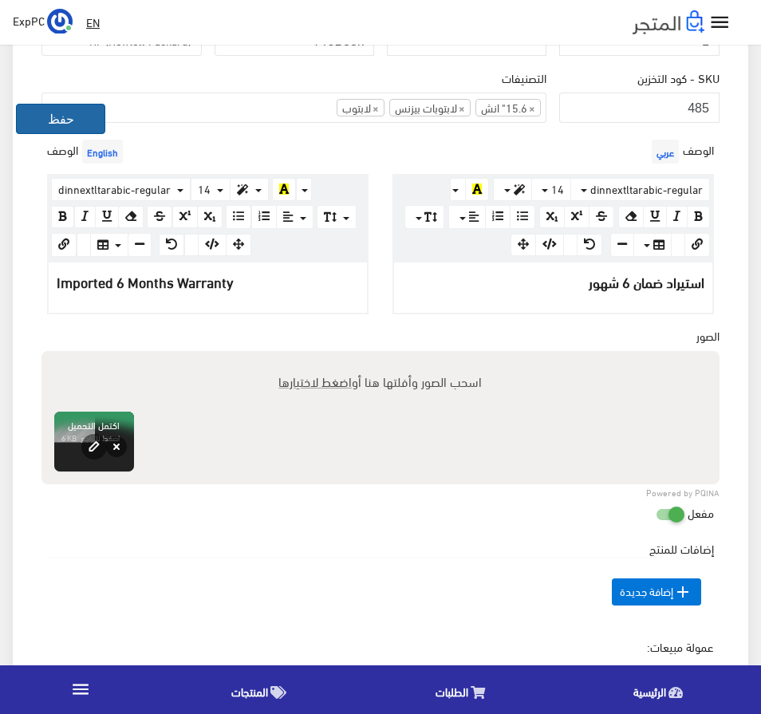
click at [60, 115] on button "حفظ" at bounding box center [60, 119] width 89 height 30
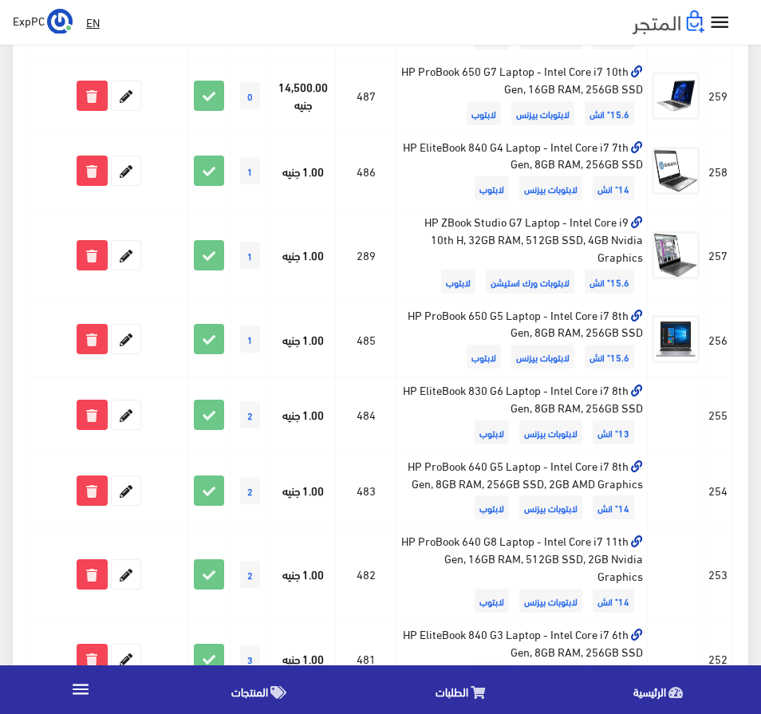
scroll to position [478, 0]
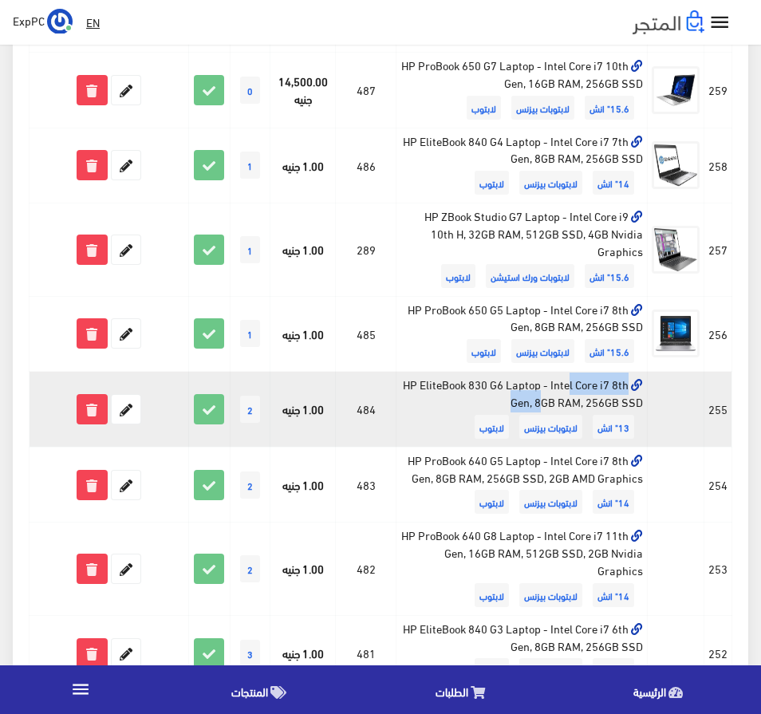
drag, startPoint x: 419, startPoint y: 386, endPoint x: 523, endPoint y: 386, distance: 103.6
click at [523, 386] on td "HP EliteBook 830 G6 Laptop - Intel Core i7 8th Gen, 8GB RAM, 256GB SSD 13" انش …" at bounding box center [521, 410] width 251 height 76
copy td "HP EliteBook 830 G6"
click at [124, 412] on icon at bounding box center [126, 409] width 29 height 29
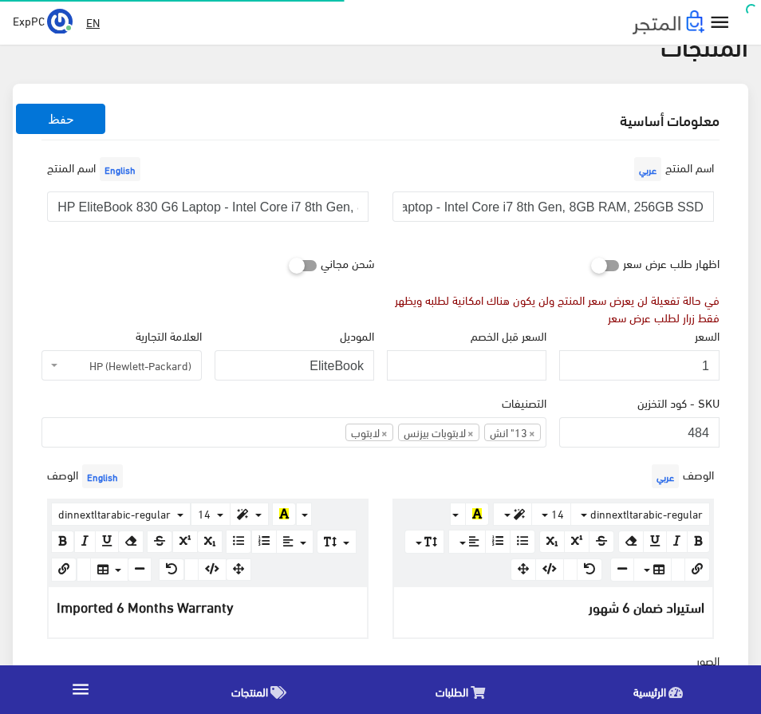
scroll to position [319, 0]
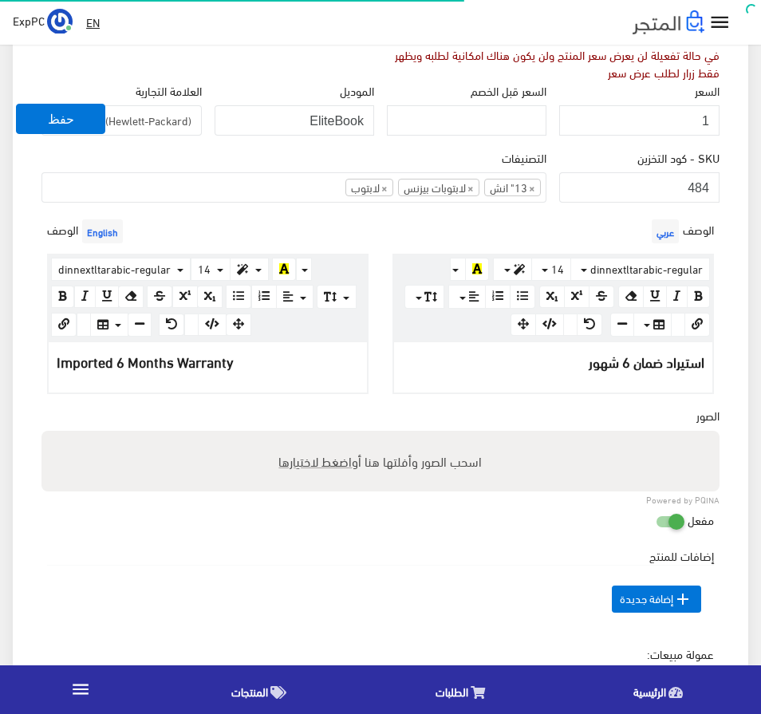
click at [315, 466] on span "اضغط لاختيارها" at bounding box center [315, 460] width 73 height 23
click at [315, 435] on input "اسحب الصور وأفلتها هنا أو اضغط لاختيارها" at bounding box center [380, 433] width 678 height 5
type input "C:\fakepath\HP EliteBook 830 G6.jpg"
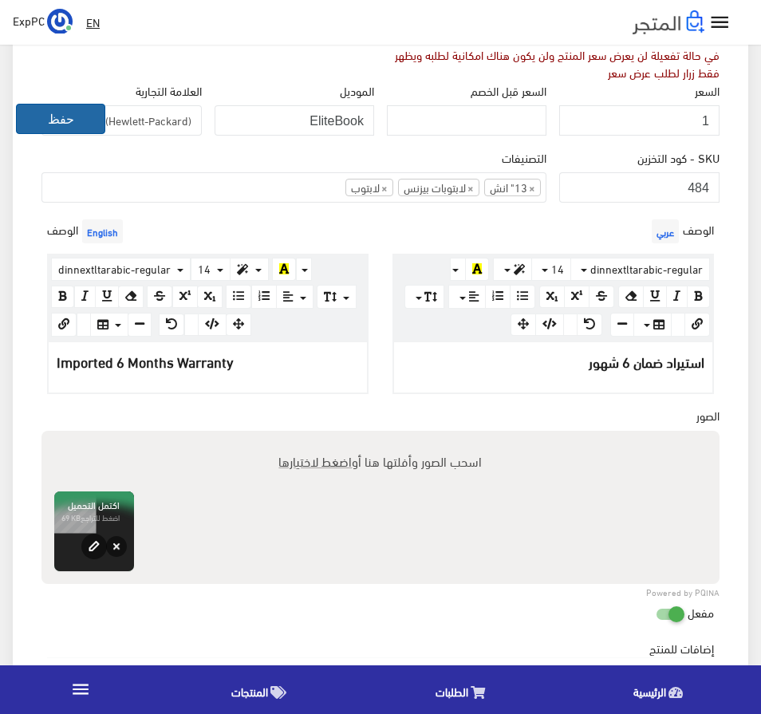
click at [69, 127] on button "حفظ" at bounding box center [60, 119] width 89 height 30
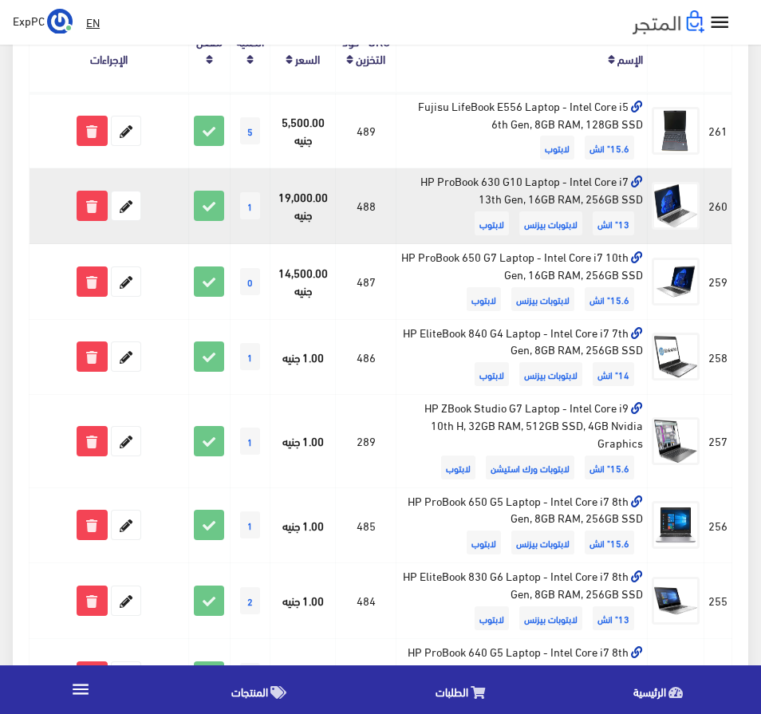
scroll to position [478, 0]
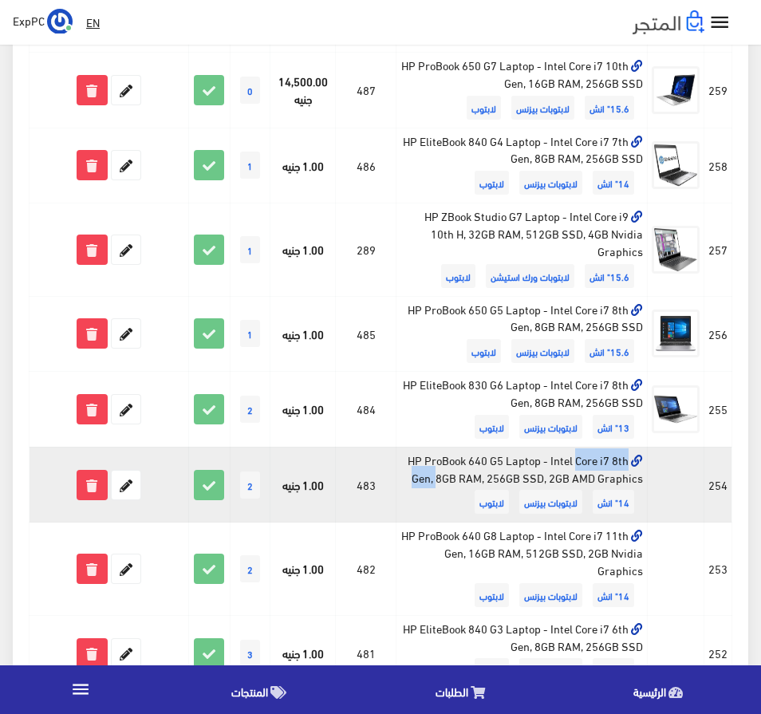
drag, startPoint x: 407, startPoint y: 461, endPoint x: 502, endPoint y: 462, distance: 95.7
click at [502, 462] on td "HP ProBook 640 G5 Laptop - Intel Core i7 8th Gen, 8GB RAM, 256GB SSD, 2GB AMD G…" at bounding box center [521, 484] width 251 height 76
copy td "HP ProBook 640 G5"
click at [134, 487] on icon at bounding box center [126, 484] width 29 height 29
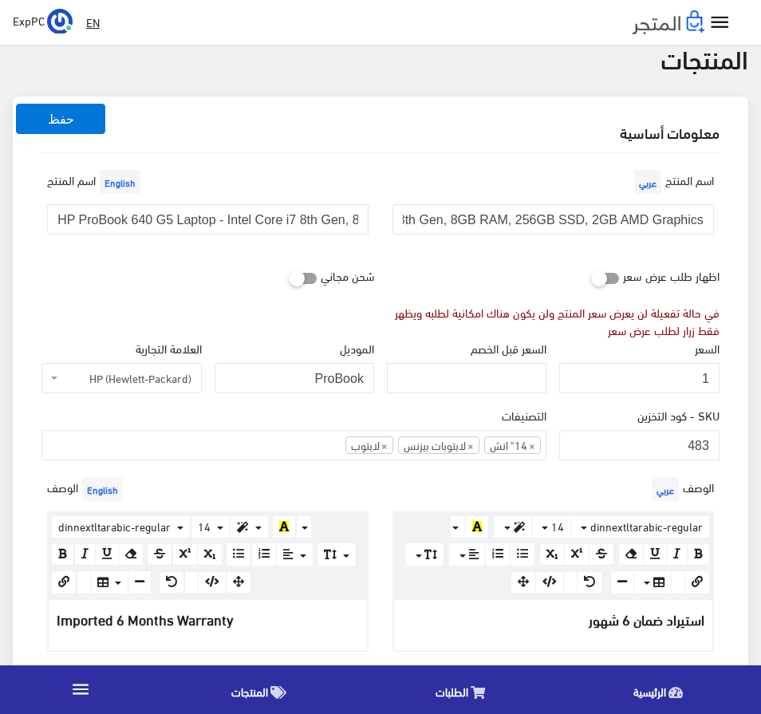
scroll to position [239, 0]
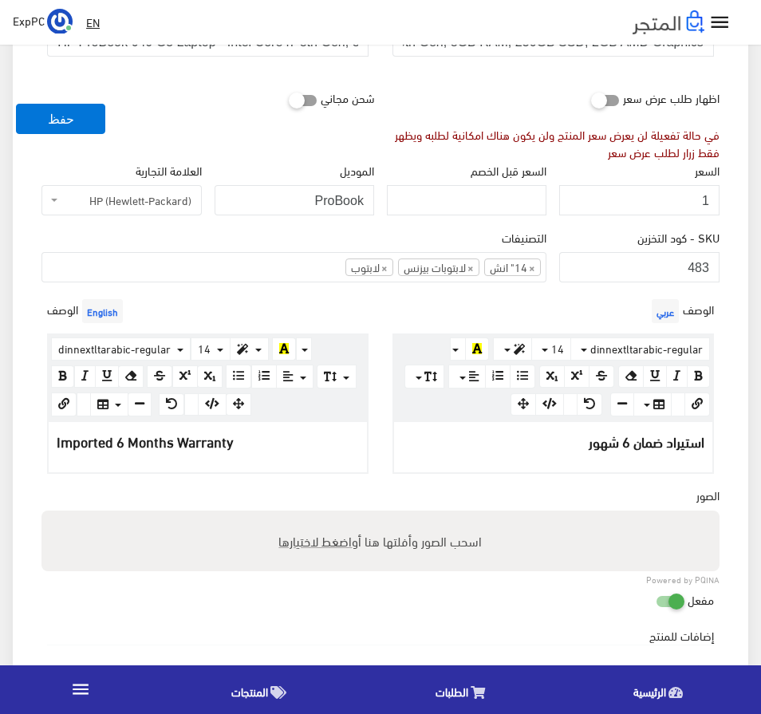
click at [334, 536] on span "اضغط لاختيارها" at bounding box center [315, 540] width 73 height 23
click at [334, 515] on input "اسحب الصور وأفلتها هنا أو اضغط لاختيارها" at bounding box center [380, 512] width 678 height 5
type input "C:\fakepath\HP ProBook 640 G5.jpeg"
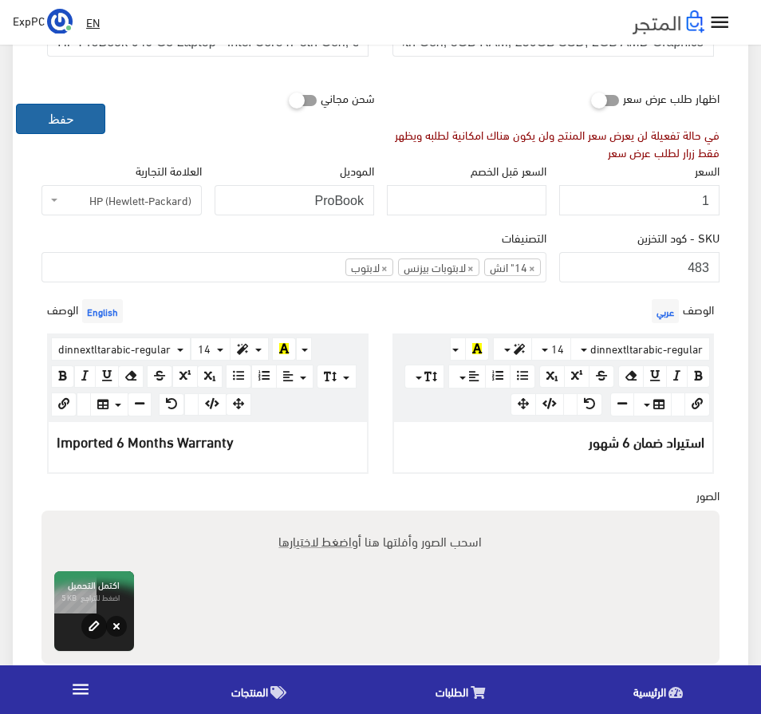
click at [46, 109] on button "حفظ" at bounding box center [60, 119] width 89 height 30
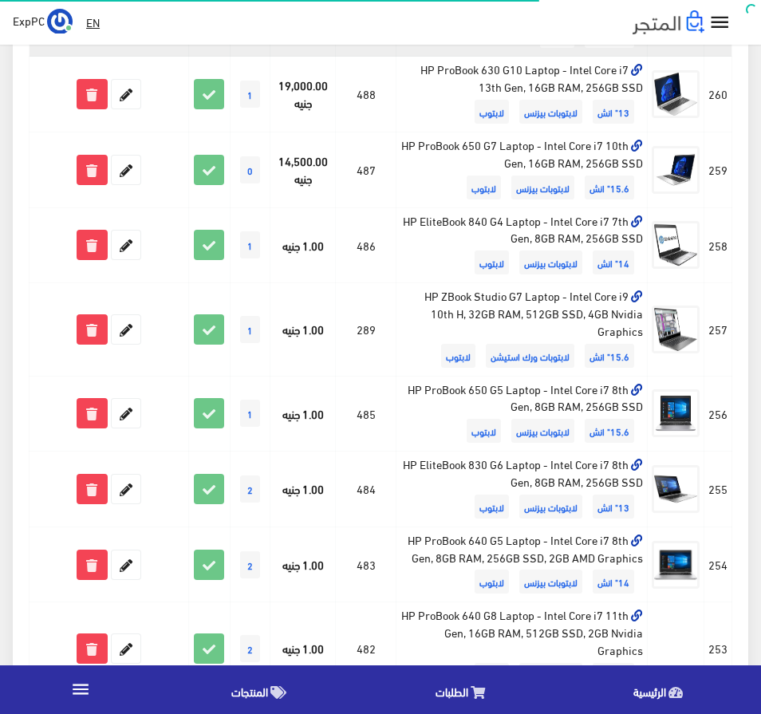
scroll to position [558, 0]
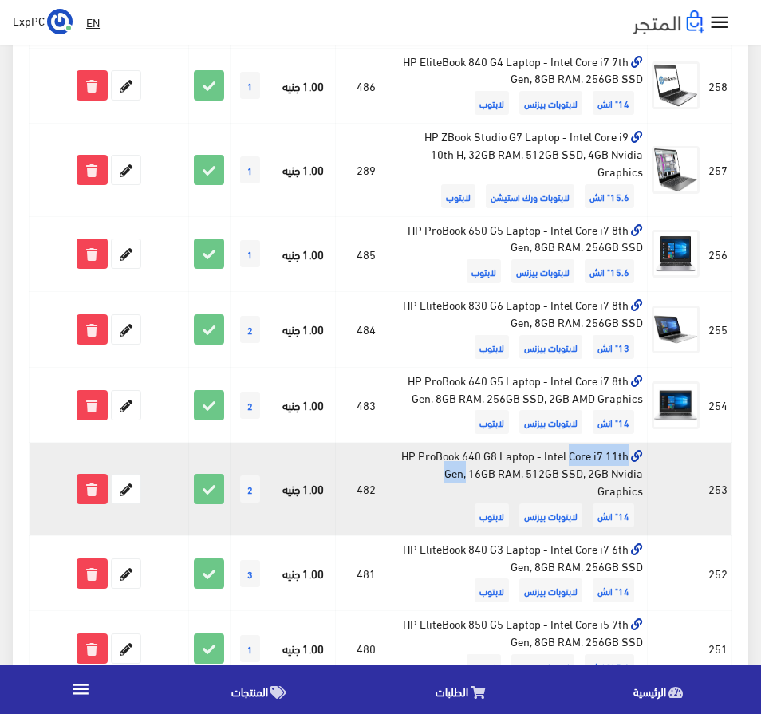
drag, startPoint x: 425, startPoint y: 458, endPoint x: 519, endPoint y: 458, distance: 94.1
click at [519, 458] on td "HP ProBook 640 G8 Laptop - Intel Core i7 11th Gen, 16GB RAM, 512GB SSD, 2GB Nvi…" at bounding box center [521, 488] width 251 height 92
copy td "HP ProBook 640 G8"
click at [129, 488] on icon at bounding box center [126, 488] width 29 height 29
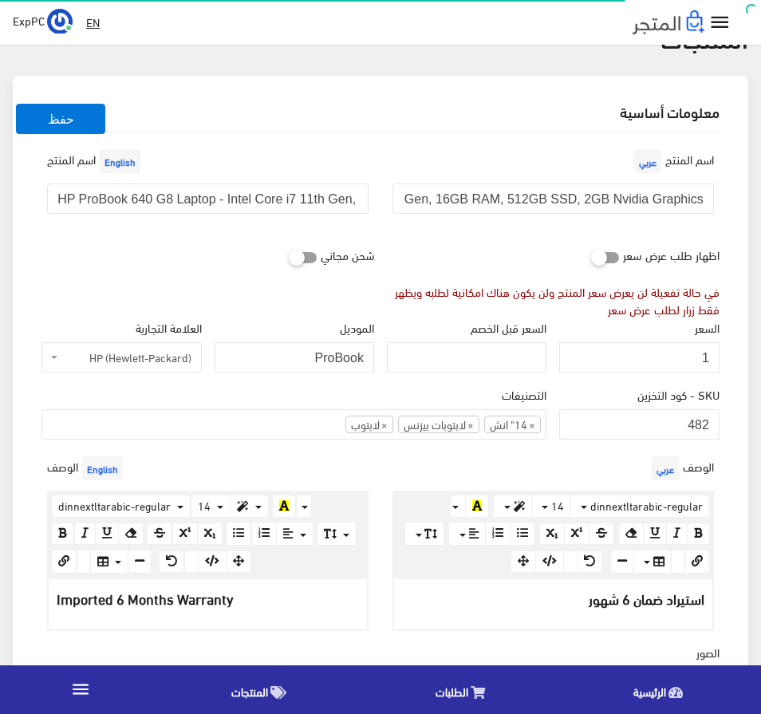
scroll to position [239, 0]
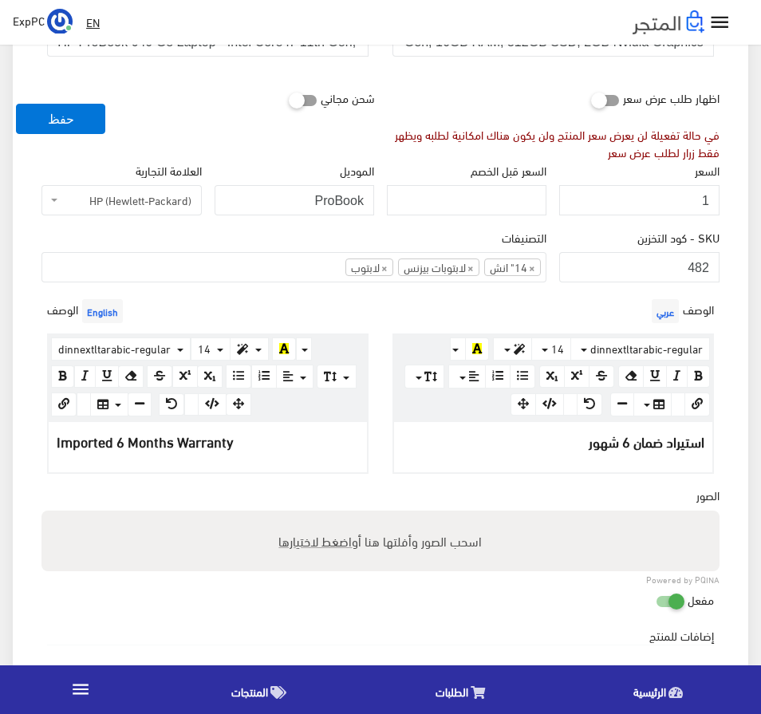
click at [311, 546] on span "اضغط لاختيارها" at bounding box center [315, 540] width 73 height 23
click at [311, 515] on input "اسحب الصور وأفلتها هنا أو اضغط لاختيارها" at bounding box center [380, 512] width 678 height 5
type input "C:\fakepath\HP ProBook 640 G8.jpg"
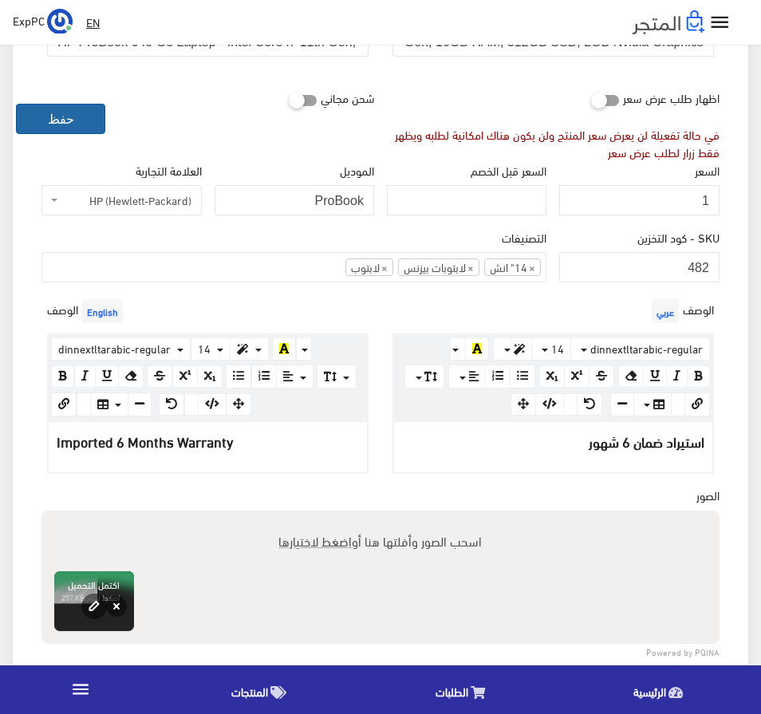
click at [69, 114] on button "حفظ" at bounding box center [60, 119] width 89 height 30
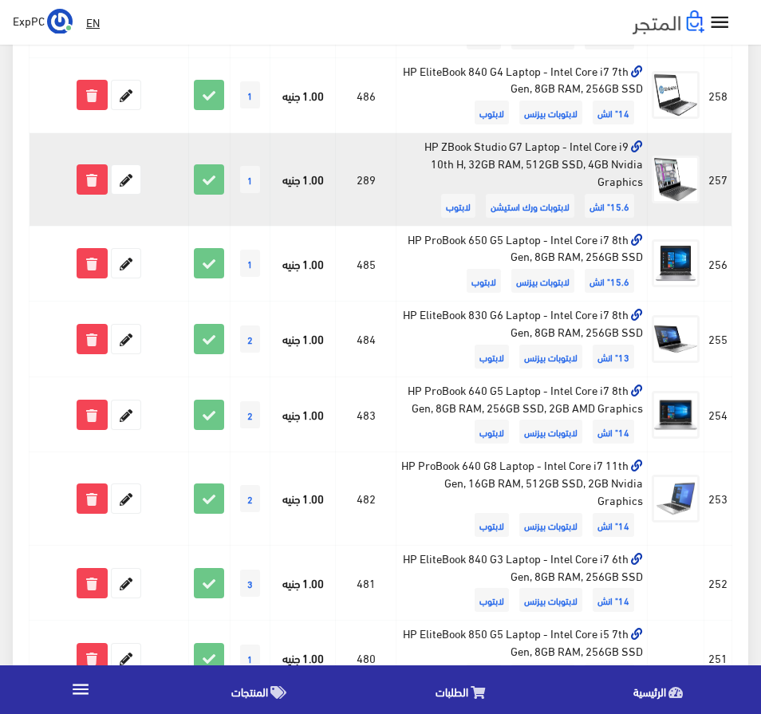
scroll to position [718, 0]
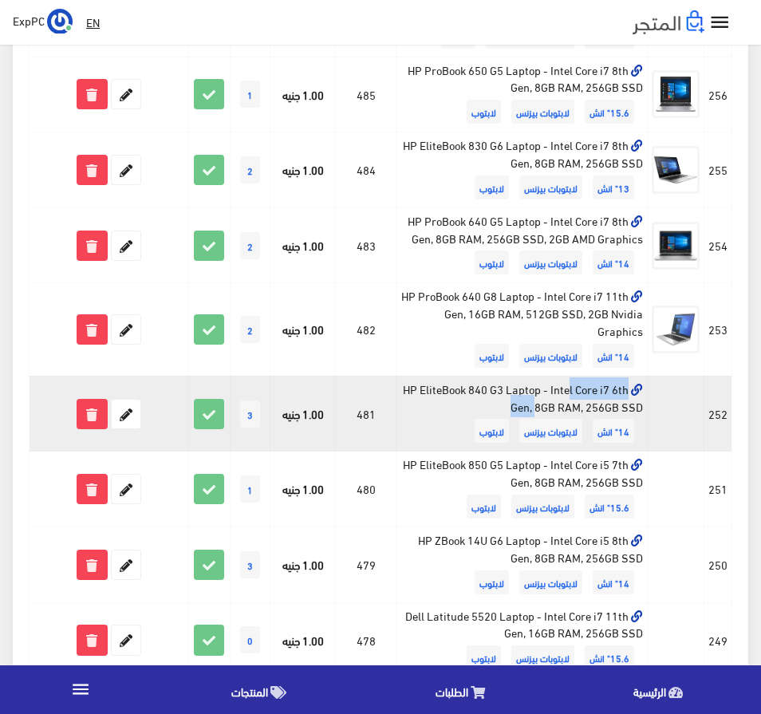
drag, startPoint x: 423, startPoint y: 390, endPoint x: 519, endPoint y: 396, distance: 96.7
click at [519, 396] on td "HP EliteBook 840 G3 Laptop - Intel Core i7 6th Gen, 8GB RAM, 256GB SSD 14" انش …" at bounding box center [521, 414] width 251 height 76
copy td "HP EliteBook 840 G3"
click at [129, 414] on icon at bounding box center [126, 413] width 29 height 29
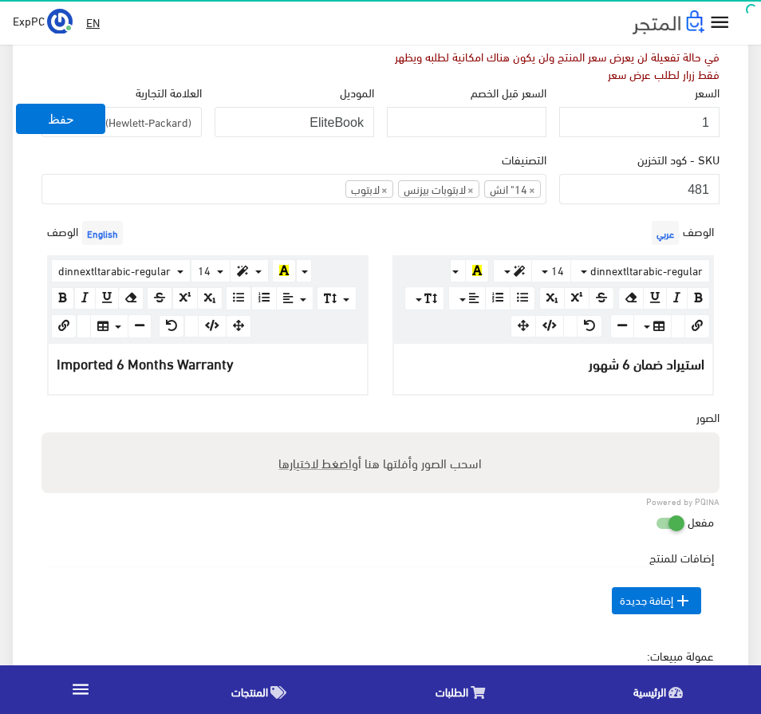
scroll to position [319, 0]
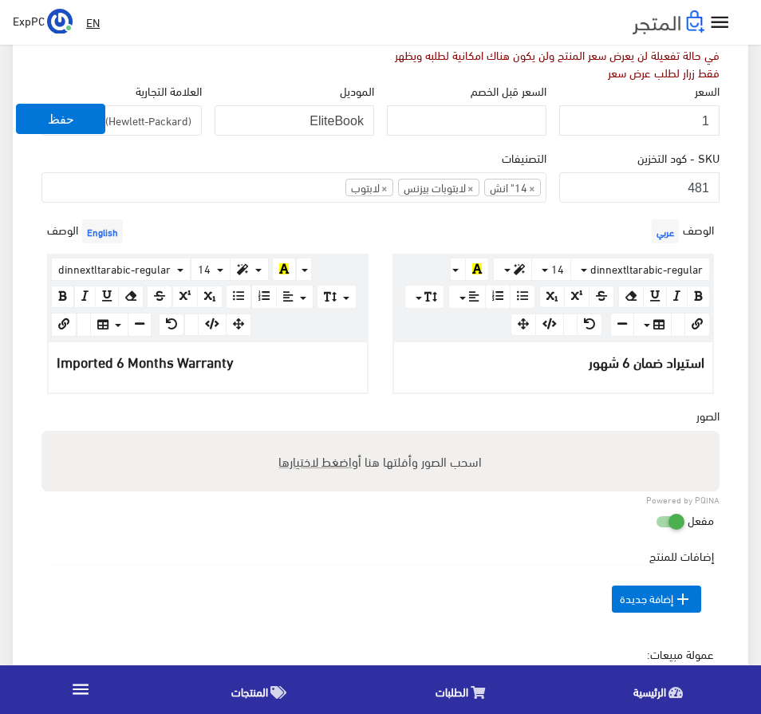
click at [317, 462] on span "اضغط لاختيارها" at bounding box center [315, 460] width 73 height 23
click at [317, 435] on input "اسحب الصور وأفلتها هنا أو اضغط لاختيارها" at bounding box center [380, 433] width 678 height 5
type input "C:\fakepath\HP EliteBook 840 G3.jpg"
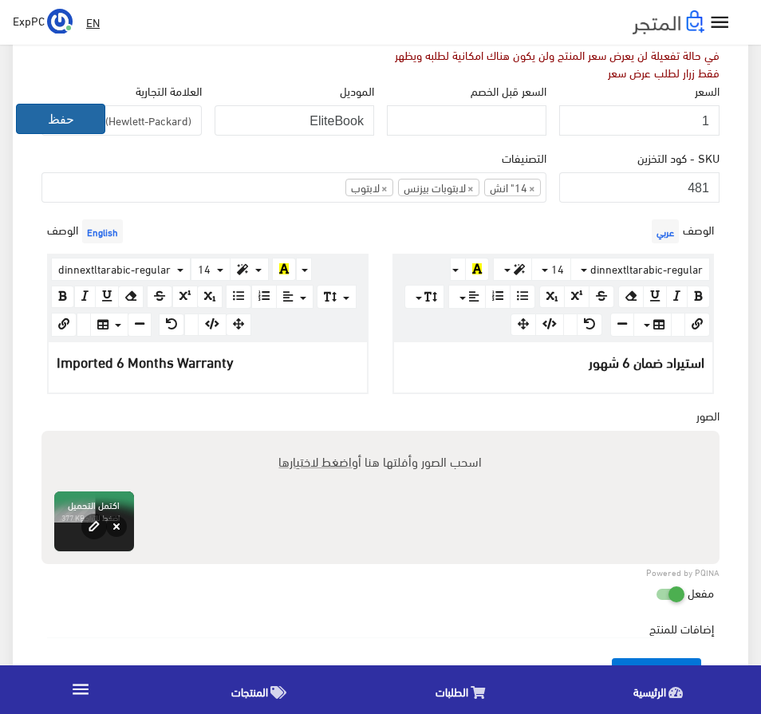
click at [77, 122] on button "حفظ" at bounding box center [60, 119] width 89 height 30
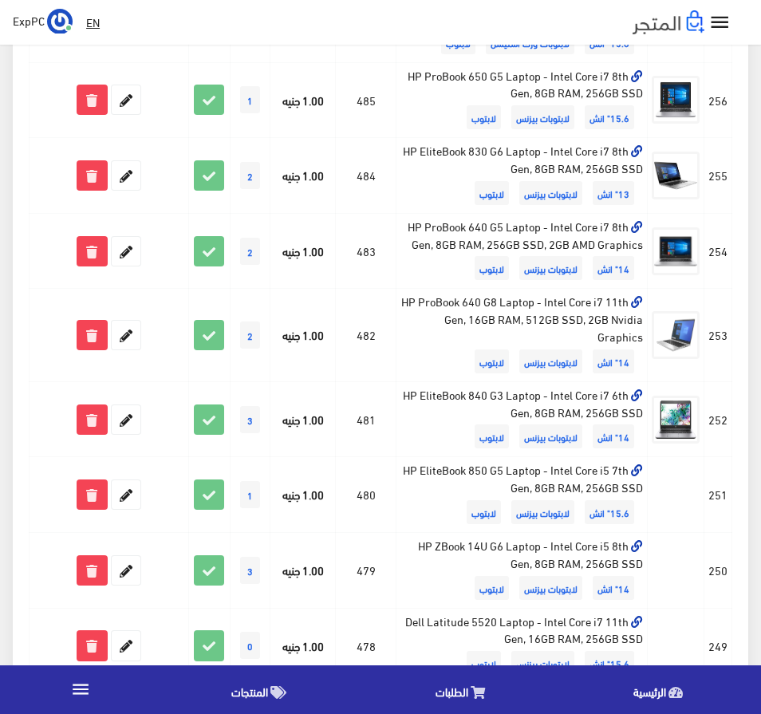
scroll to position [718, 0]
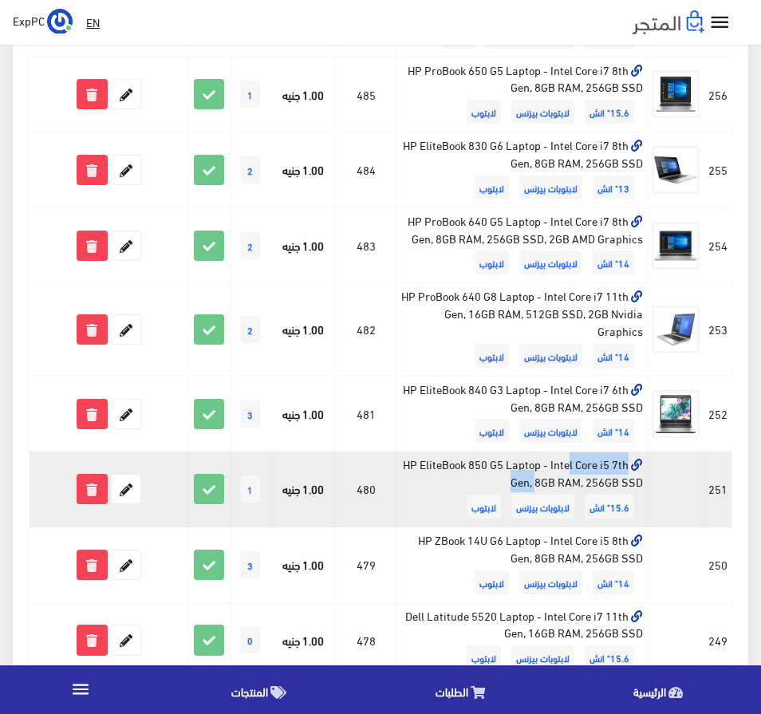
drag, startPoint x: 416, startPoint y: 460, endPoint x: 522, endPoint y: 466, distance: 106.2
click at [522, 466] on td "HP EliteBook 850 G5 Laptop - Intel Core i5 7th Gen, 8GB RAM, 256GB SSD 15.6" ان…" at bounding box center [521, 489] width 251 height 76
copy td "HP EliteBook 850 G5"
click at [128, 491] on icon at bounding box center [126, 488] width 29 height 29
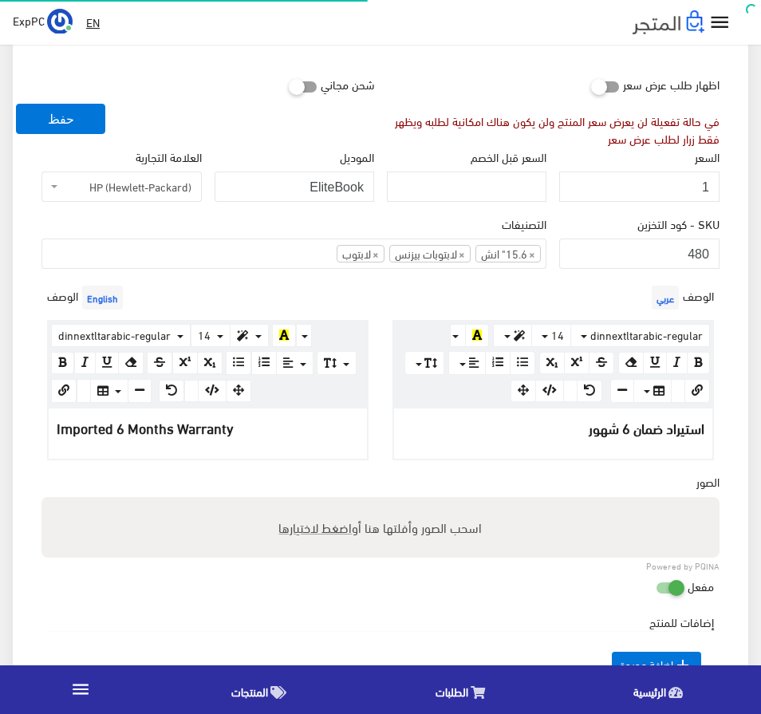
scroll to position [319, 0]
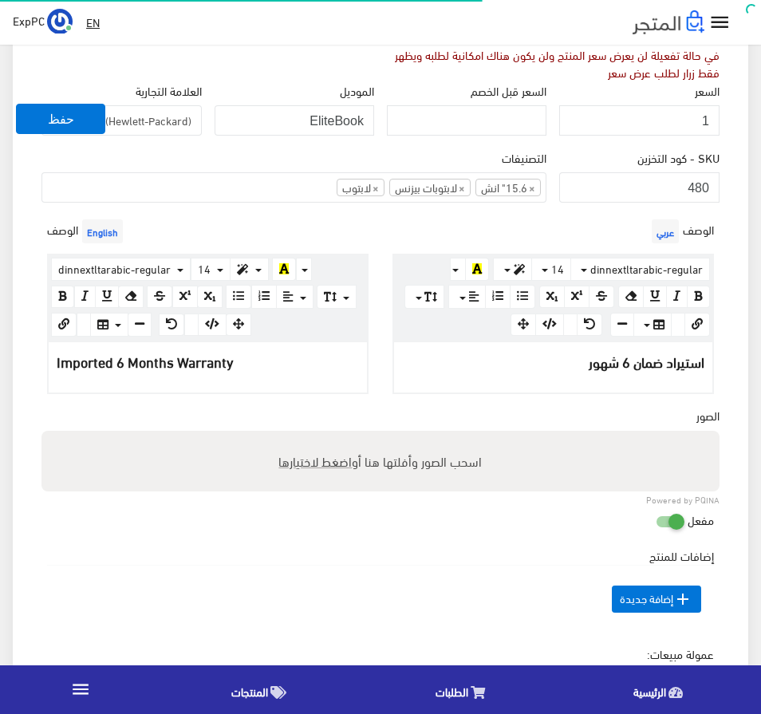
click at [350, 462] on span "اضغط لاختيارها" at bounding box center [315, 460] width 73 height 23
click at [350, 435] on input "اسحب الصور وأفلتها هنا أو اضغط لاختيارها" at bounding box center [380, 433] width 678 height 5
type input "C:\fakepath\HP EliteBook 850 G5.jpg"
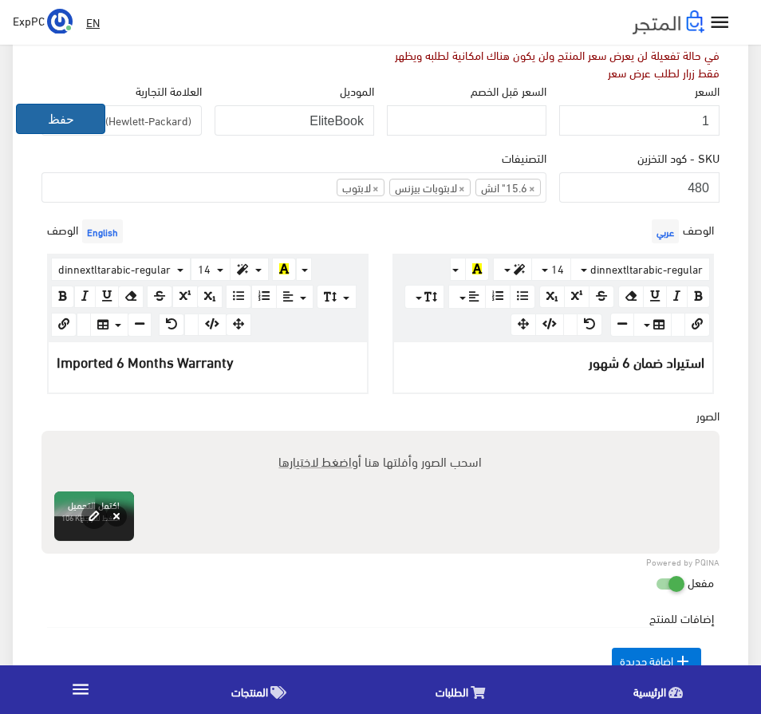
click at [63, 122] on button "حفظ" at bounding box center [60, 119] width 89 height 30
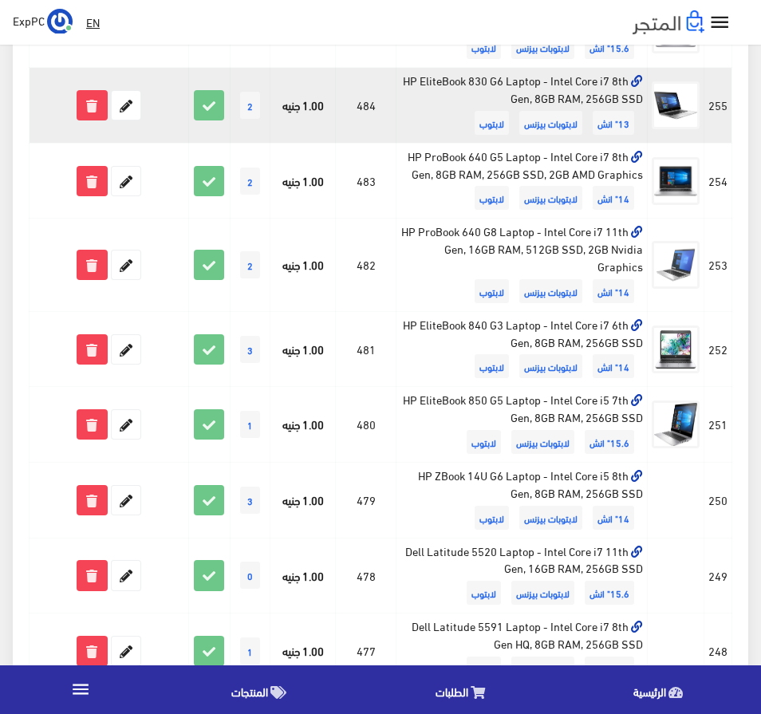
scroll to position [877, 0]
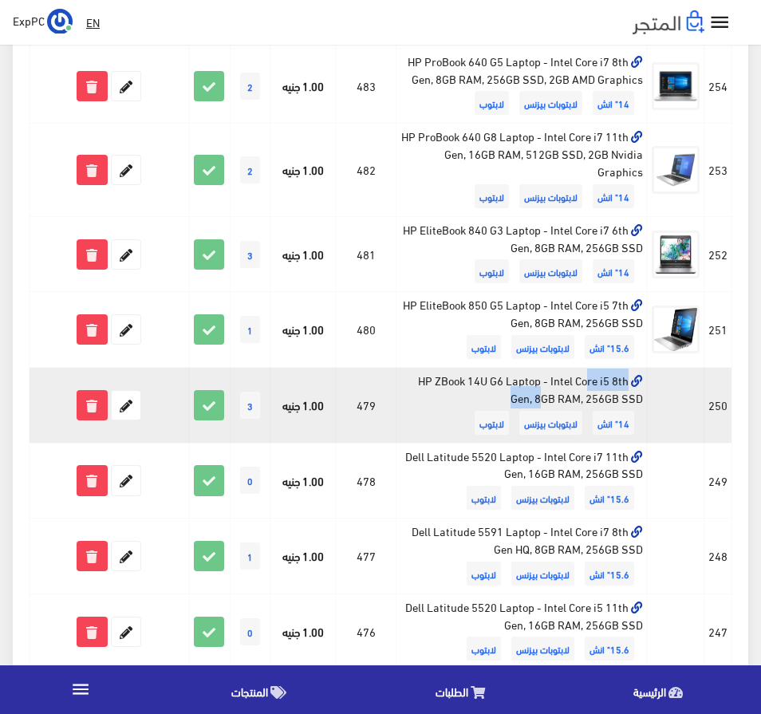
drag, startPoint x: 415, startPoint y: 377, endPoint x: 505, endPoint y: 387, distance: 90.6
click at [505, 387] on td "HP ZBook 14U G6 Laptop - Intel Core i5 8th Gen, 8GB RAM, 256GB SSD 14" انش لابت…" at bounding box center [521, 406] width 251 height 76
copy td "HP ZBook 14U G6"
click at [129, 399] on icon at bounding box center [126, 405] width 29 height 29
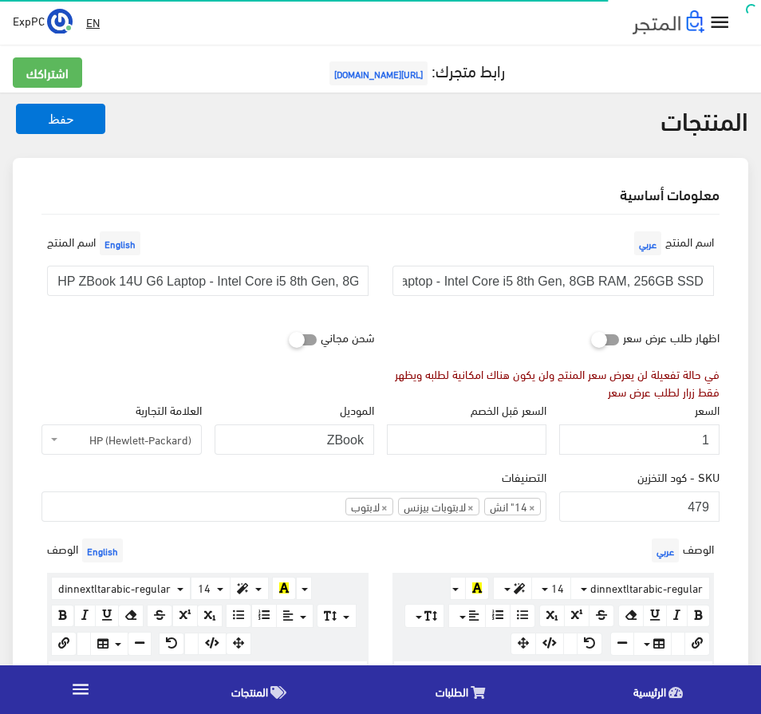
scroll to position [239, 0]
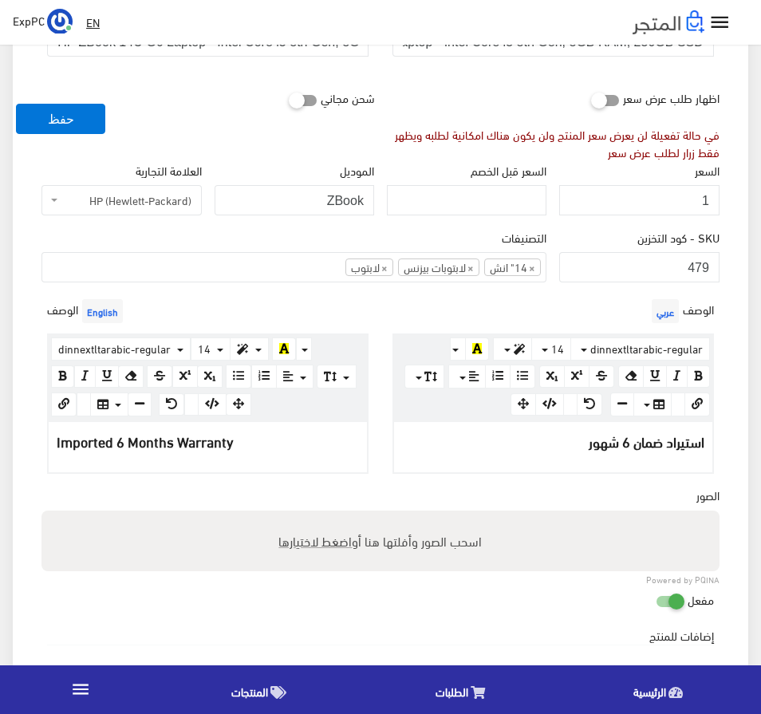
click at [328, 538] on span "اضغط لاختيارها" at bounding box center [315, 540] width 73 height 23
click at [328, 515] on input "اسحب الصور وأفلتها هنا أو اضغط لاختيارها" at bounding box center [380, 512] width 678 height 5
type input "C:\fakepath\HP ZBook 14U G6.jpg"
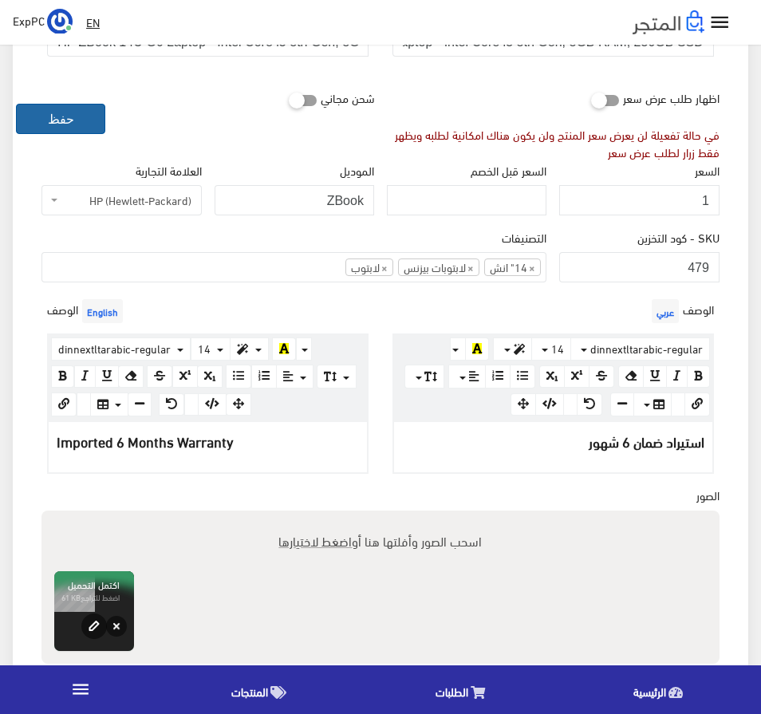
click at [60, 112] on button "حفظ" at bounding box center [60, 119] width 89 height 30
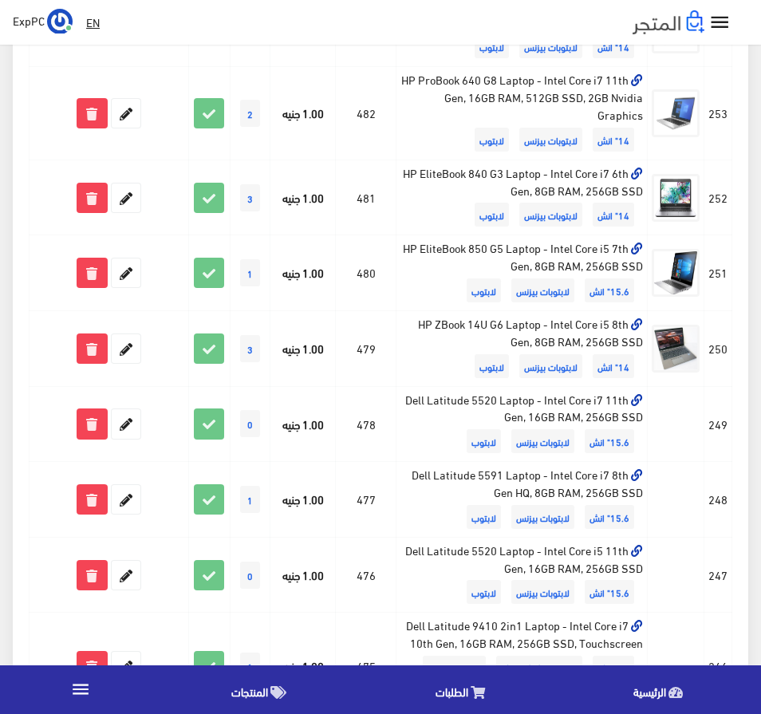
scroll to position [957, 0]
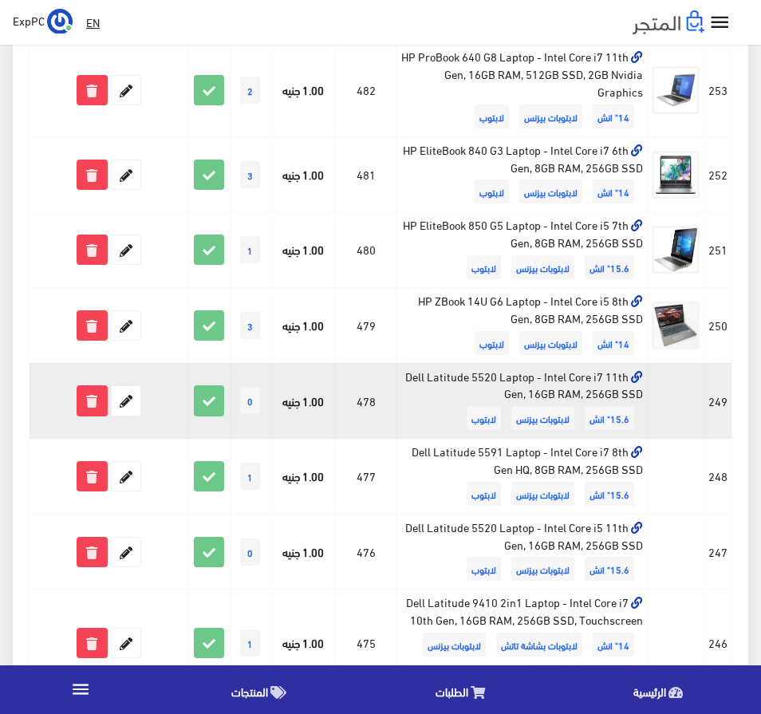
drag, startPoint x: 409, startPoint y: 375, endPoint x: 455, endPoint y: 386, distance: 47.6
click at [455, 386] on td "Dell Latitude 5520 Laptop - Intel Core i7 11th Gen, 16GB RAM, 256GB SSD 15.6" ا…" at bounding box center [521, 401] width 251 height 76
click at [442, 383] on td "Dell Latitude 5520 Laptop - Intel Core i7 11th Gen, 16GB RAM, 256GB SSD 15.6" ا…" at bounding box center [521, 401] width 251 height 76
drag, startPoint x: 403, startPoint y: 375, endPoint x: 495, endPoint y: 382, distance: 92.0
click at [495, 382] on td "Dell Latitude 5520 Laptop - Intel Core i7 11th Gen, 16GB RAM, 256GB SSD 15.6" ا…" at bounding box center [521, 401] width 251 height 76
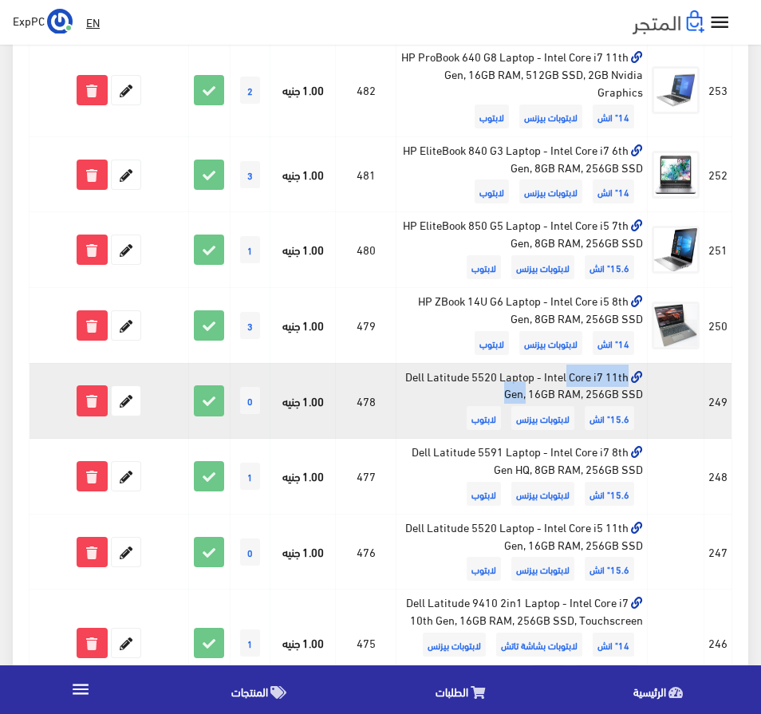
copy td "Dell Latitude 5520"
click at [132, 404] on icon at bounding box center [126, 400] width 29 height 29
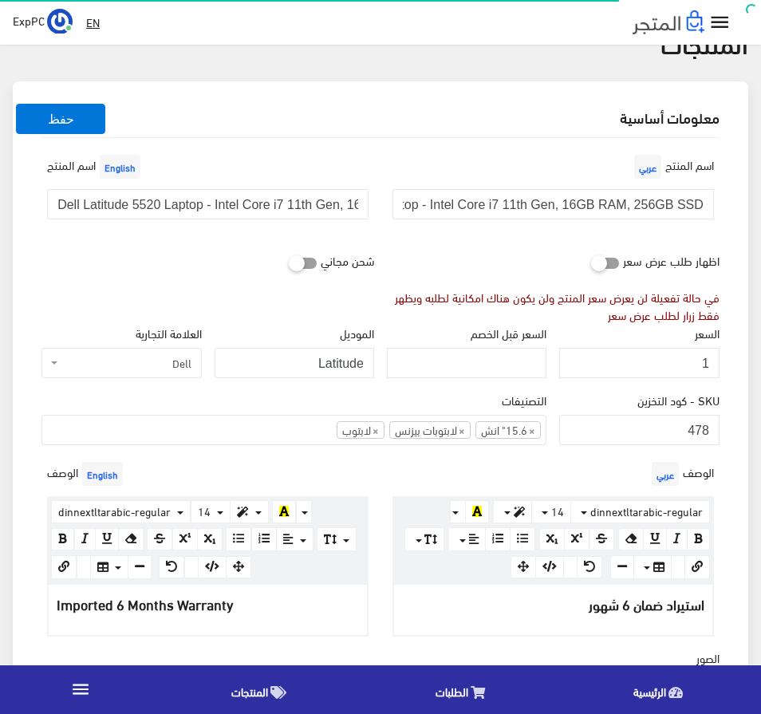
scroll to position [239, 0]
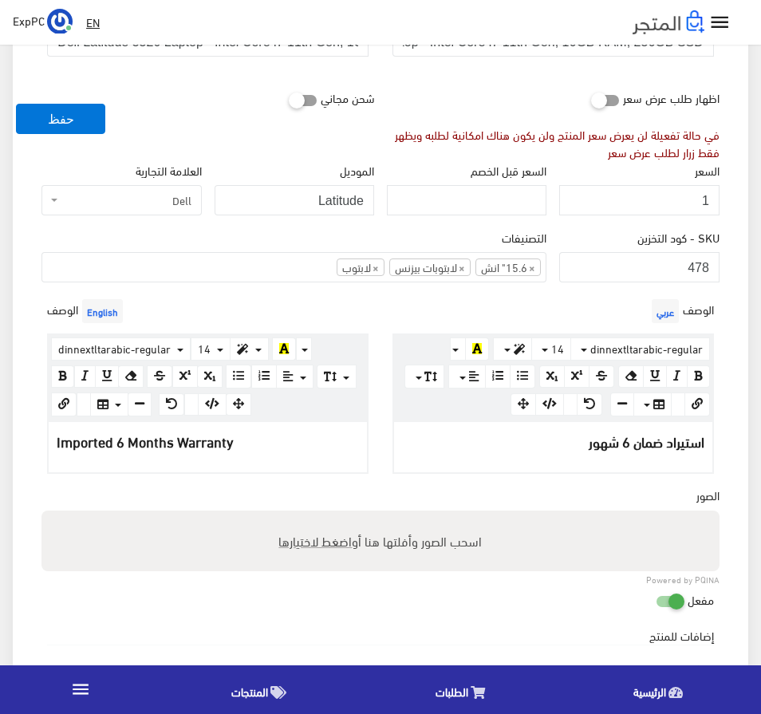
click at [317, 536] on span "اضغط لاختيارها" at bounding box center [315, 540] width 73 height 23
click at [317, 515] on input "اسحب الصور وأفلتها هنا أو اضغط لاختيارها" at bounding box center [380, 512] width 678 height 5
type input "C:\fakepath\Dell Latitude 5520.jpg"
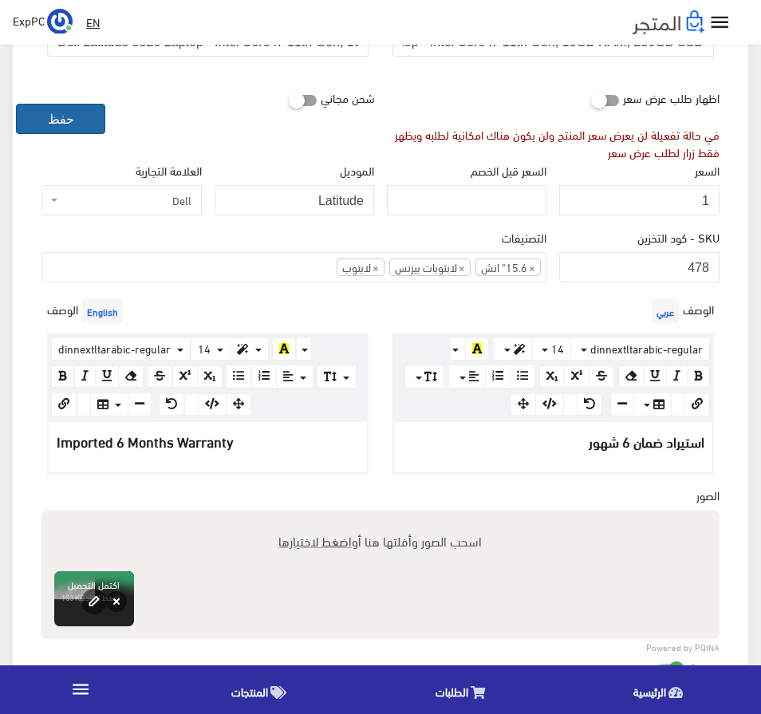
click at [57, 122] on button "حفظ" at bounding box center [60, 119] width 89 height 30
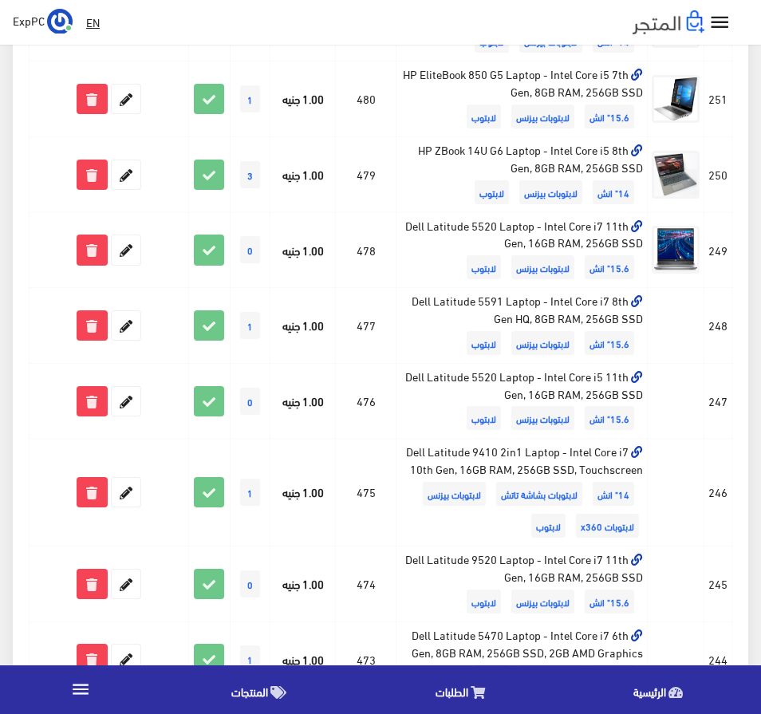
scroll to position [1116, 0]
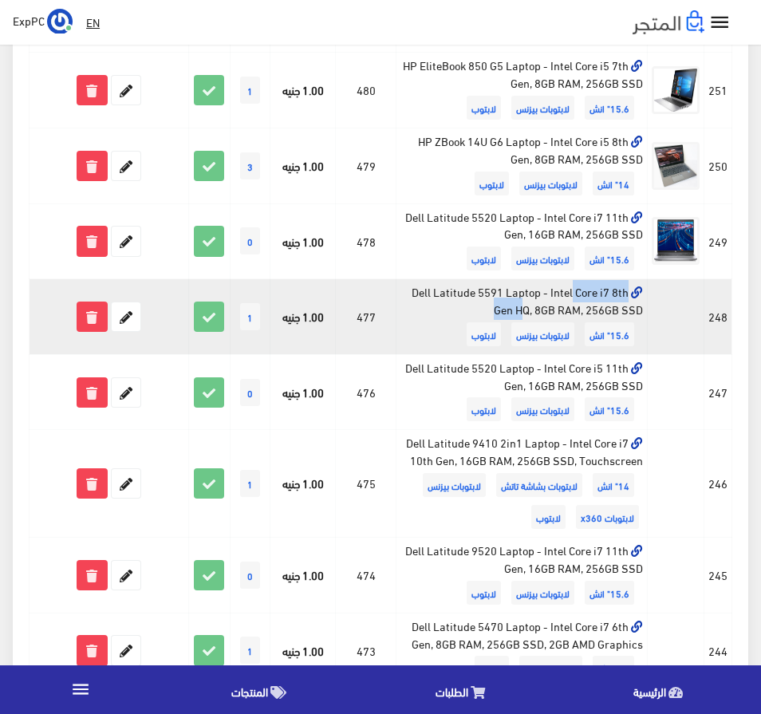
drag, startPoint x: 411, startPoint y: 289, endPoint x: 502, endPoint y: 299, distance: 92.2
click at [502, 299] on td "Dell Latitude 5591 Laptop - Intel Core i7 8th Gen HQ, 8GB RAM, 256GB SSD 15.6" …" at bounding box center [521, 317] width 251 height 76
copy td "Dell Latitude 5591"
click at [129, 314] on icon at bounding box center [126, 316] width 29 height 29
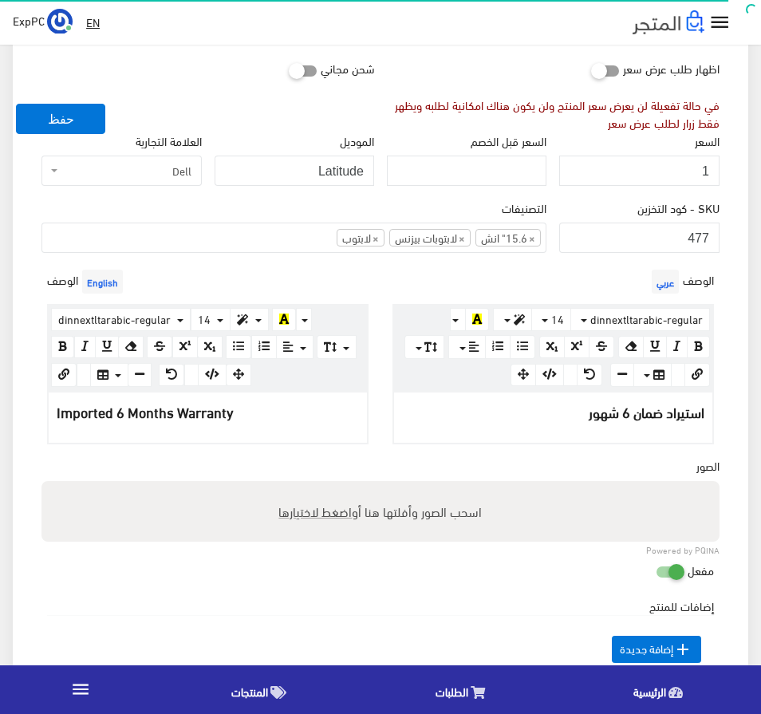
scroll to position [319, 0]
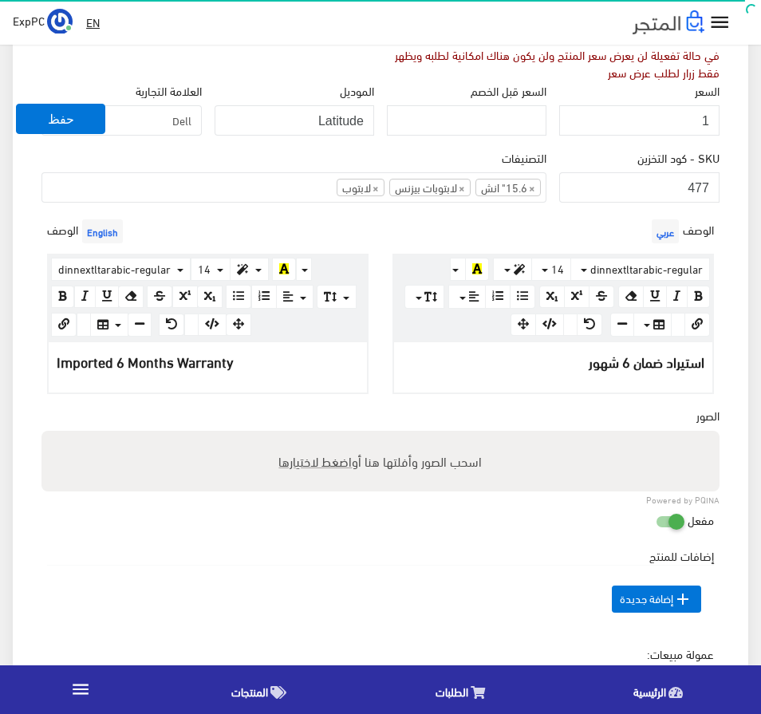
click at [336, 455] on span "اضغط لاختيارها" at bounding box center [315, 460] width 73 height 23
click at [336, 435] on input "اسحب الصور وأفلتها هنا أو اضغط لاختيارها" at bounding box center [380, 433] width 678 height 5
click at [317, 463] on span "اضغط لاختيارها" at bounding box center [315, 460] width 73 height 23
click at [317, 435] on input "اسحب الصور وأفلتها هنا أو اضغط لاختيارها" at bounding box center [380, 433] width 678 height 5
type input "C:\fakepath\Dell Latitude 5591.jpeg"
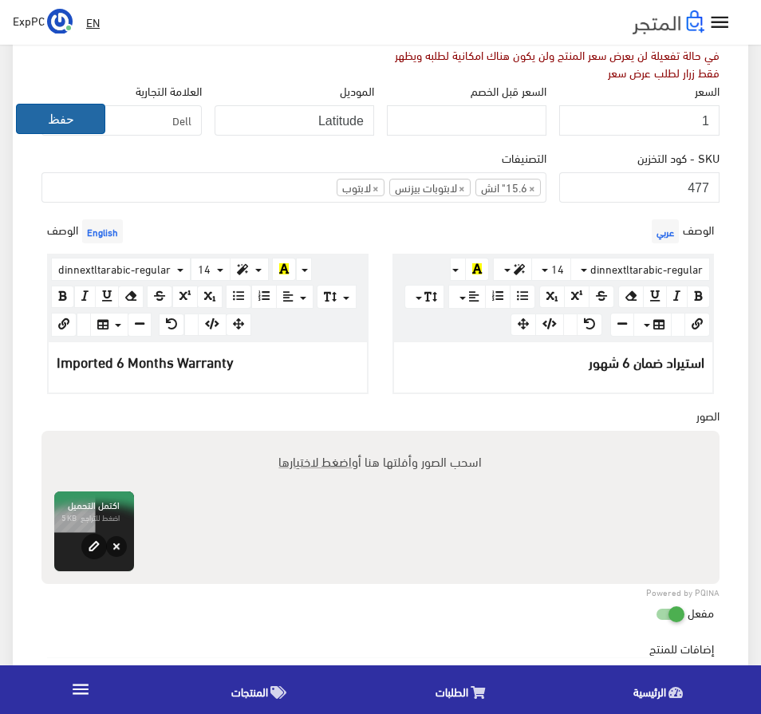
click at [71, 112] on button "حفظ" at bounding box center [60, 119] width 89 height 30
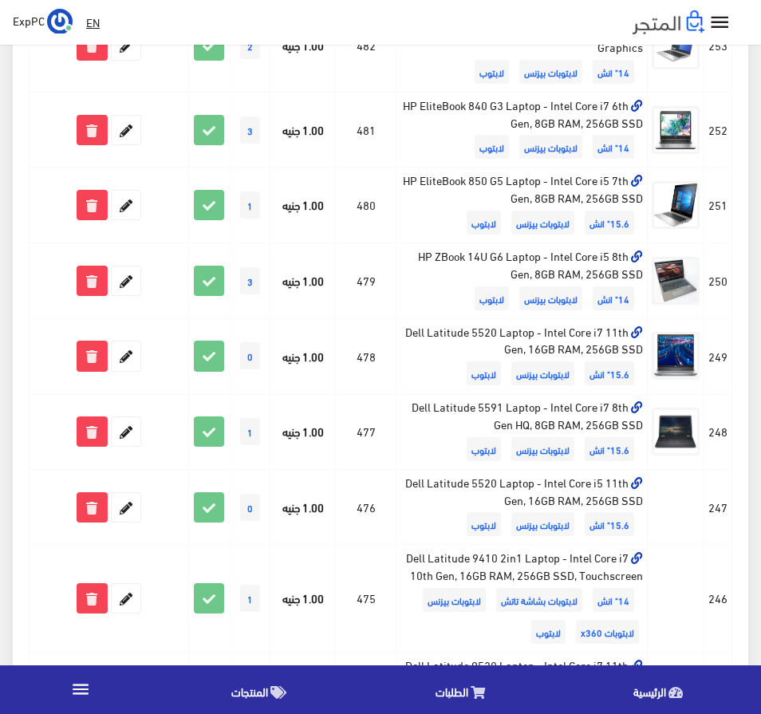
scroll to position [1036, 0]
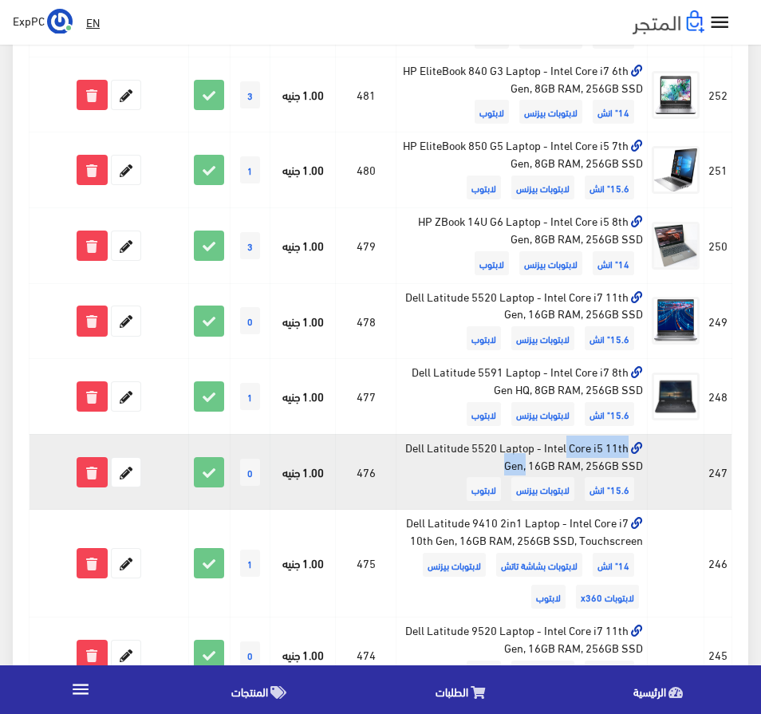
drag, startPoint x: 407, startPoint y: 447, endPoint x: 497, endPoint y: 448, distance: 90.1
click at [497, 448] on td "Dell Latitude 5520 Laptop - Intel Core i5 11th Gen, 16GB RAM, 256GB SSD 15.6" ا…" at bounding box center [521, 472] width 251 height 76
copy td "Dell Latitude 5520"
click at [131, 473] on icon at bounding box center [126, 472] width 29 height 29
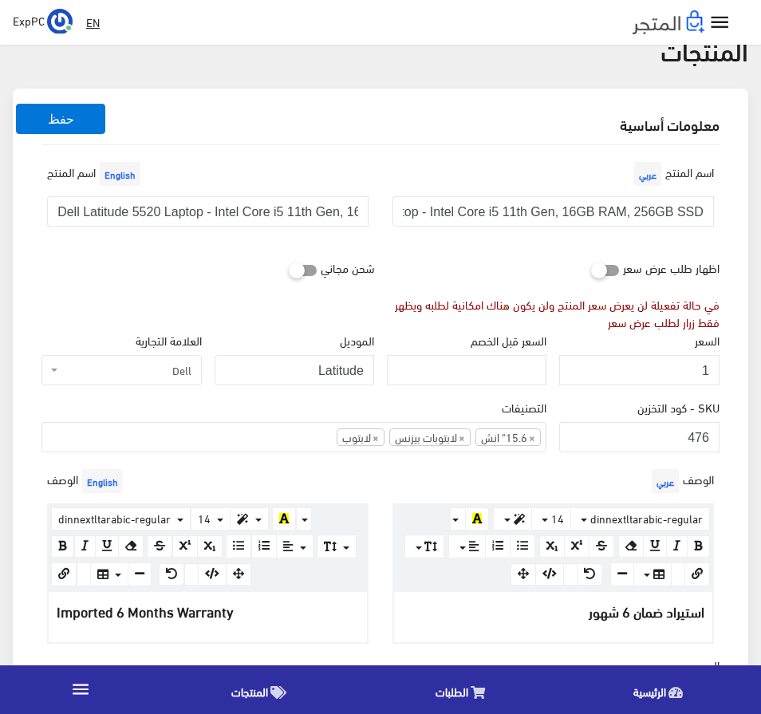
scroll to position [239, 0]
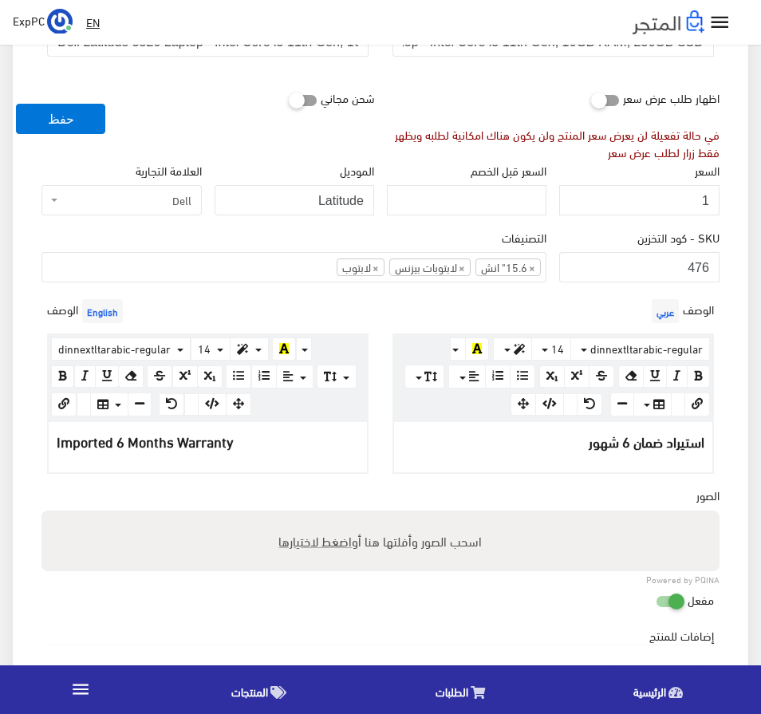
click at [330, 541] on span "اضغط لاختيارها" at bounding box center [315, 540] width 73 height 23
click at [330, 515] on input "اسحب الصور وأفلتها هنا أو اضغط لاختيارها" at bounding box center [380, 512] width 678 height 5
type input "C:\fakepath\Dell Latitude 5520.jpg"
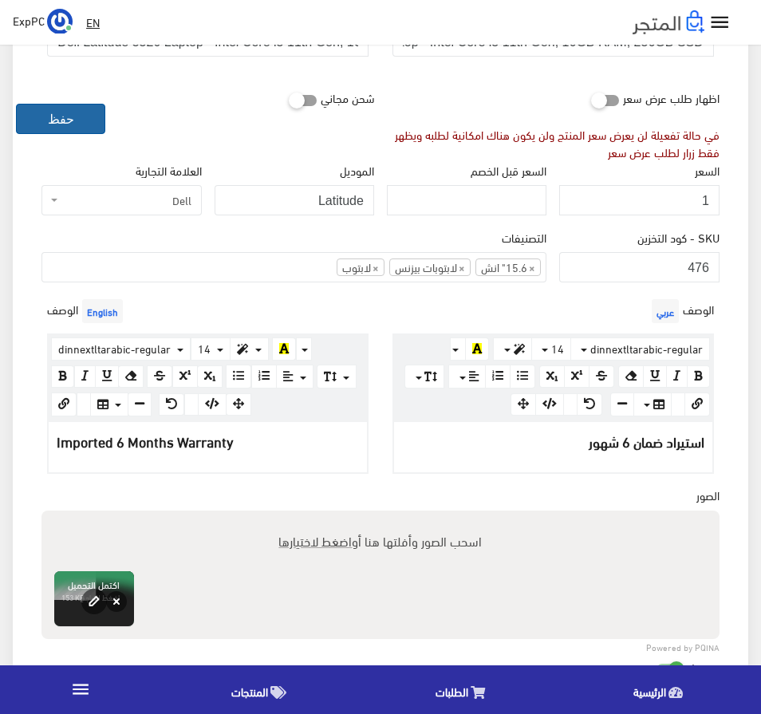
click at [81, 125] on button "حفظ" at bounding box center [60, 119] width 89 height 30
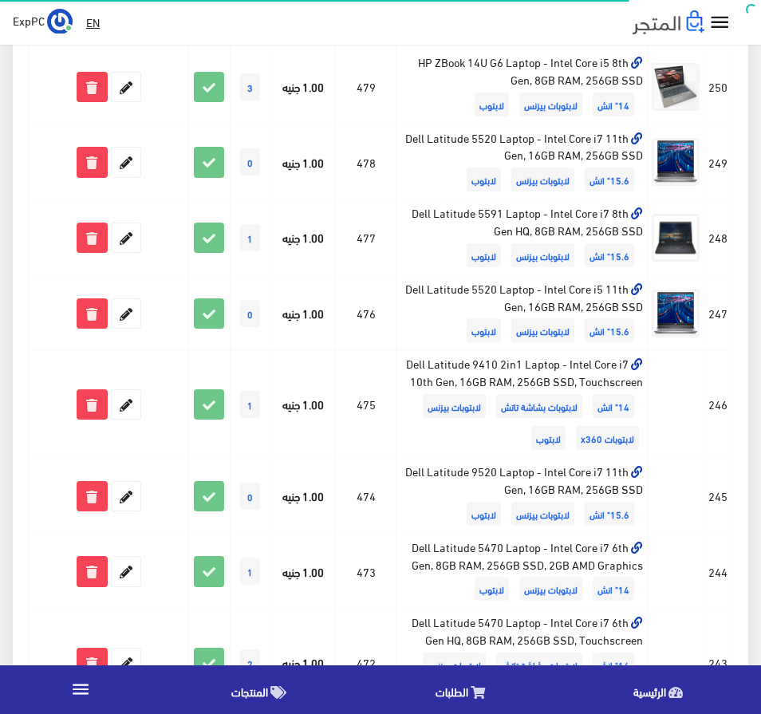
scroll to position [1196, 0]
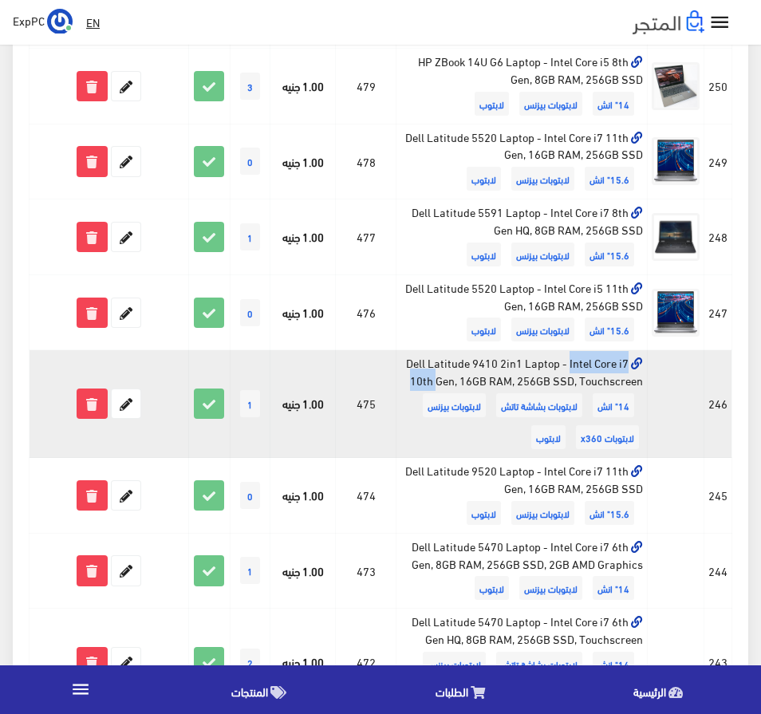
drag, startPoint x: 407, startPoint y: 360, endPoint x: 499, endPoint y: 365, distance: 92.7
click at [499, 365] on td "Dell Latitude 9410 2in1 Laptop - Intel Core i7 10th Gen, 16GB RAM, 256GB SSD, T…" at bounding box center [521, 404] width 251 height 108
copy td "Dell Latitude 9410"
click at [130, 398] on icon at bounding box center [126, 403] width 29 height 29
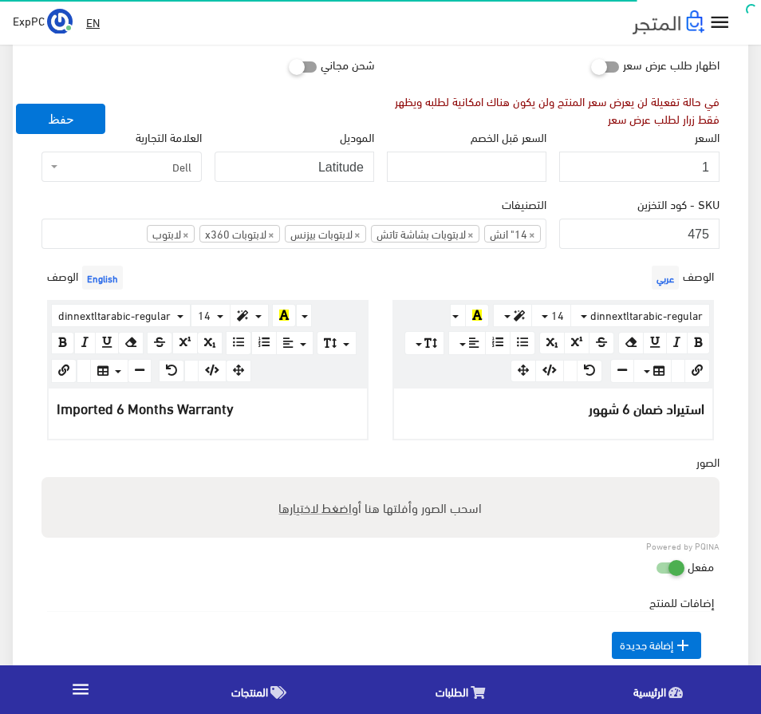
scroll to position [399, 0]
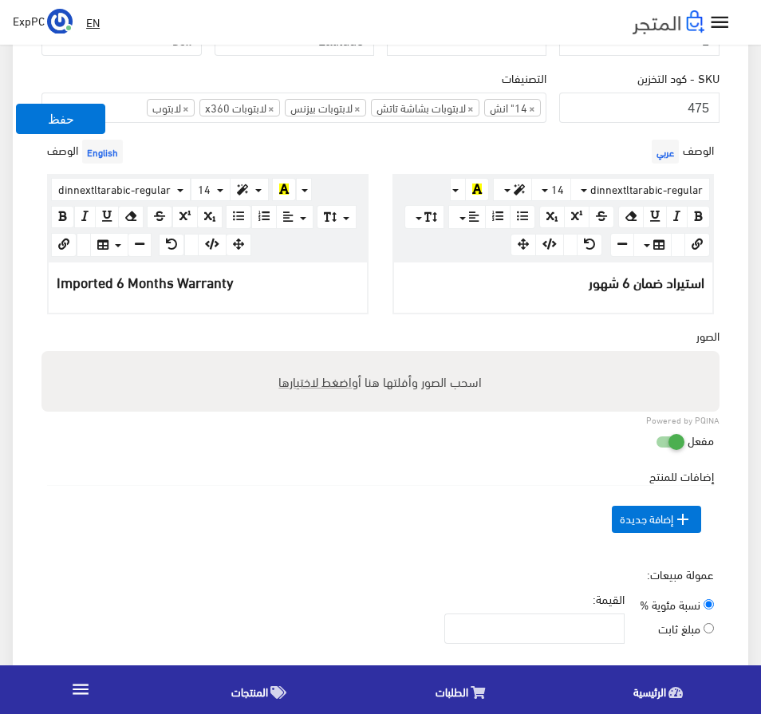
click at [311, 379] on span "اضغط لاختيارها" at bounding box center [315, 380] width 73 height 23
click at [311, 356] on input "اسحب الصور وأفلتها هنا أو اضغط لاختيارها" at bounding box center [380, 353] width 678 height 5
type input "C:\fakepath\Dell Latitude 9410.jpg"
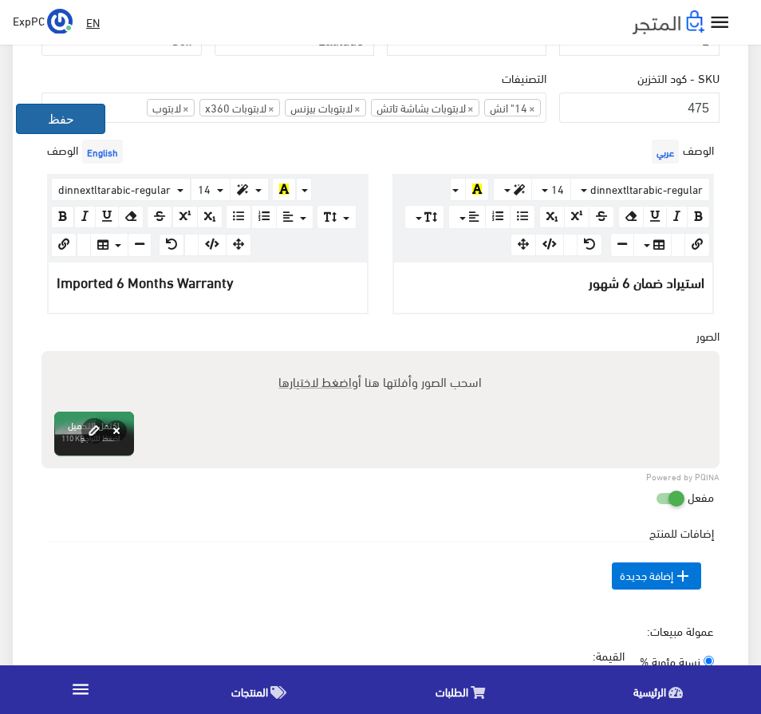
click at [45, 115] on button "حفظ" at bounding box center [60, 119] width 89 height 30
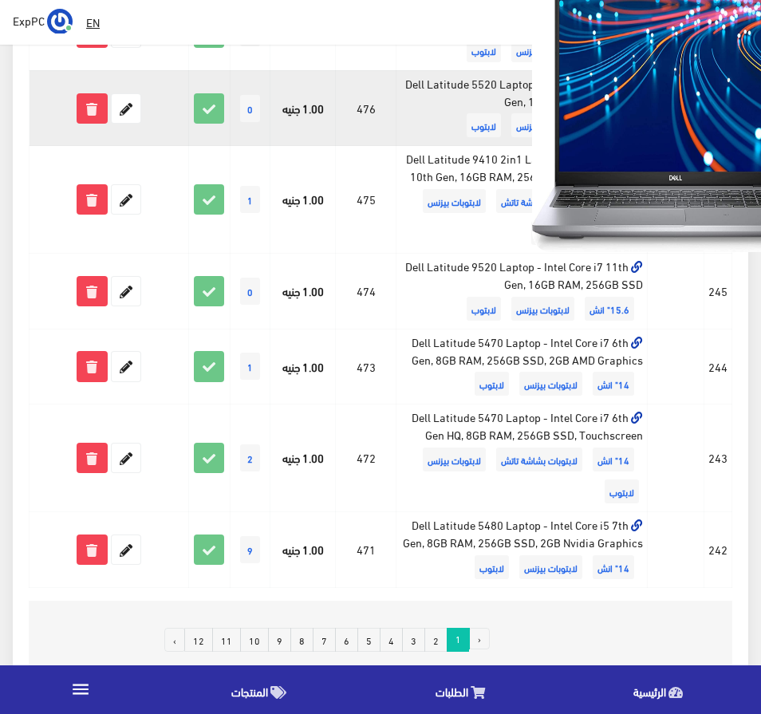
scroll to position [1435, 0]
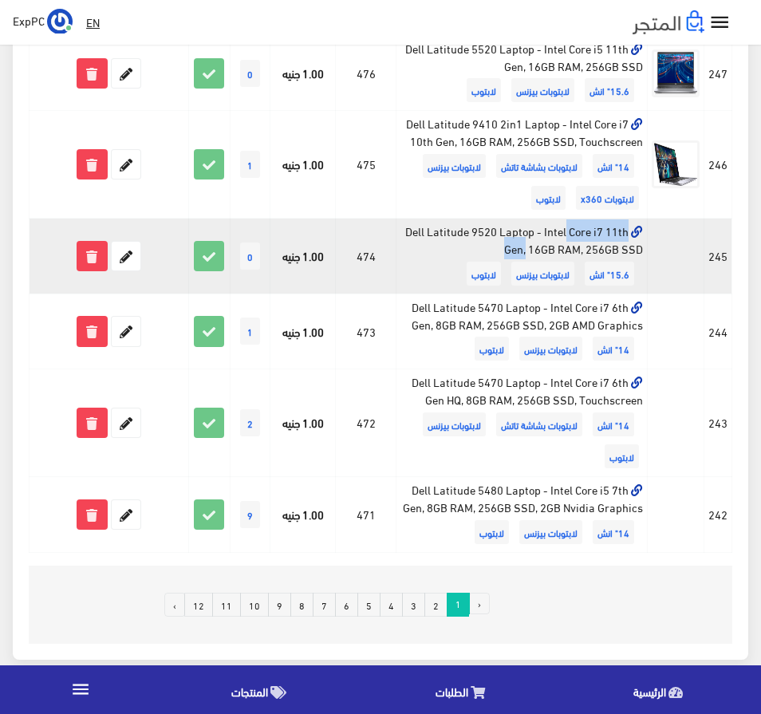
drag, startPoint x: 406, startPoint y: 227, endPoint x: 497, endPoint y: 232, distance: 91.8
click at [497, 232] on td "Dell Latitude 9520 Laptop - Intel Core i7 11th Gen, 16GB RAM, 256GB SSD 15.6" ا…" at bounding box center [521, 256] width 251 height 76
copy td "Dell Latitude 9520"
click at [128, 257] on icon at bounding box center [126, 256] width 29 height 29
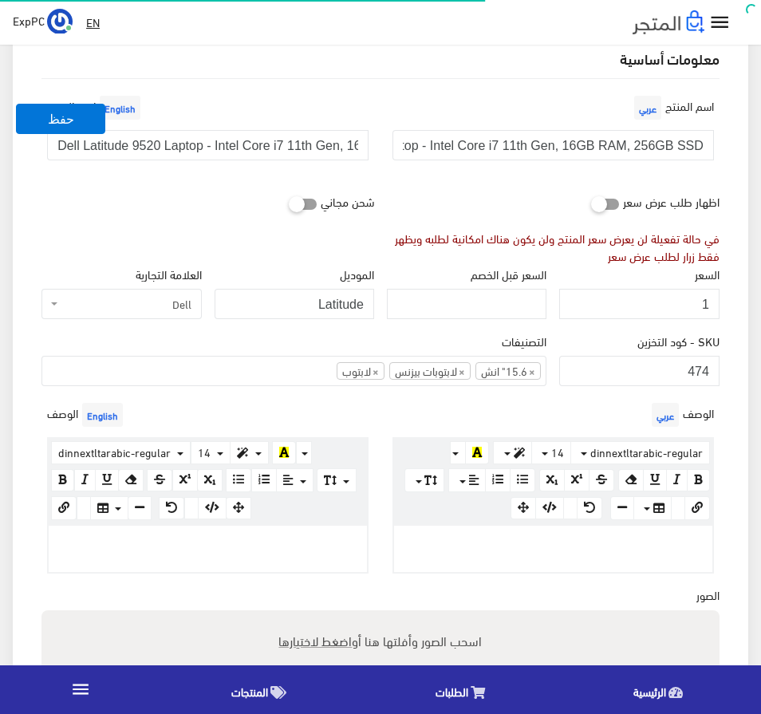
scroll to position [239, 0]
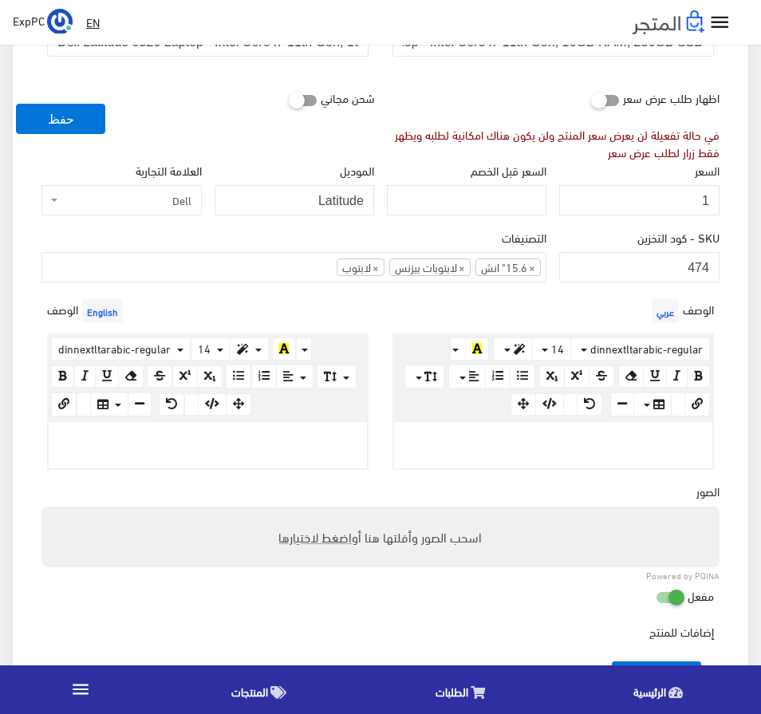
click at [324, 533] on span "اضغط لاختيارها" at bounding box center [315, 536] width 73 height 23
click at [324, 511] on input "اسحب الصور وأفلتها هنا أو اضغط لاختيارها" at bounding box center [380, 508] width 678 height 5
type input "C:\fakepath\Dell Latitude 9520.jpg"
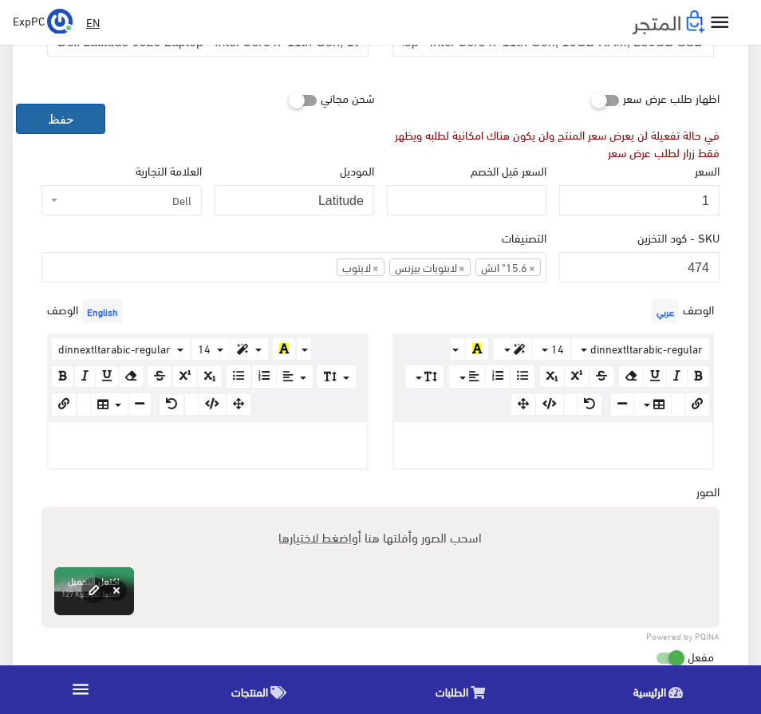
click at [57, 132] on button "حفظ" at bounding box center [60, 119] width 89 height 30
click at [61, 124] on button "حفظ" at bounding box center [60, 119] width 89 height 30
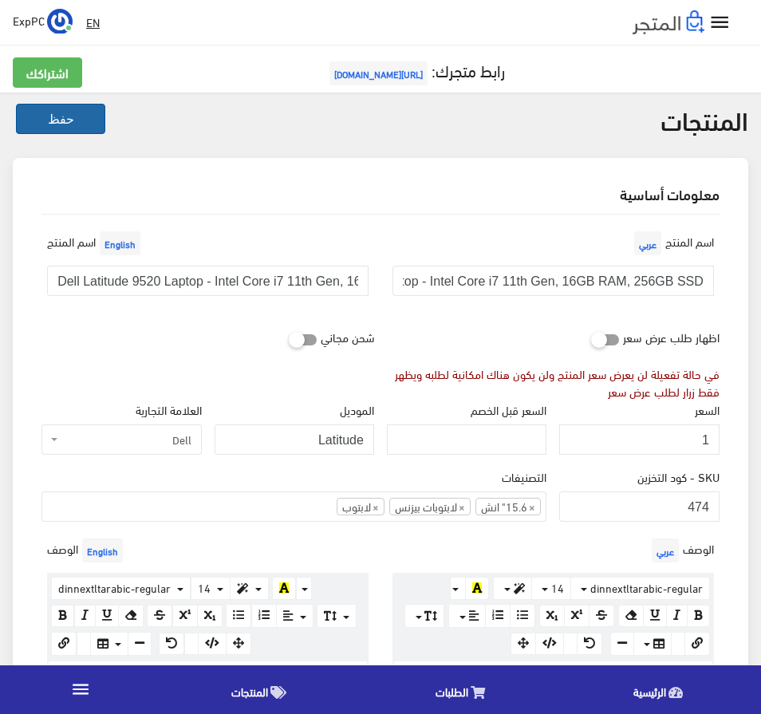
click at [66, 126] on button "حفظ" at bounding box center [60, 119] width 89 height 30
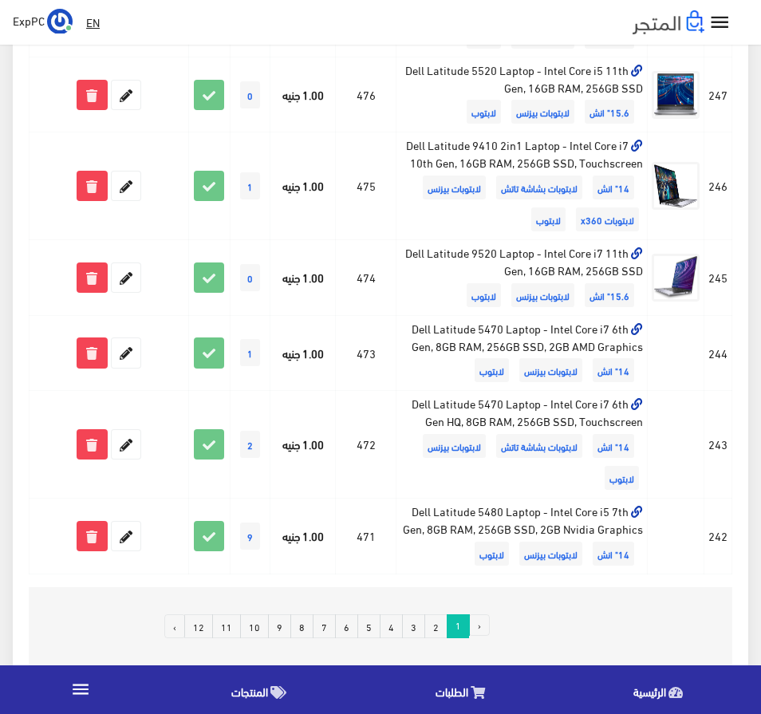
scroll to position [1435, 0]
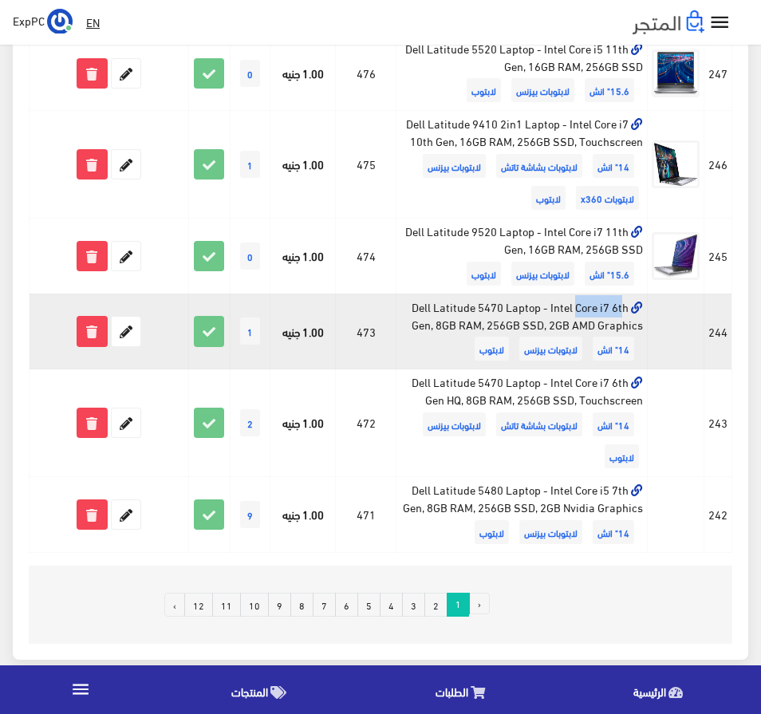
drag, startPoint x: 415, startPoint y: 305, endPoint x: 464, endPoint y: 308, distance: 48.7
click at [464, 308] on td "Dell Latitude 5470 Laptop - Intel Core i7 6th Gen, 8GB RAM, 256GB SSD, 2GB AMD …" at bounding box center [521, 331] width 251 height 76
drag, startPoint x: 411, startPoint y: 306, endPoint x: 502, endPoint y: 305, distance: 90.9
click at [502, 305] on td "Dell Latitude 5470 Laptop - Intel Core i7 6th Gen, 8GB RAM, 256GB SSD, 2GB AMD …" at bounding box center [521, 331] width 251 height 76
copy td "Dell Latitude 5470"
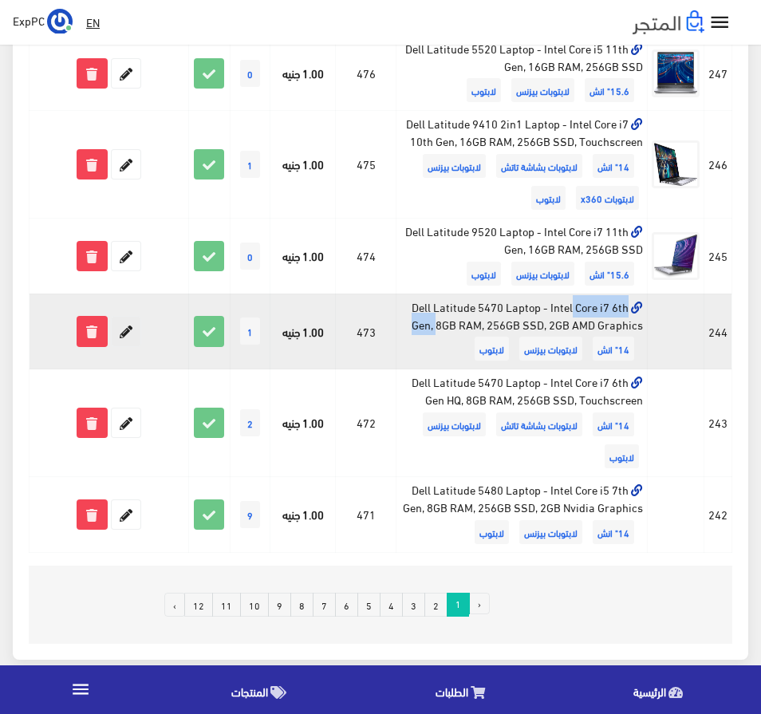
click at [128, 324] on icon at bounding box center [126, 331] width 29 height 29
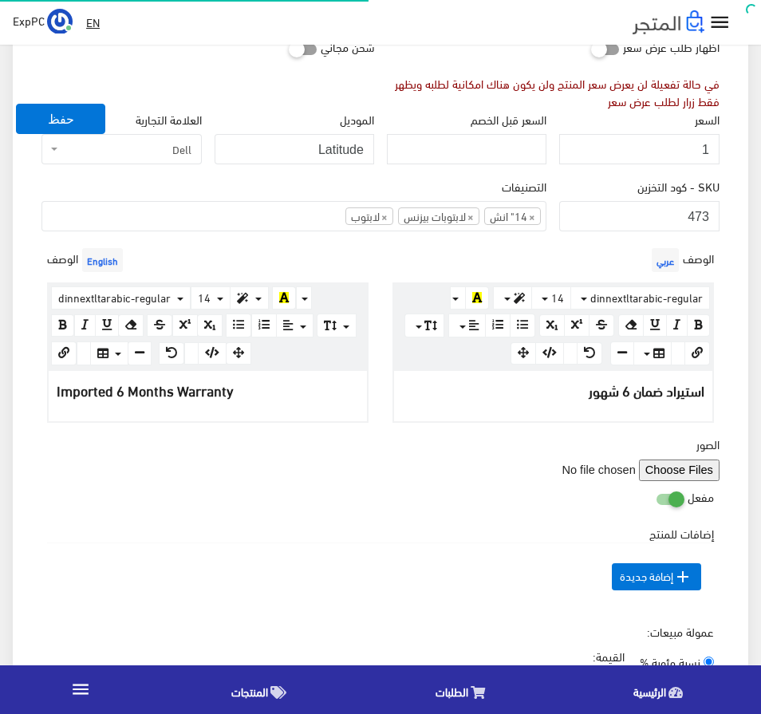
scroll to position [319, 0]
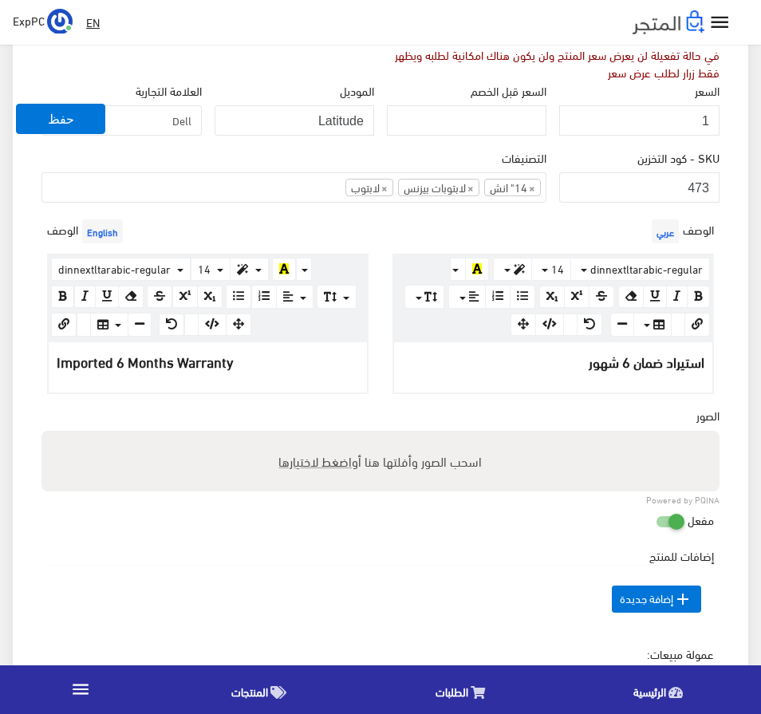
click at [313, 454] on span "اضغط لاختيارها" at bounding box center [315, 460] width 73 height 23
click at [313, 435] on input "اسحب الصور وأفلتها هنا أو اضغط لاختيارها" at bounding box center [380, 433] width 678 height 5
type input "C:\fakepath\Dell Latitude 5470.png"
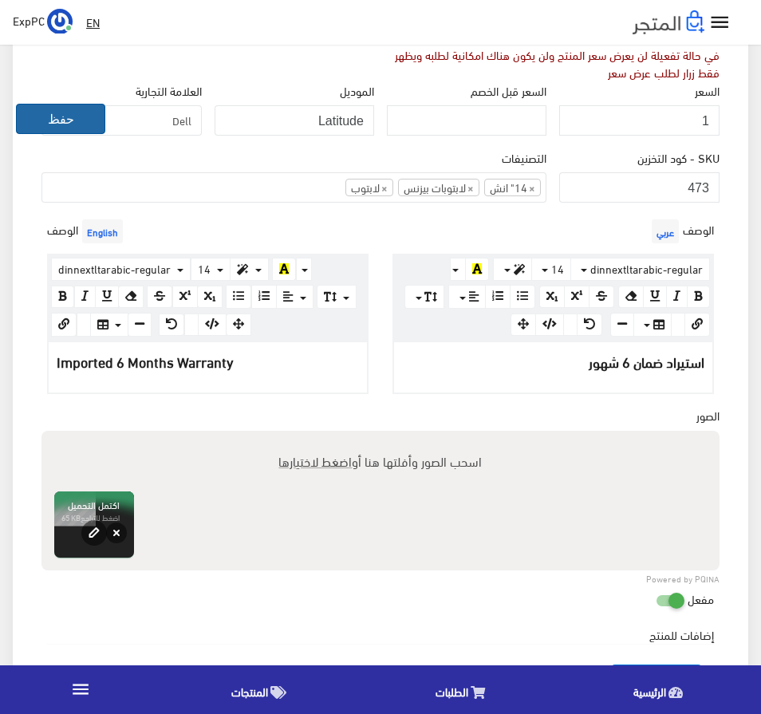
click at [53, 110] on button "حفظ" at bounding box center [60, 119] width 89 height 30
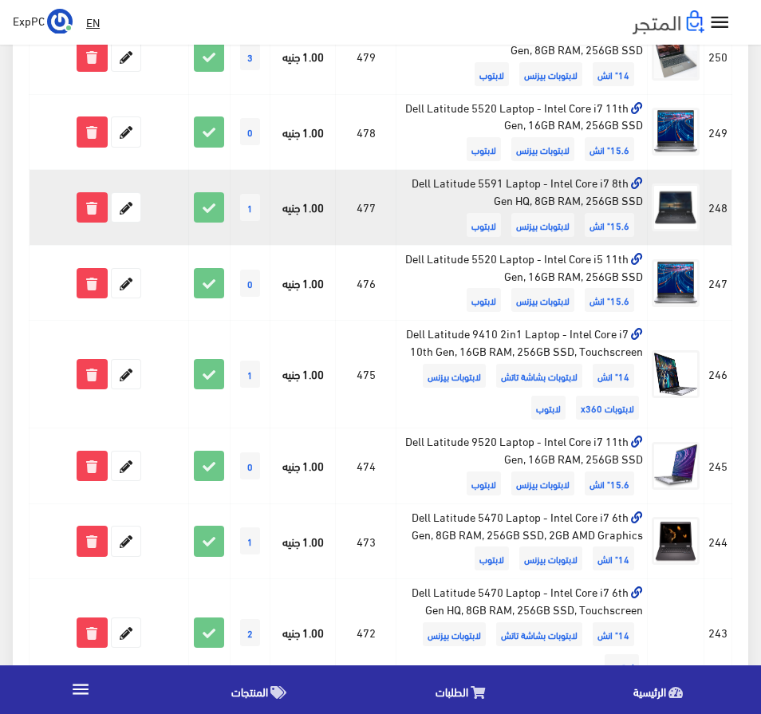
scroll to position [1276, 0]
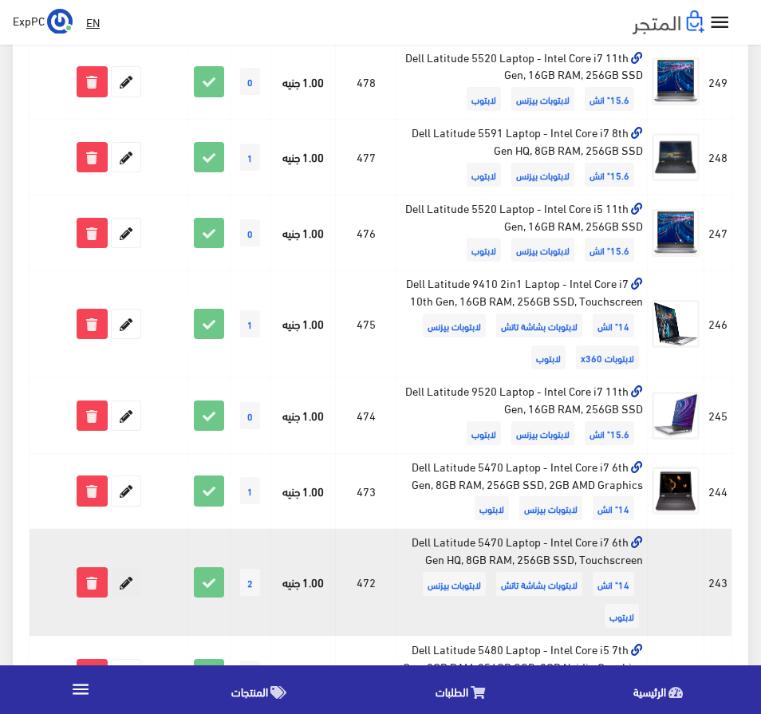
click at [128, 586] on icon at bounding box center [126, 582] width 29 height 29
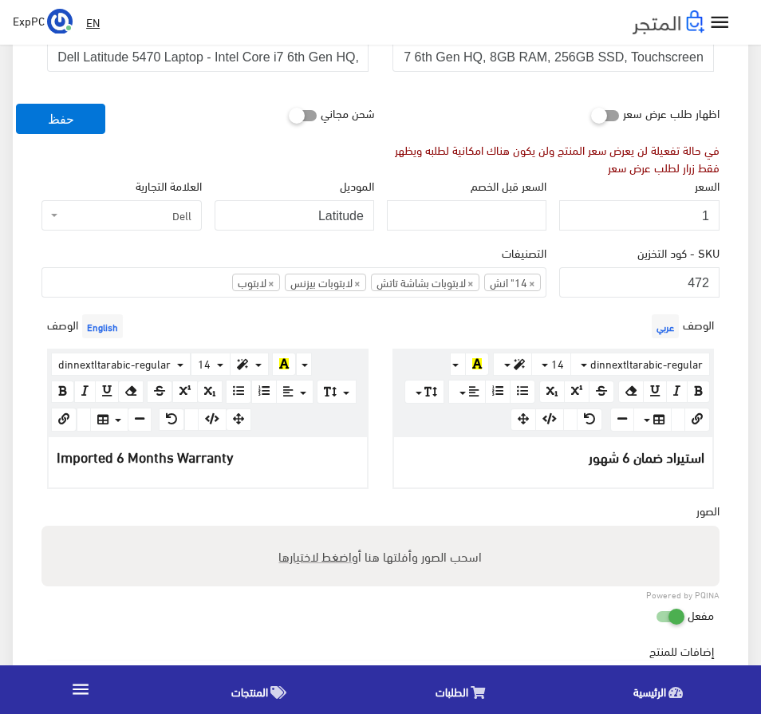
scroll to position [319, 0]
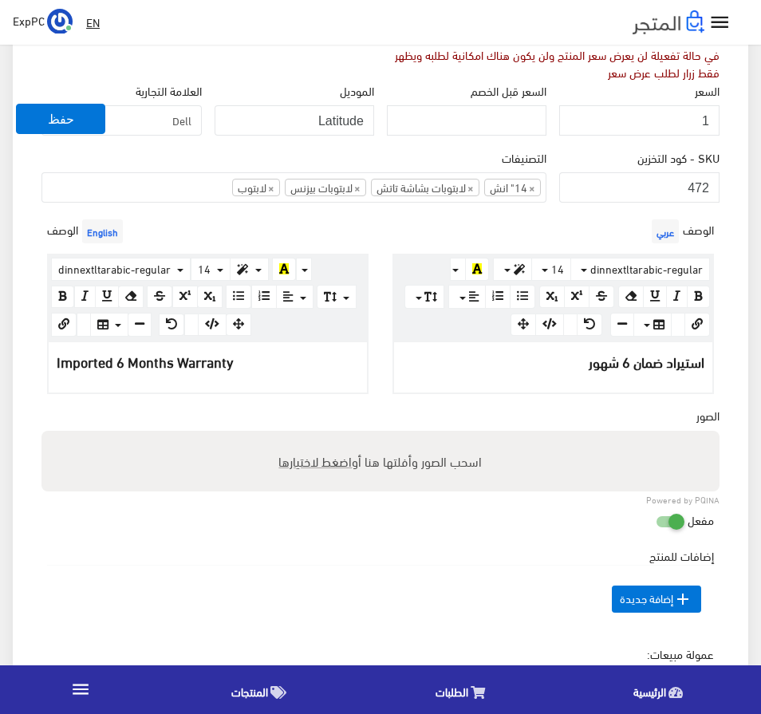
click at [317, 464] on span "اضغط لاختيارها" at bounding box center [315, 460] width 73 height 23
click at [317, 435] on input "اسحب الصور وأفلتها هنا أو اضغط لاختيارها" at bounding box center [380, 433] width 678 height 5
type input "C:\fakepath\Dell Latitude 5470.png"
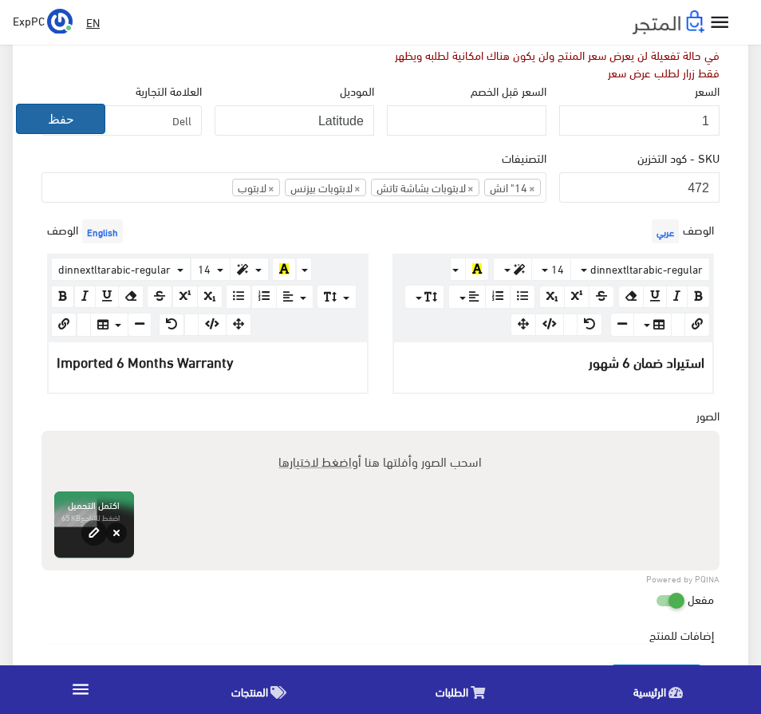
click at [78, 110] on button "حفظ" at bounding box center [60, 119] width 89 height 30
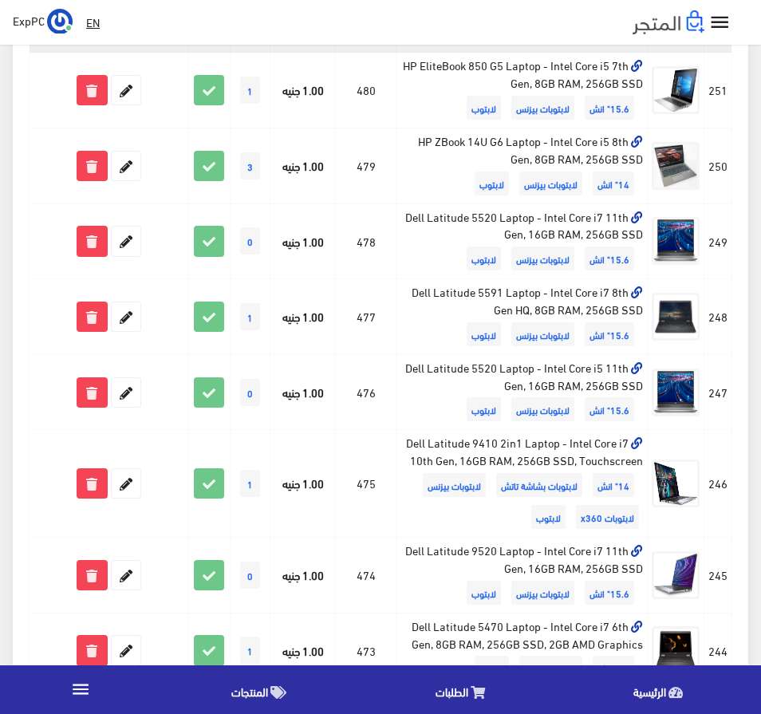
scroll to position [1457, 0]
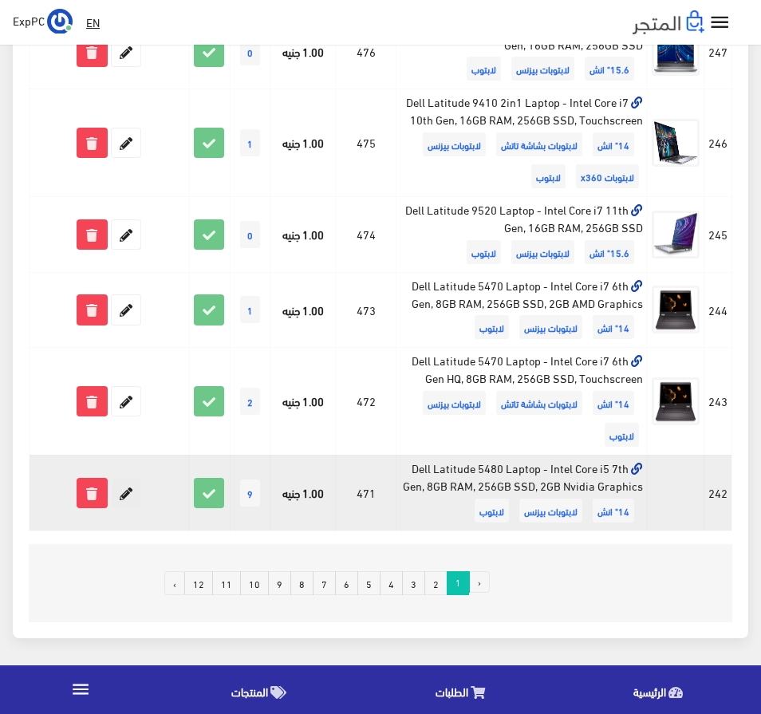
click at [132, 494] on icon at bounding box center [126, 492] width 29 height 29
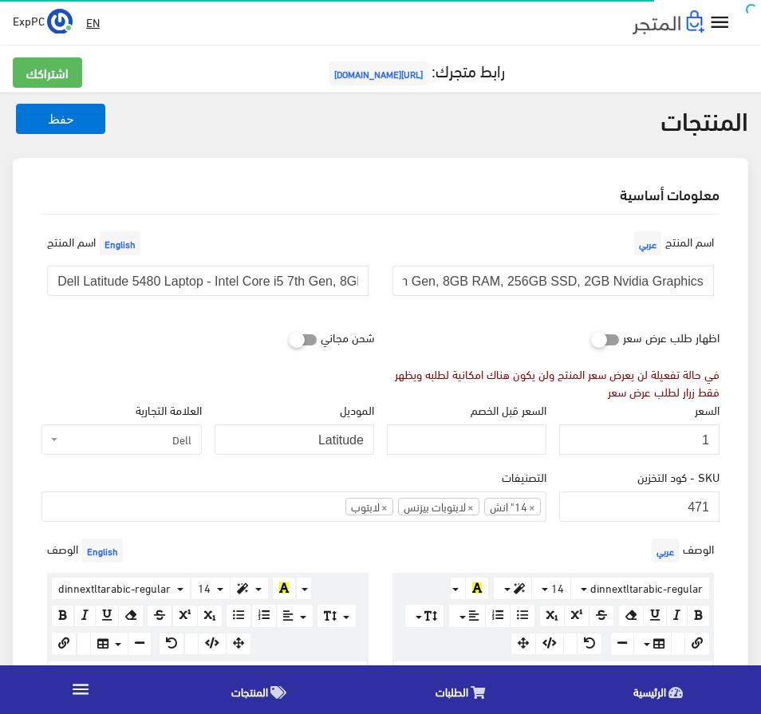
scroll to position [239, 0]
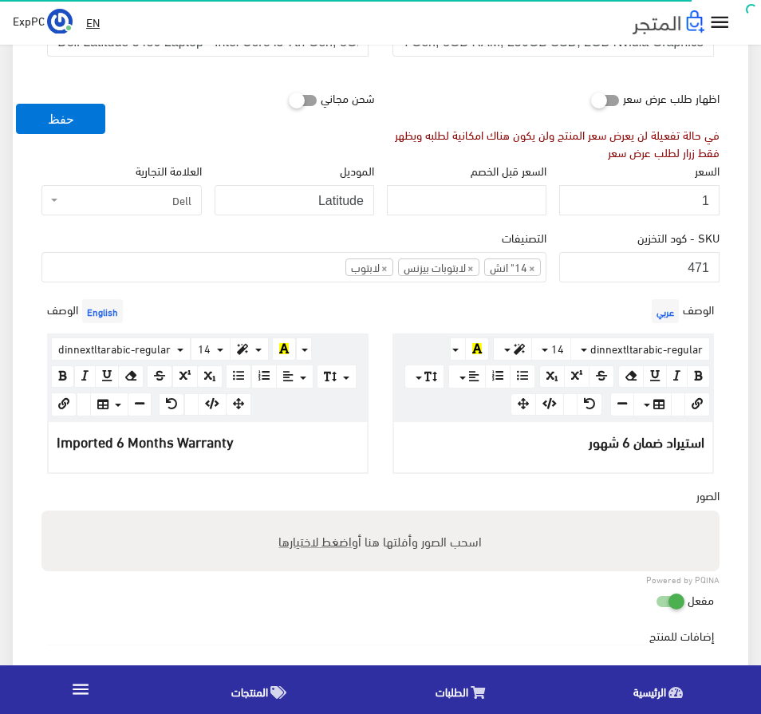
click at [319, 538] on span "اضغط لاختيارها" at bounding box center [315, 540] width 73 height 23
click at [319, 515] on input "اسحب الصور وأفلتها هنا أو اضغط لاختيارها" at bounding box center [380, 512] width 678 height 5
type input "C:\fakepath\Dell Latitude 5470.png"
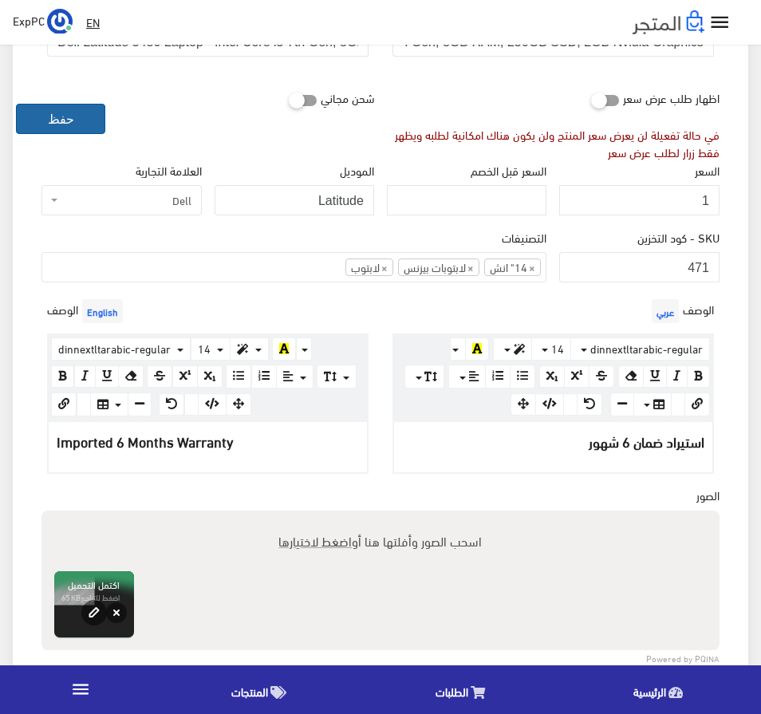
click at [61, 117] on button "حفظ" at bounding box center [60, 119] width 89 height 30
